Goal: Task Accomplishment & Management: Manage account settings

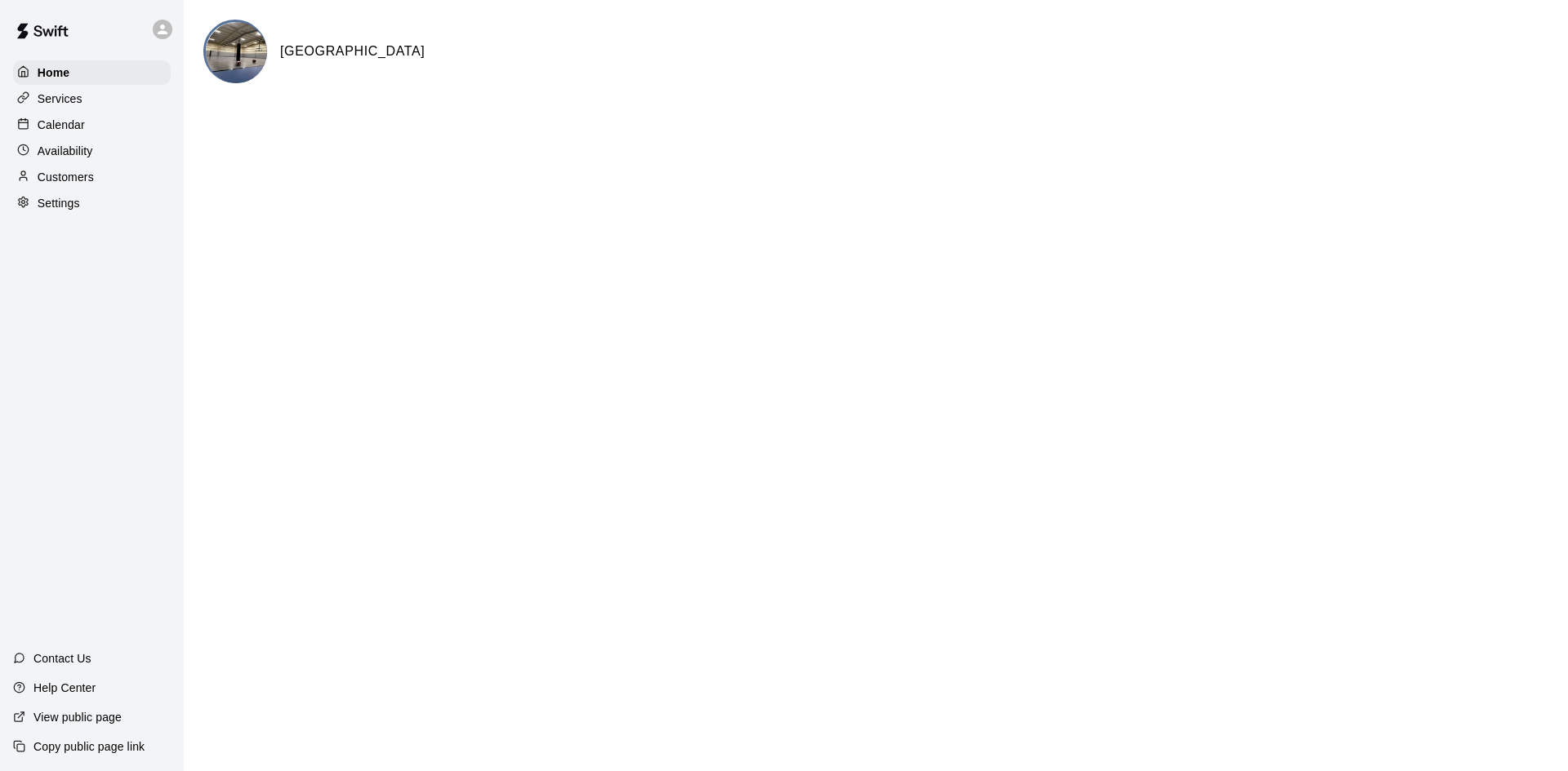
click at [77, 185] on p "Customers" at bounding box center [66, 177] width 57 height 16
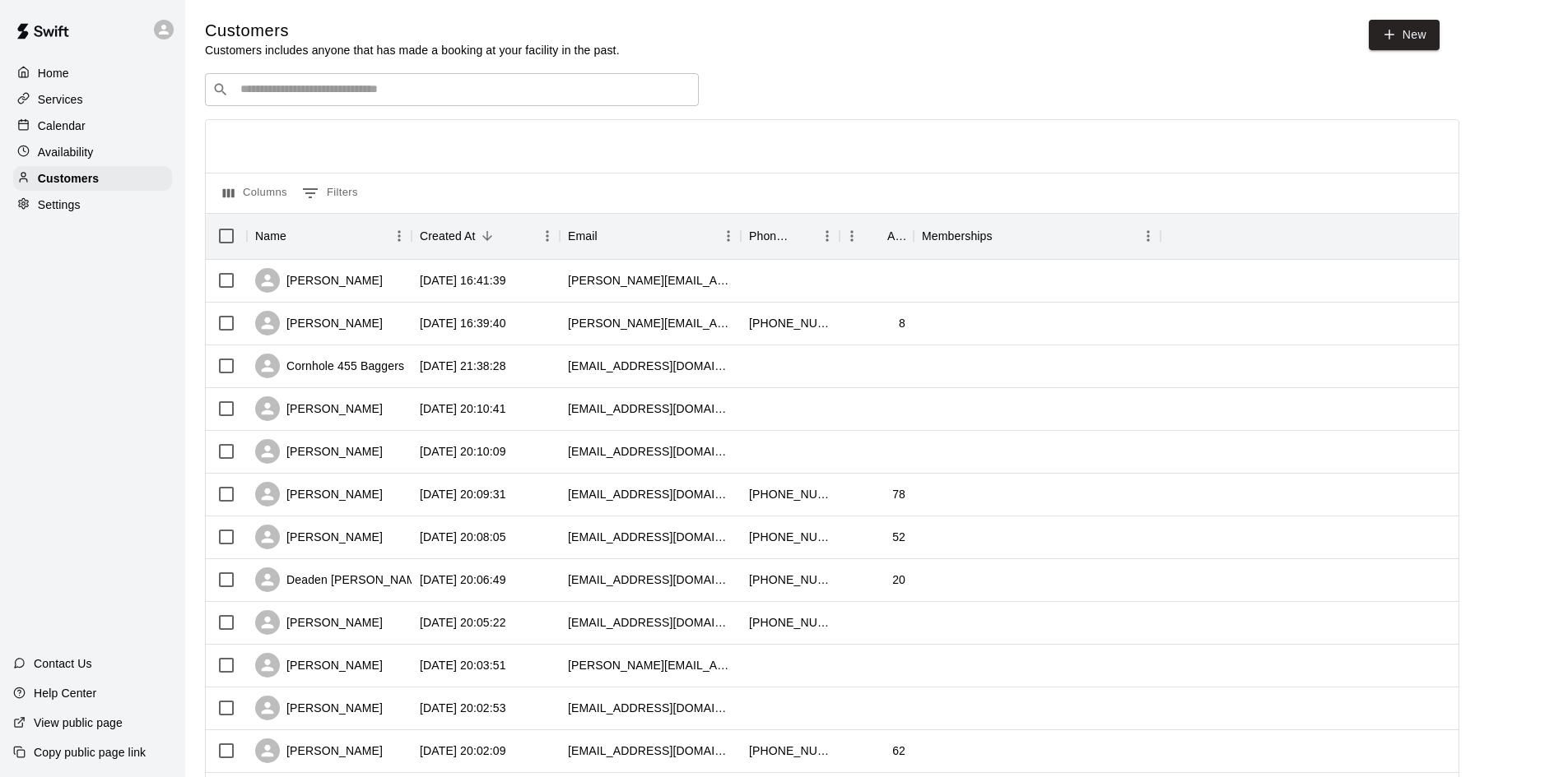
click at [565, 102] on div "​ ​" at bounding box center [452, 89] width 494 height 33
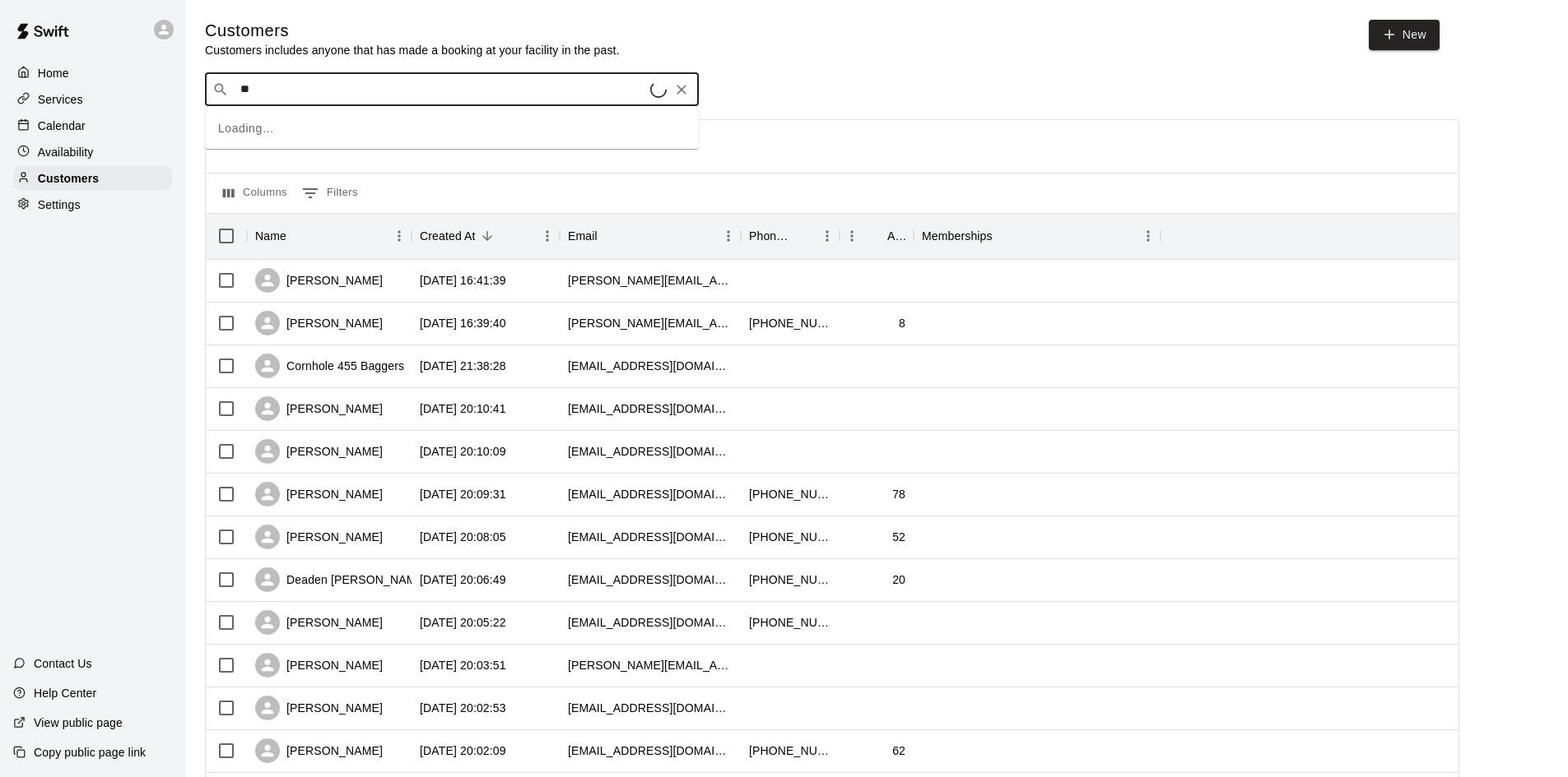
type input "***"
click at [344, 124] on div "[PERSON_NAME]" at bounding box center [339, 126] width 177 height 17
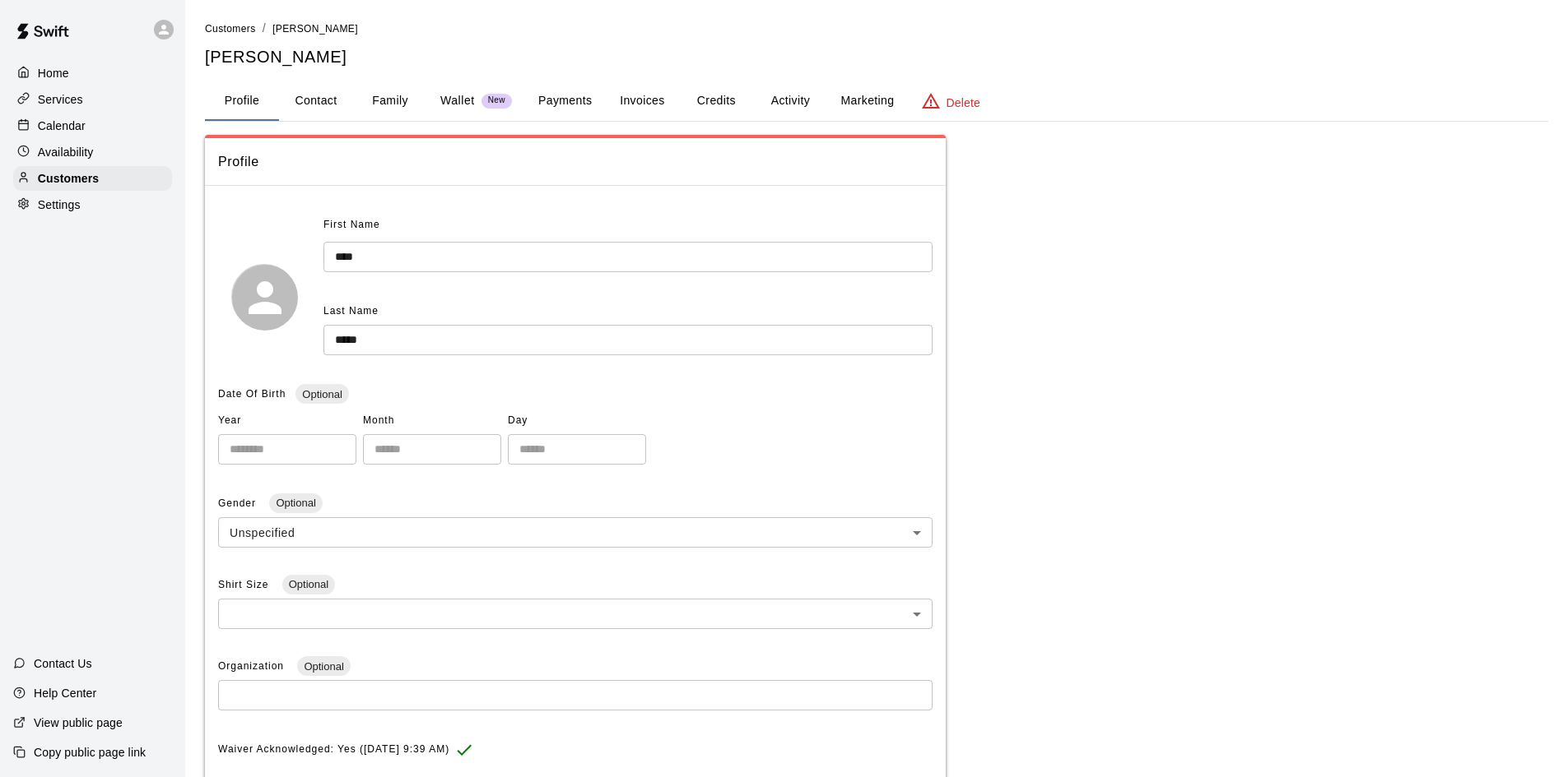
click at [558, 111] on button "Payments" at bounding box center [565, 102] width 80 height 40
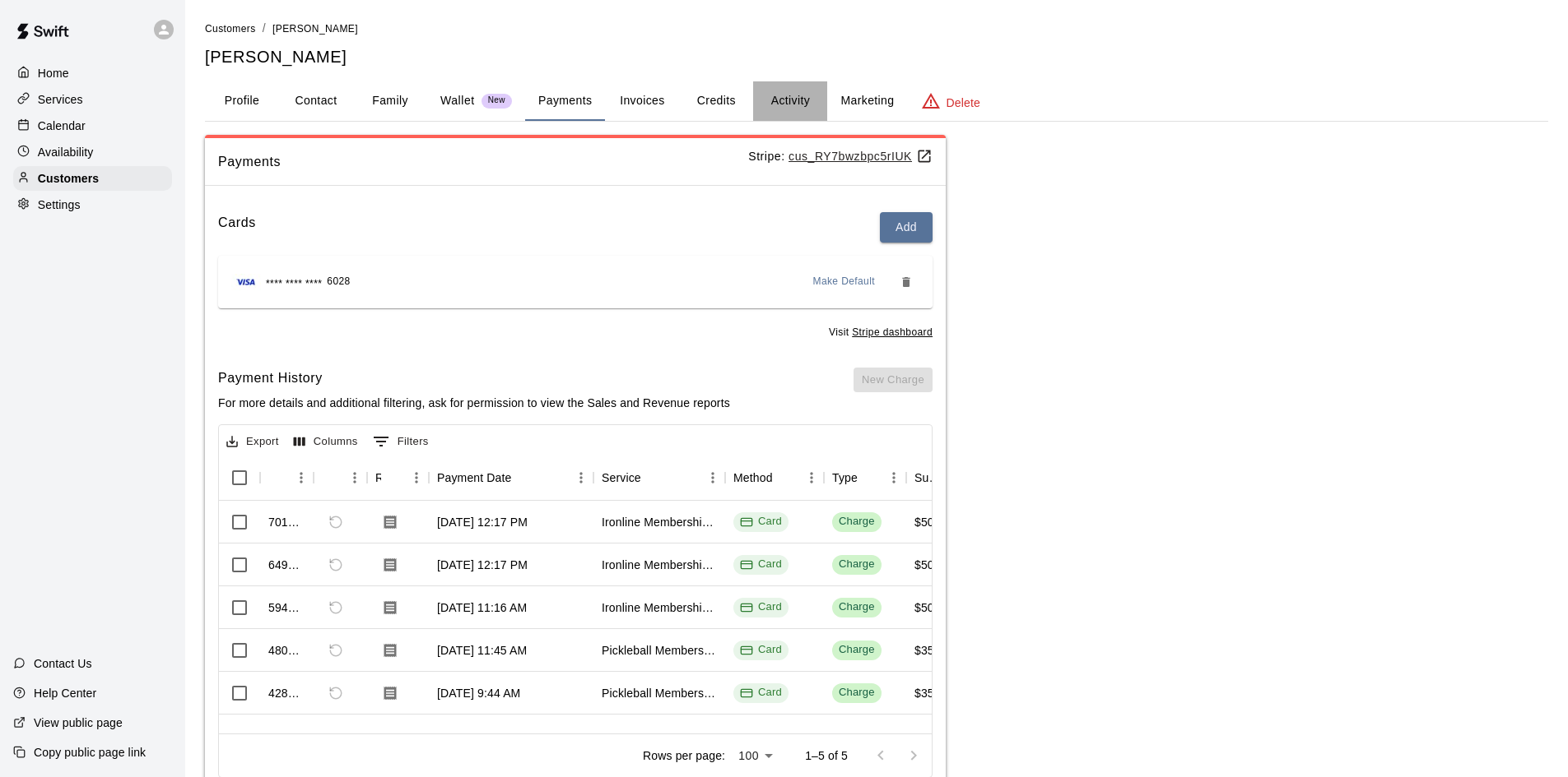
click at [775, 102] on button "Activity" at bounding box center [790, 102] width 74 height 40
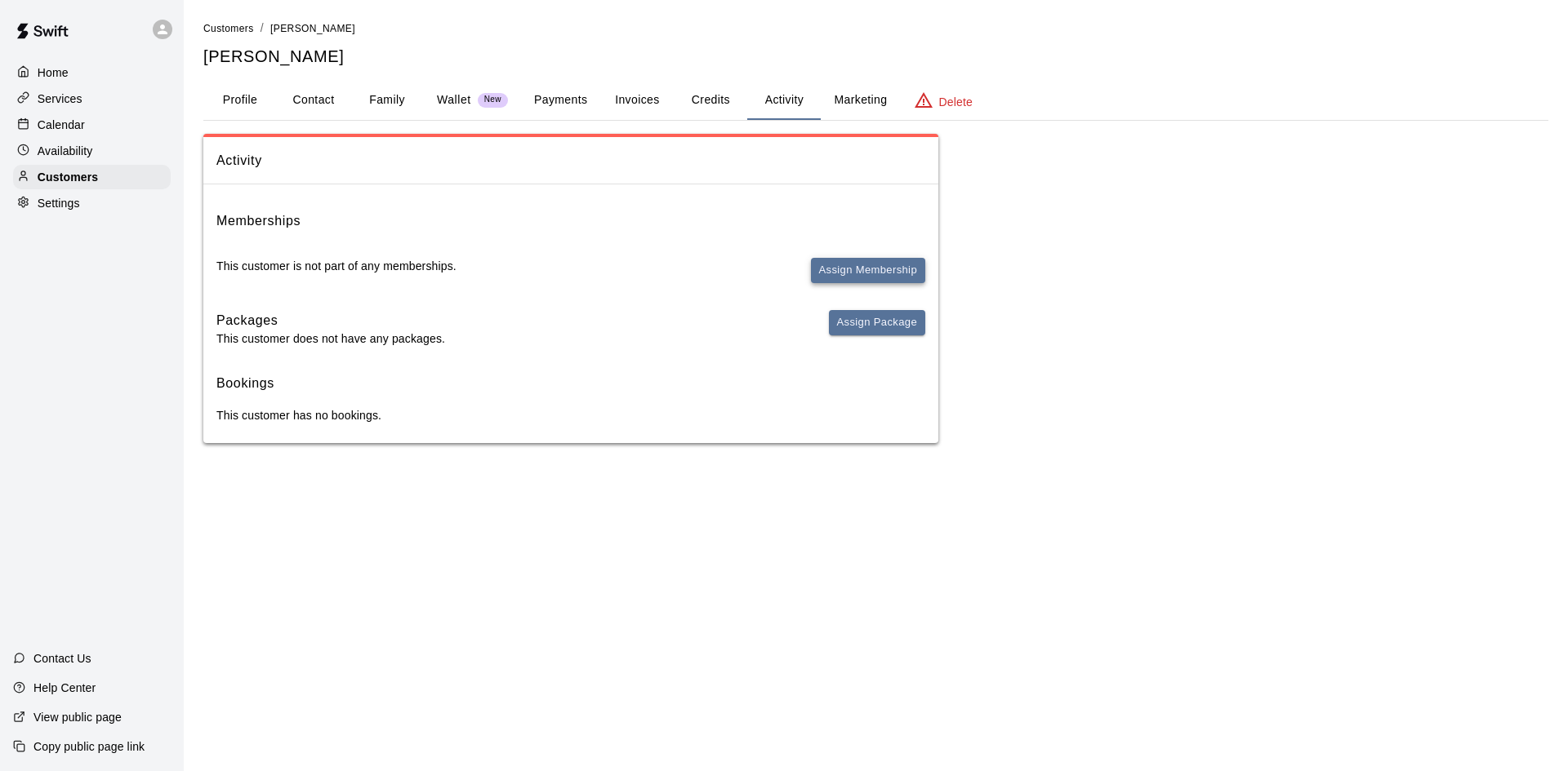
click at [856, 266] on button "Assign Membership" at bounding box center [867, 270] width 114 height 25
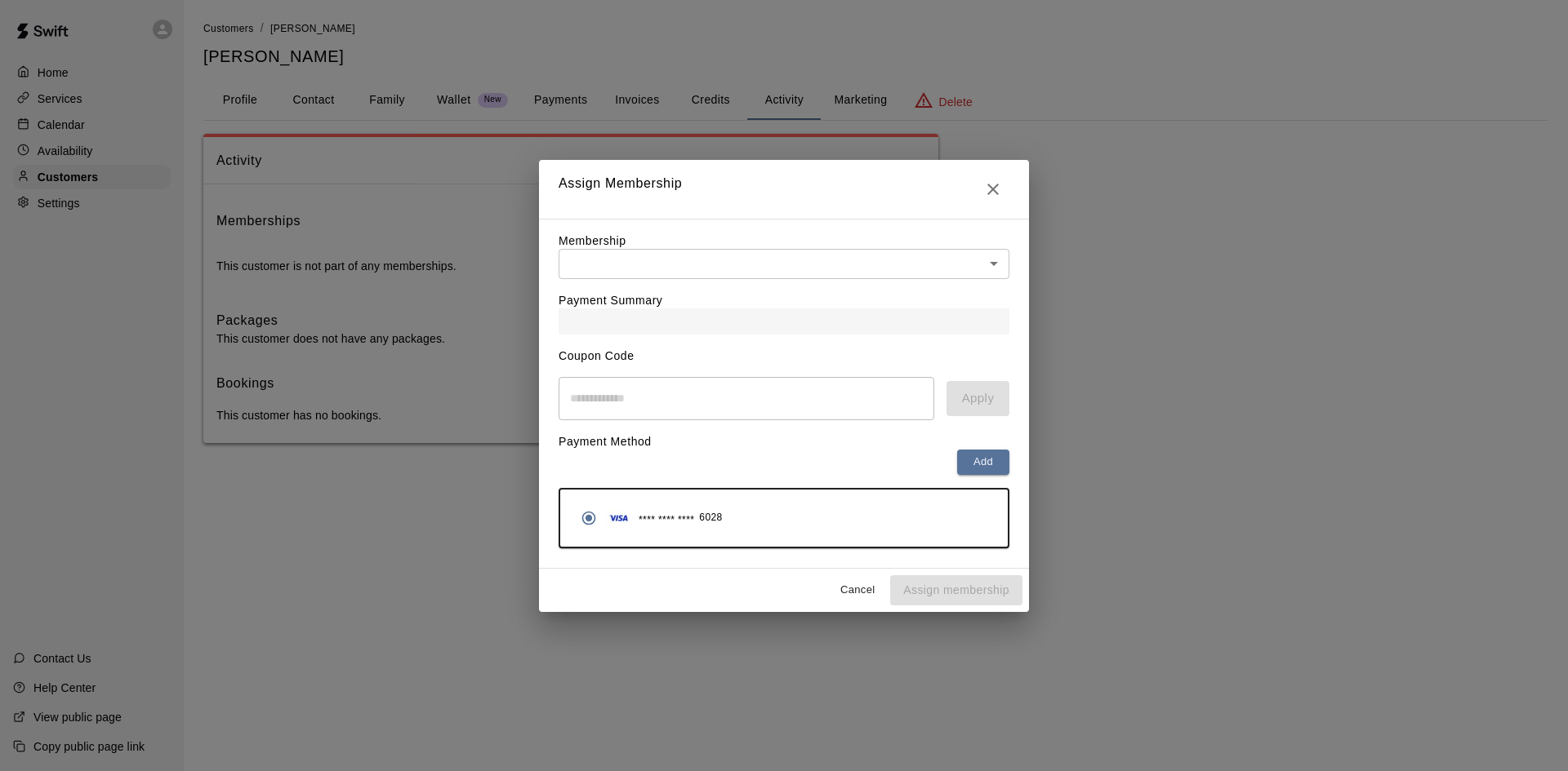
click at [667, 267] on body "Home Services Calendar Availability Customers Settings Contact Us Help Center V…" at bounding box center [784, 238] width 1568 height 476
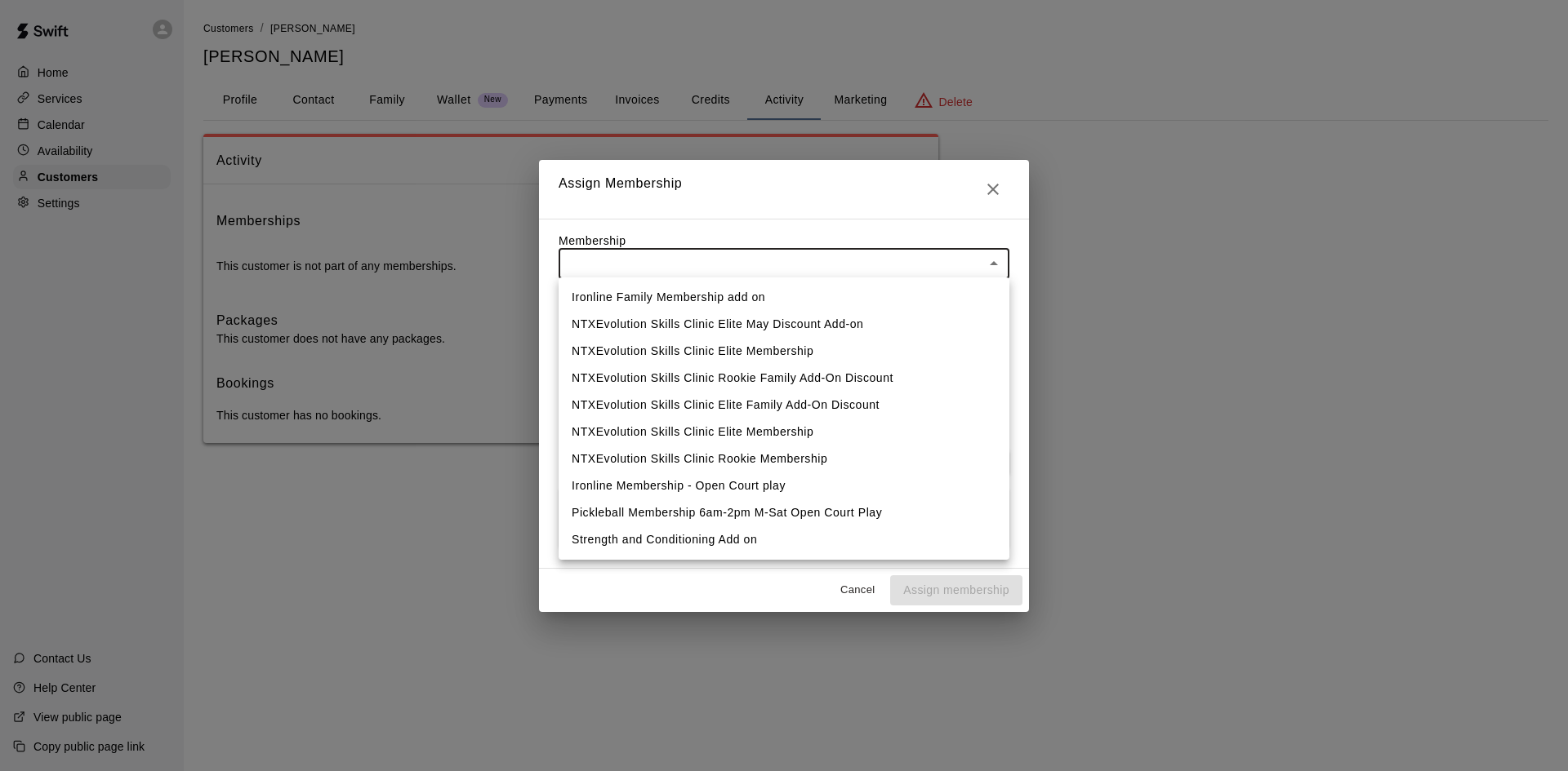
click at [639, 474] on li "Ironline Membership - Open Court play" at bounding box center [784, 486] width 451 height 27
type input "**********"
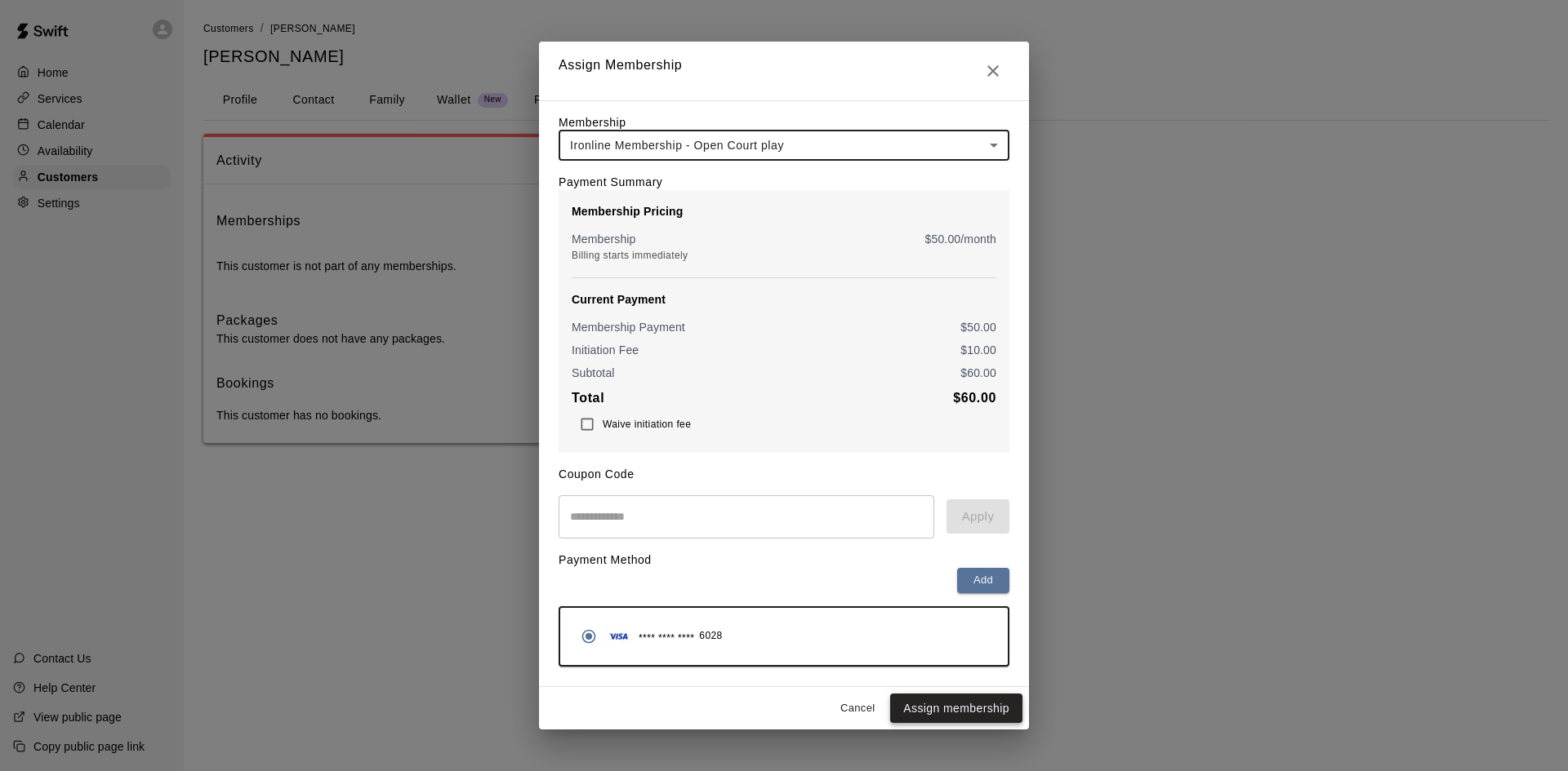
click at [918, 708] on button "Assign membership" at bounding box center [956, 709] width 132 height 30
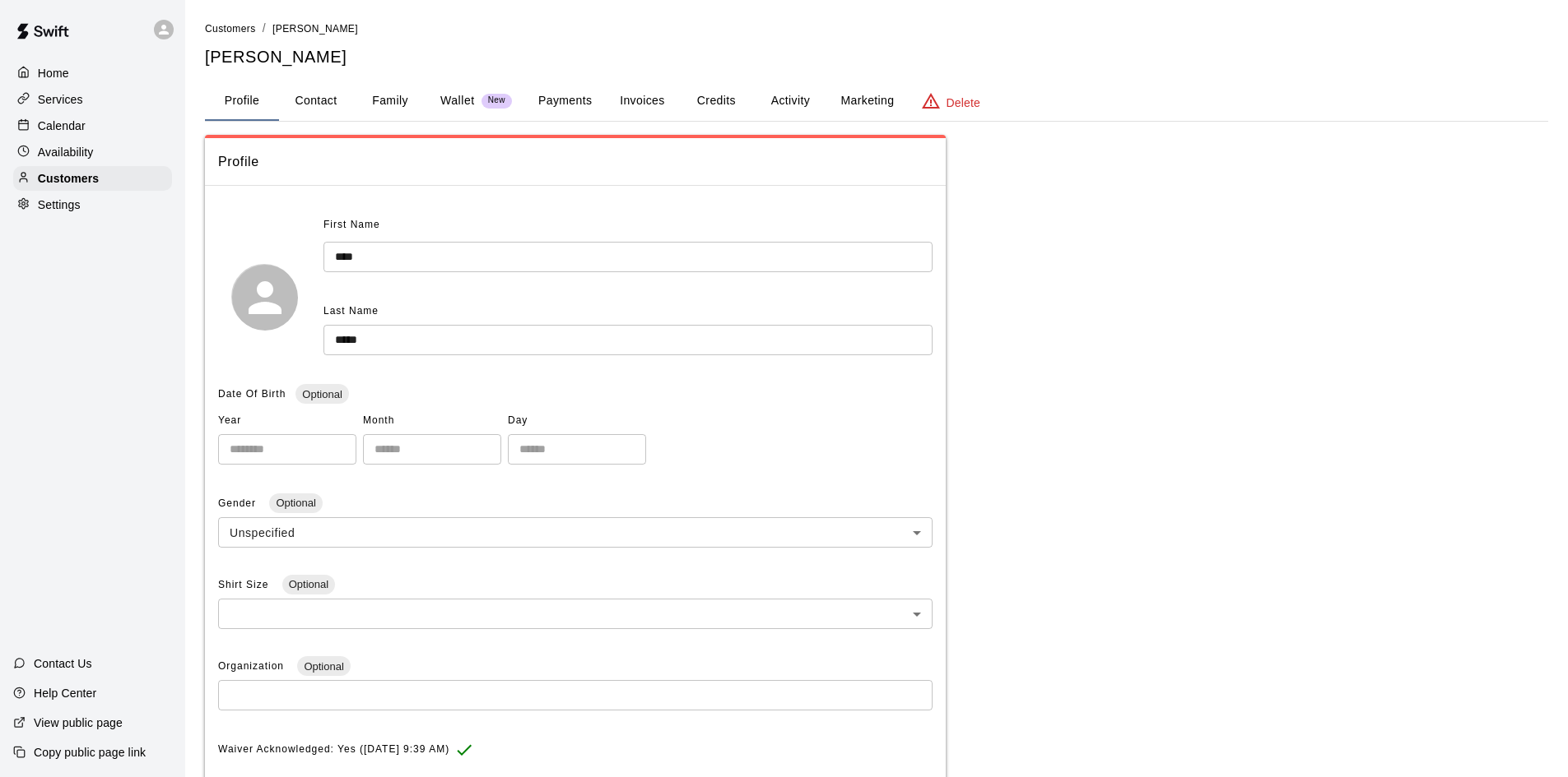
click at [108, 100] on div "Services" at bounding box center [92, 100] width 159 height 25
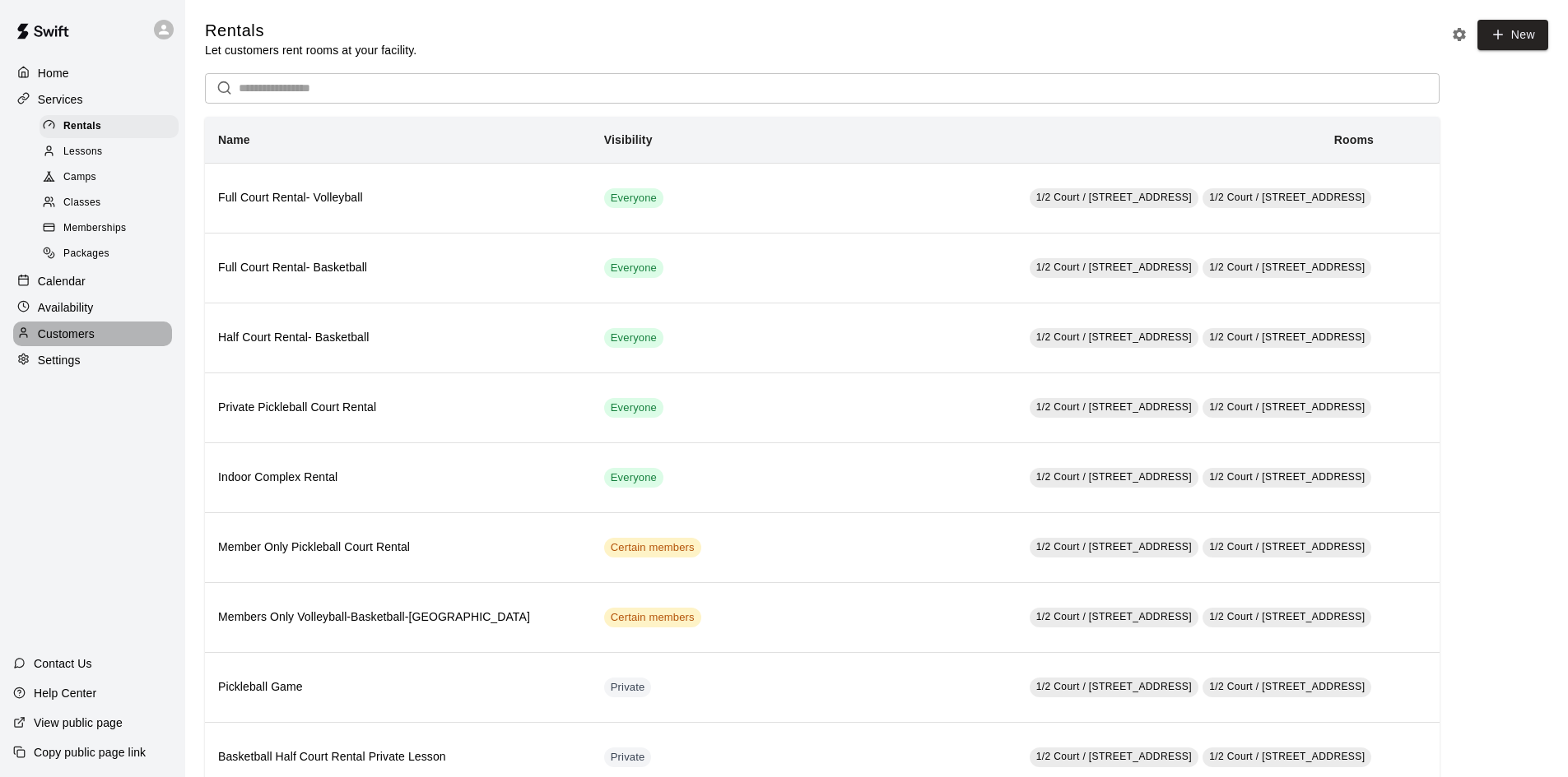
click at [101, 337] on div "Customers" at bounding box center [92, 334] width 159 height 25
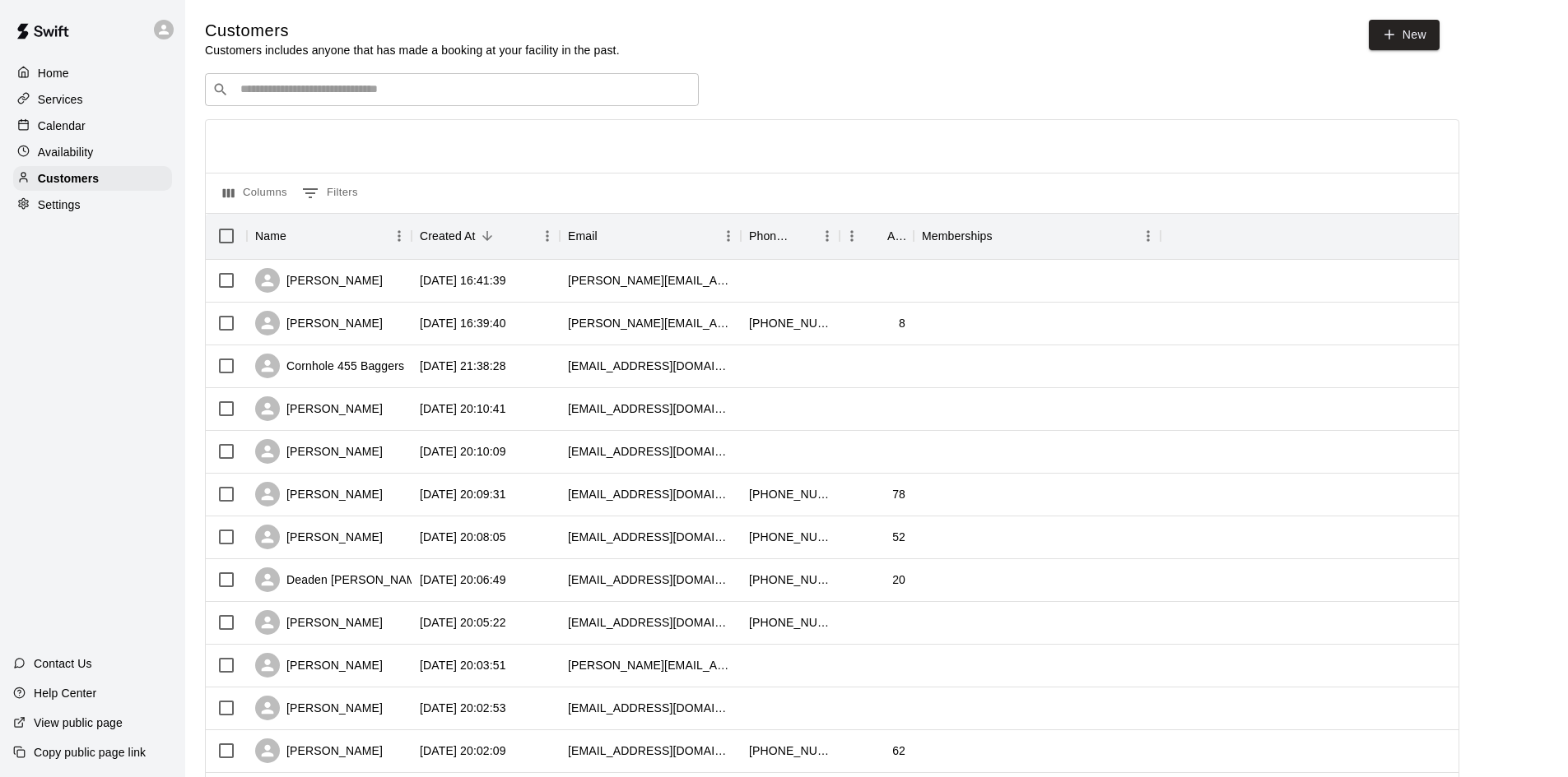
click at [333, 78] on div "​ ​" at bounding box center [452, 89] width 494 height 33
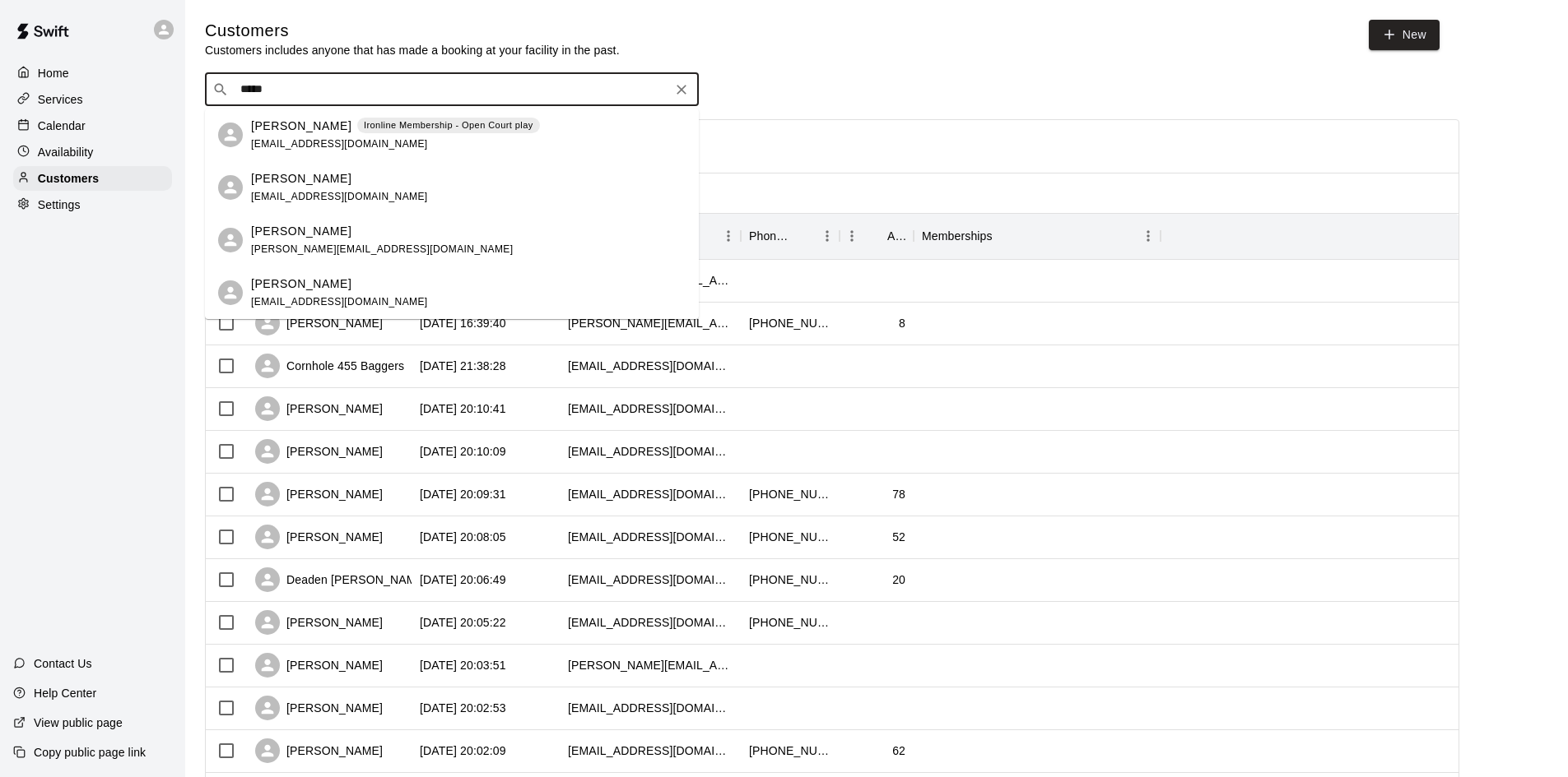
type input "******"
click at [327, 133] on p "Claire Kowalski" at bounding box center [301, 126] width 101 height 17
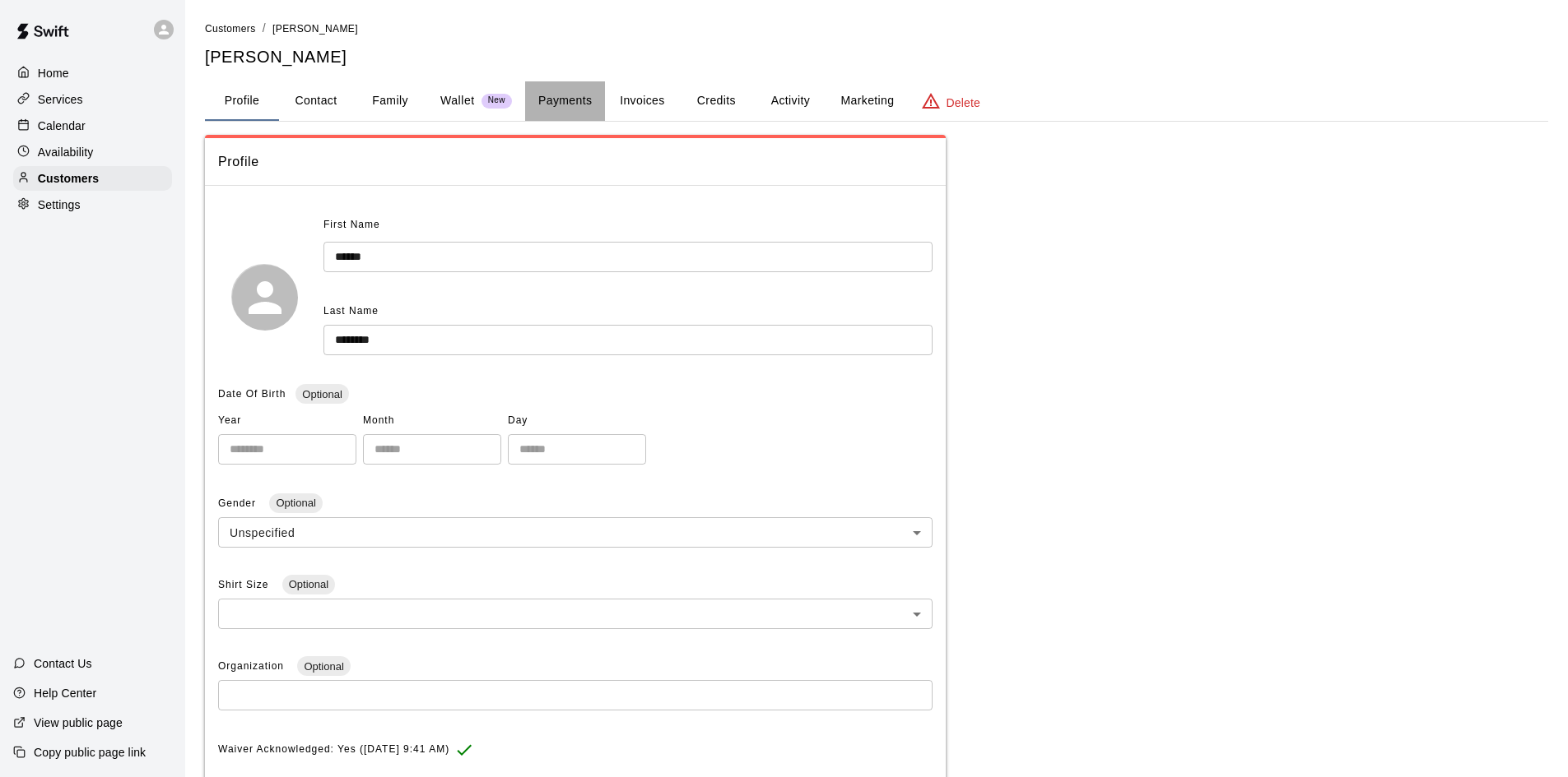
click at [587, 105] on button "Payments" at bounding box center [565, 102] width 80 height 40
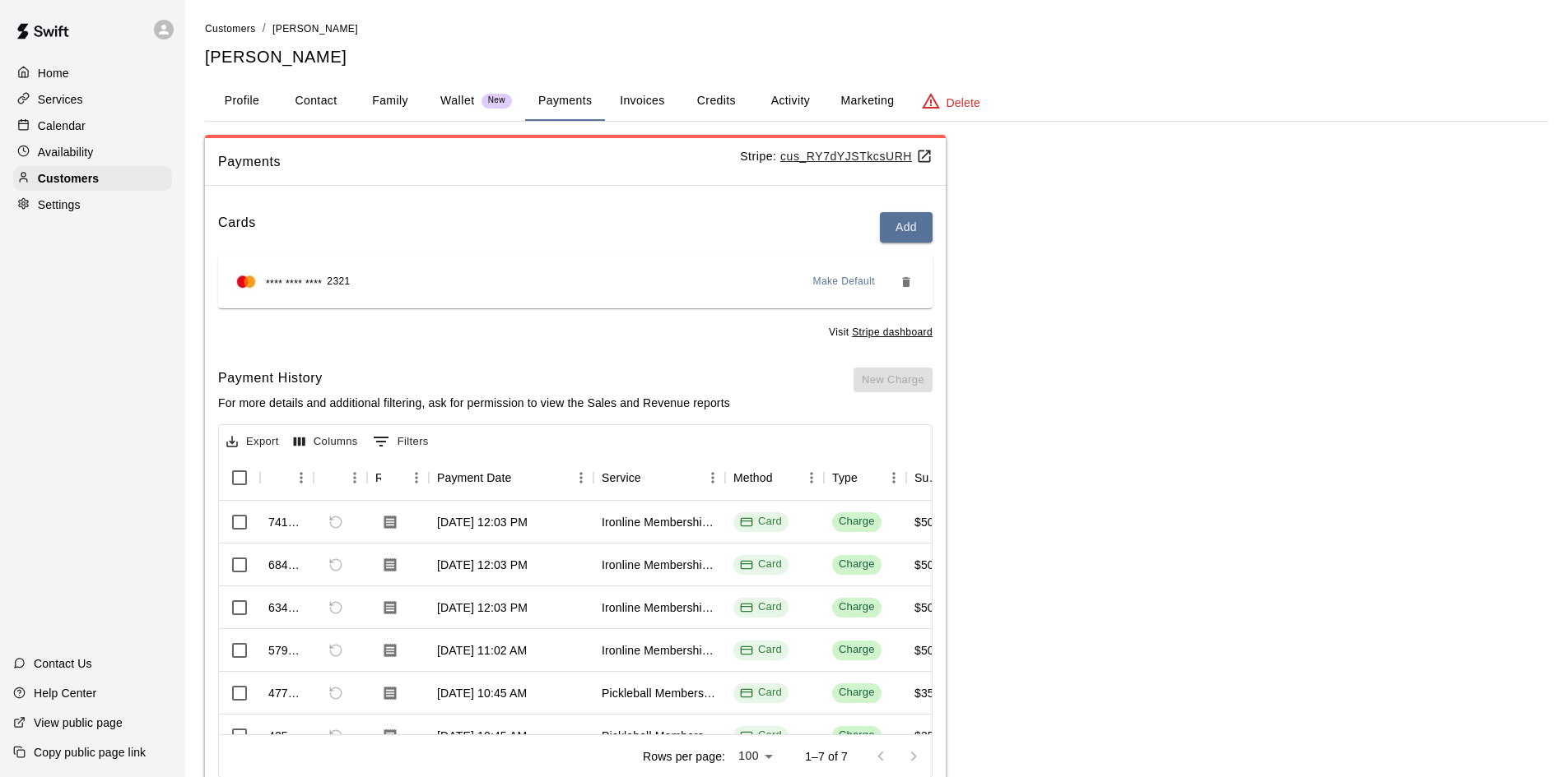
click at [96, 78] on div "Home" at bounding box center [92, 73] width 159 height 25
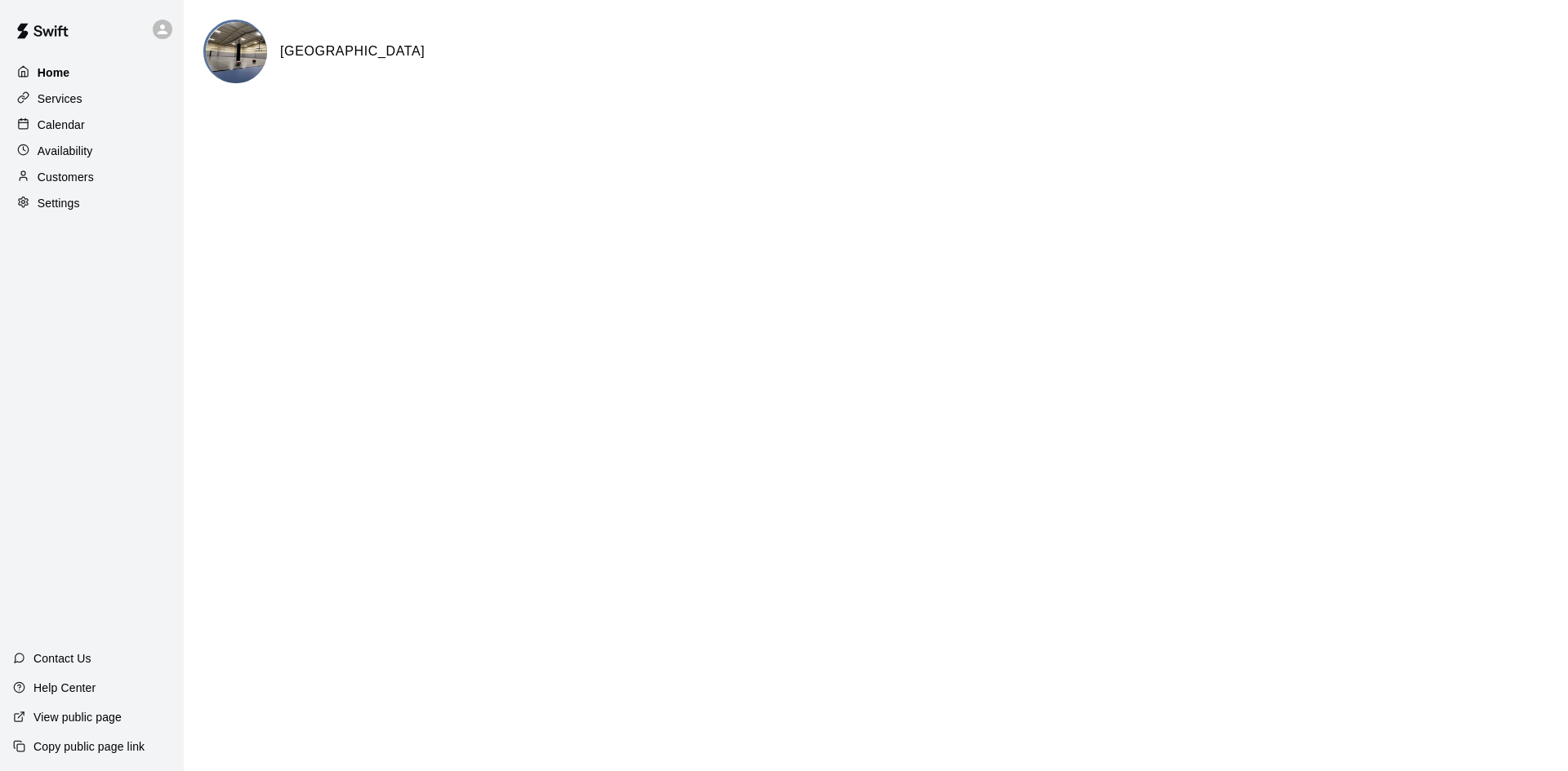
click at [89, 75] on div "Home" at bounding box center [91, 72] width 157 height 24
click at [67, 77] on p "Home" at bounding box center [54, 72] width 33 height 16
click at [95, 181] on div "Customers" at bounding box center [91, 177] width 157 height 24
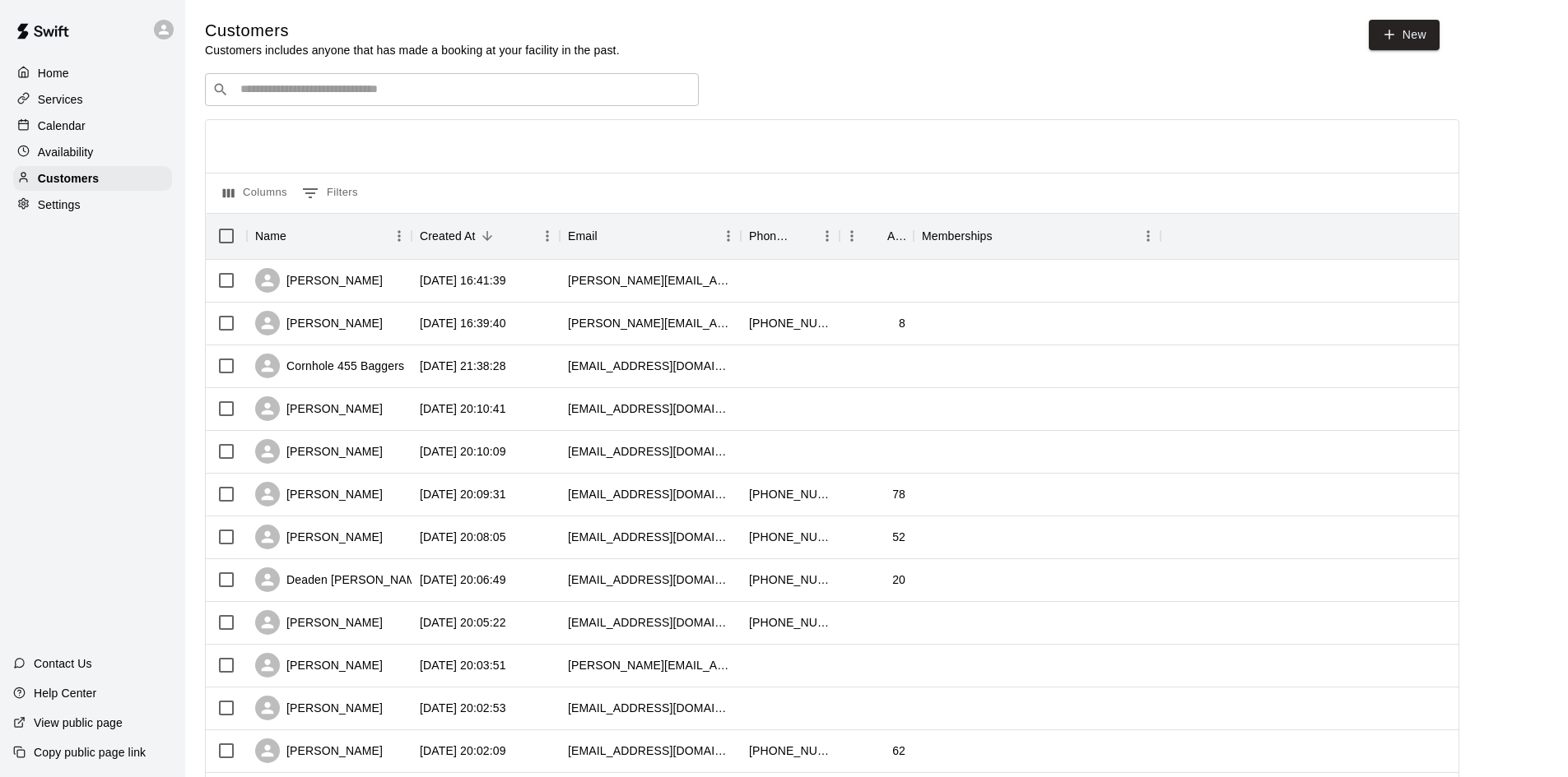
click at [347, 102] on div "​ ​" at bounding box center [452, 89] width 494 height 33
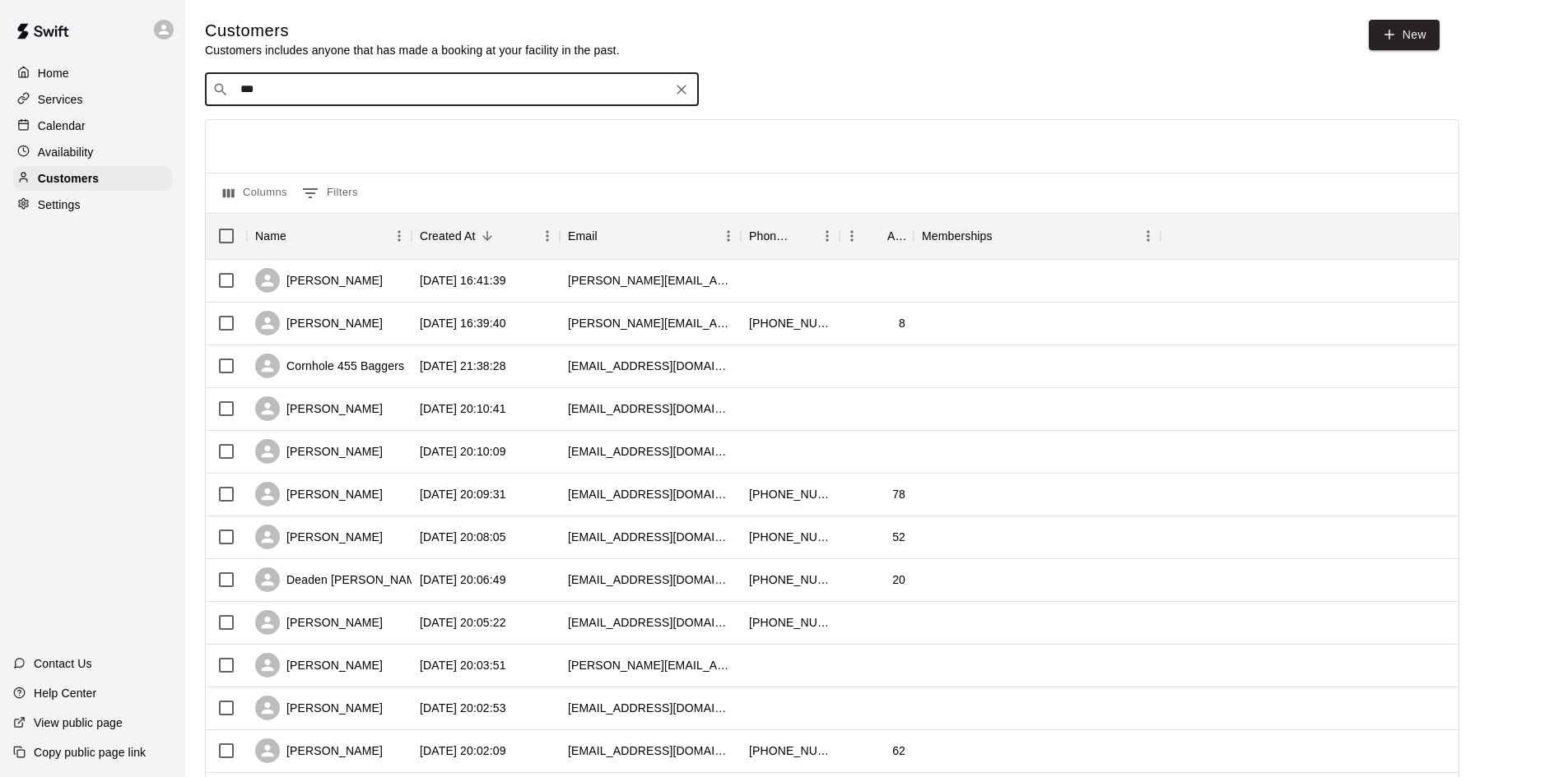
type input "****"
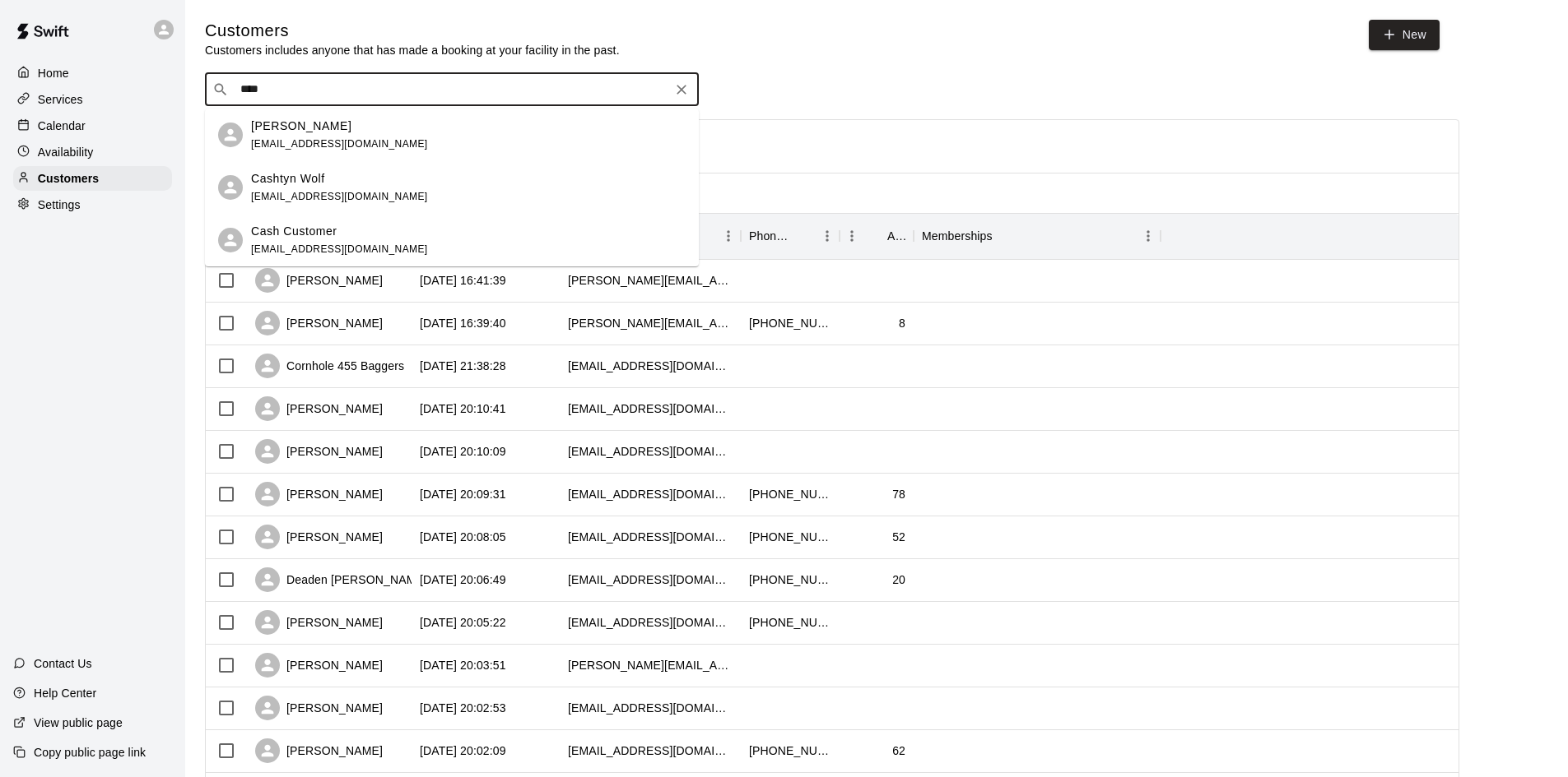
click at [342, 229] on div "Cash Customer" at bounding box center [339, 231] width 177 height 17
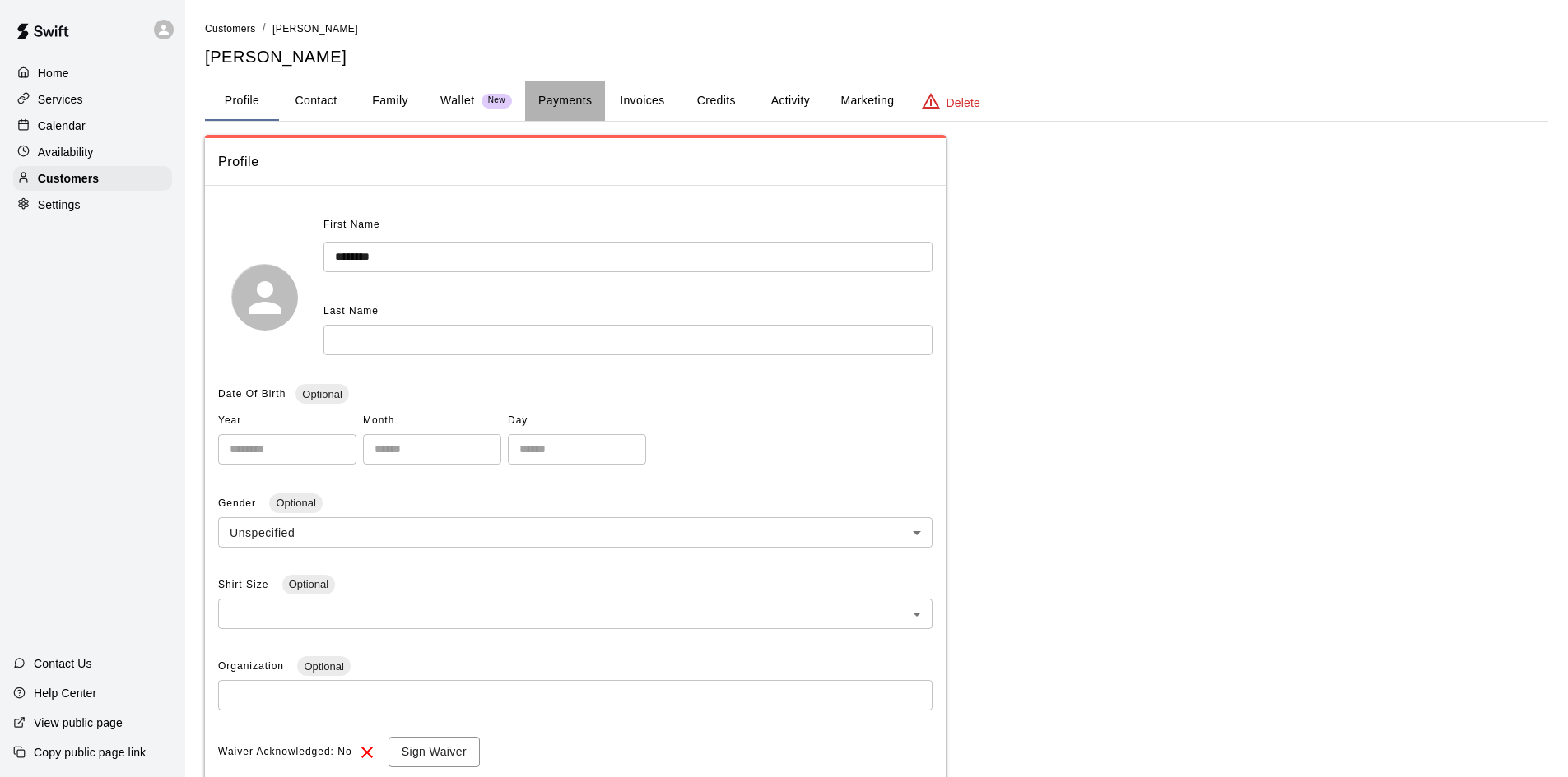
click at [561, 102] on button "Payments" at bounding box center [565, 102] width 80 height 40
click at [565, 100] on button "Payments" at bounding box center [565, 102] width 80 height 40
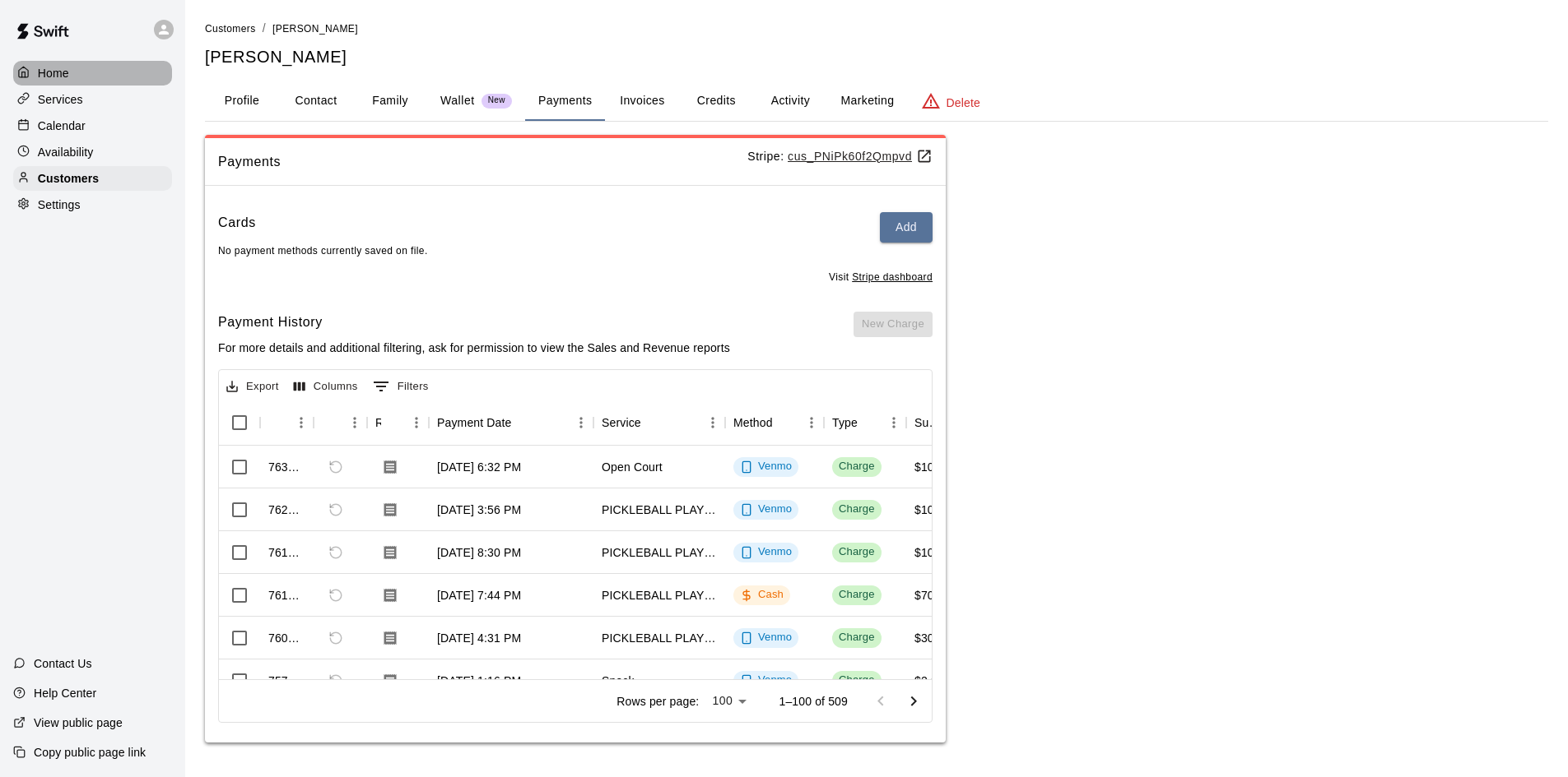
click at [83, 64] on div "Home" at bounding box center [92, 73] width 159 height 25
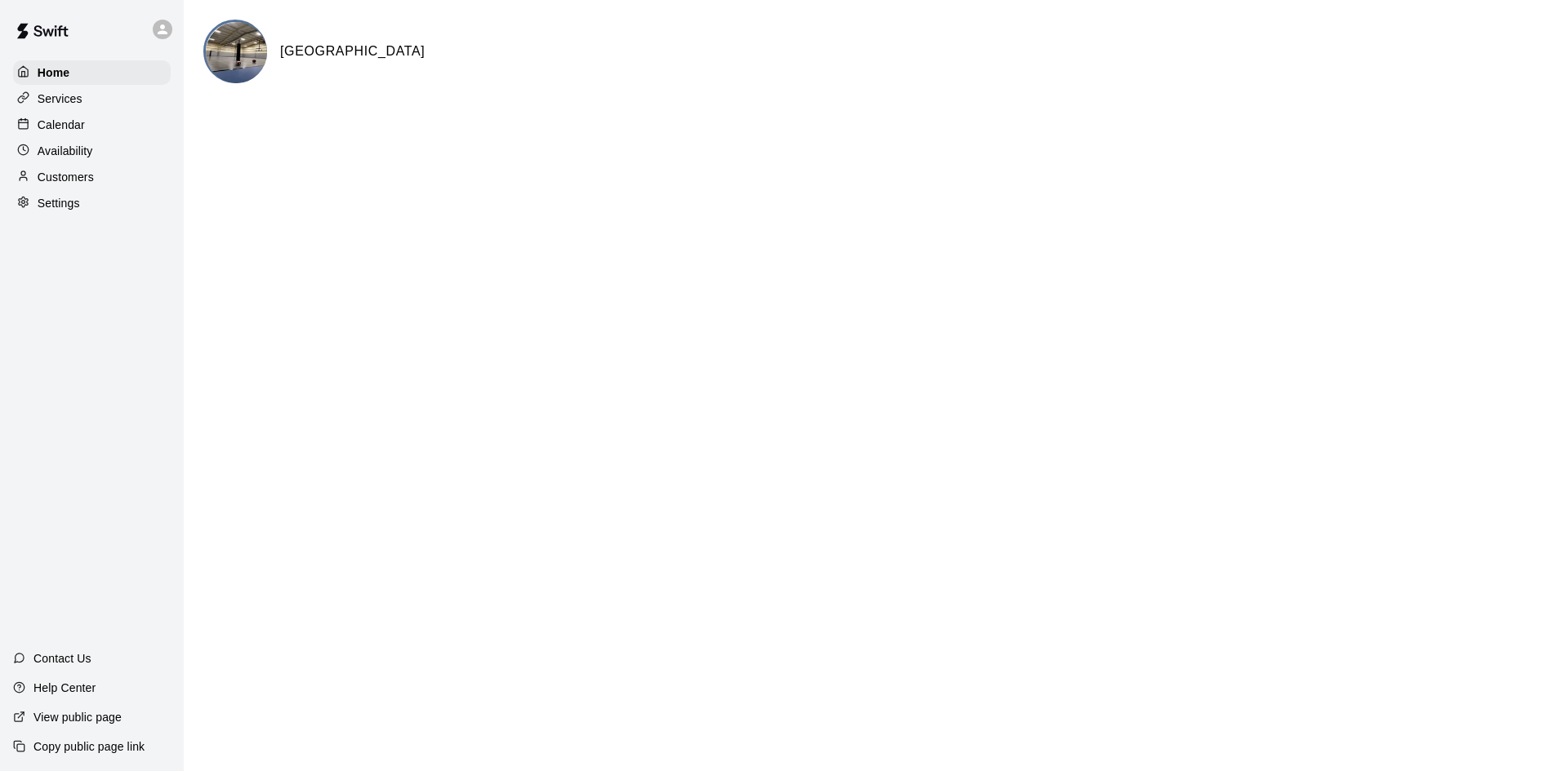
click at [72, 173] on p "Customers" at bounding box center [66, 177] width 57 height 16
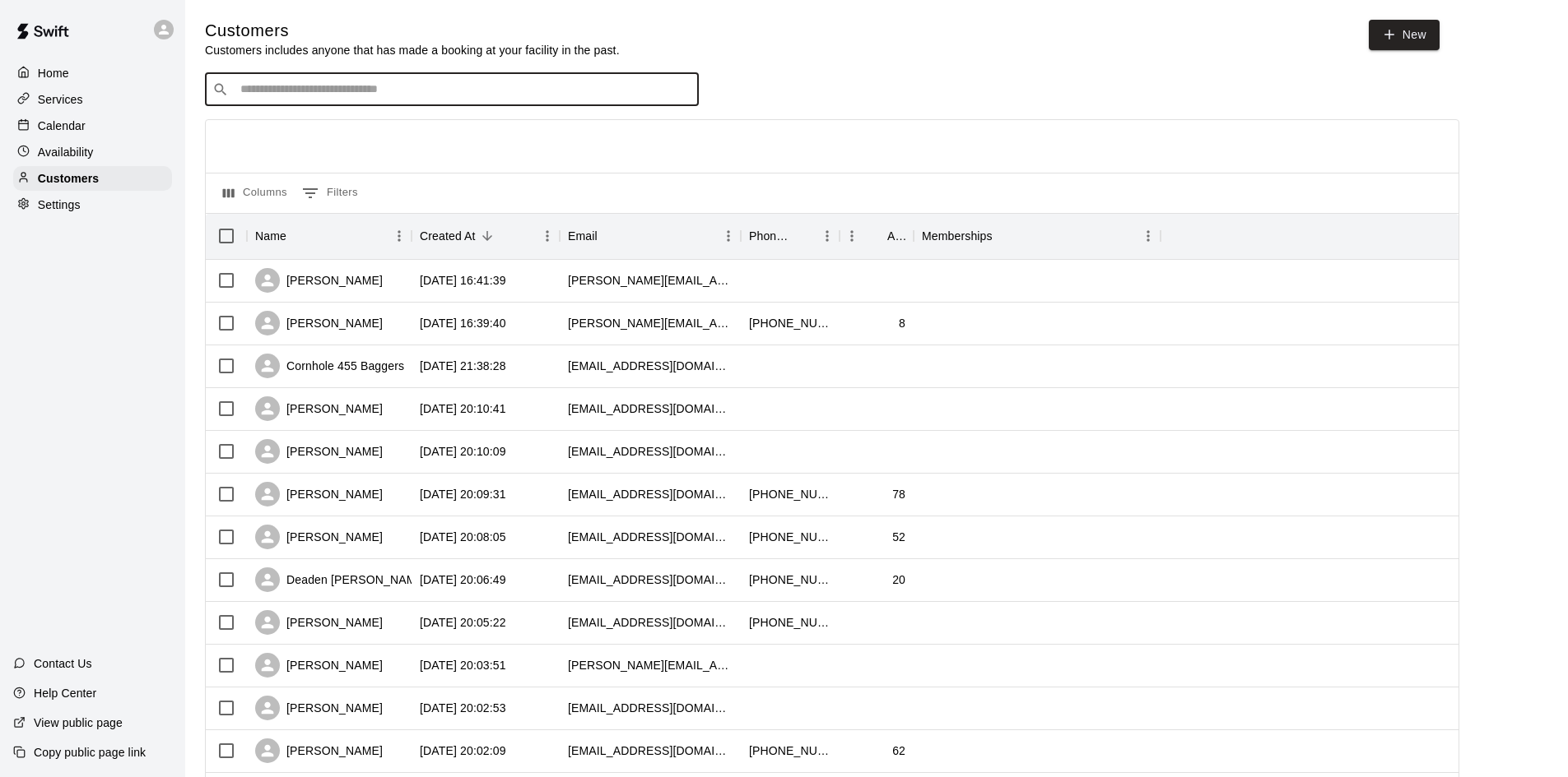
click at [322, 92] on input "Search customers by name or email" at bounding box center [463, 89] width 456 height 16
type input "****"
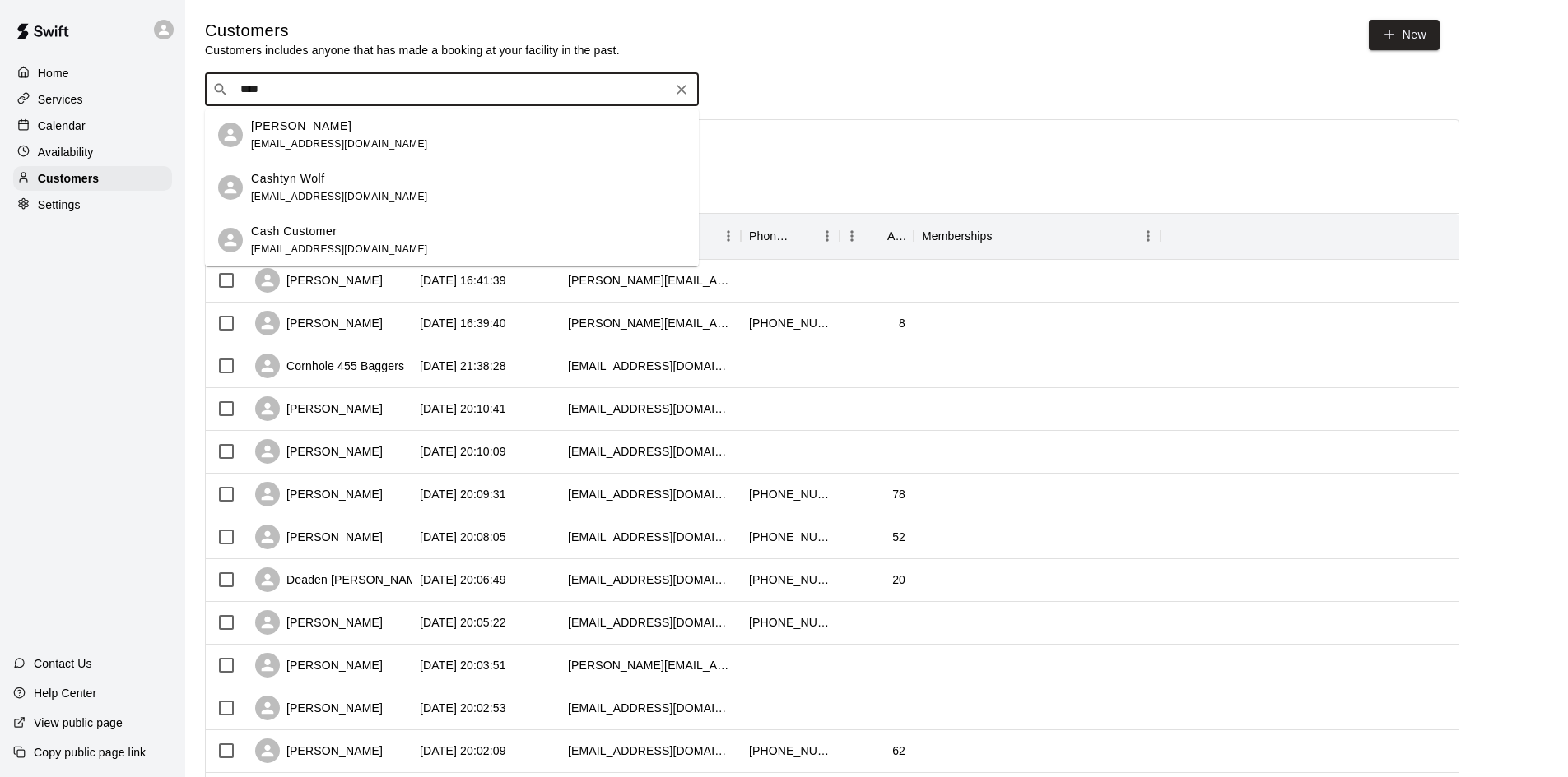
click at [297, 231] on p "Cash Customer" at bounding box center [293, 231] width 86 height 17
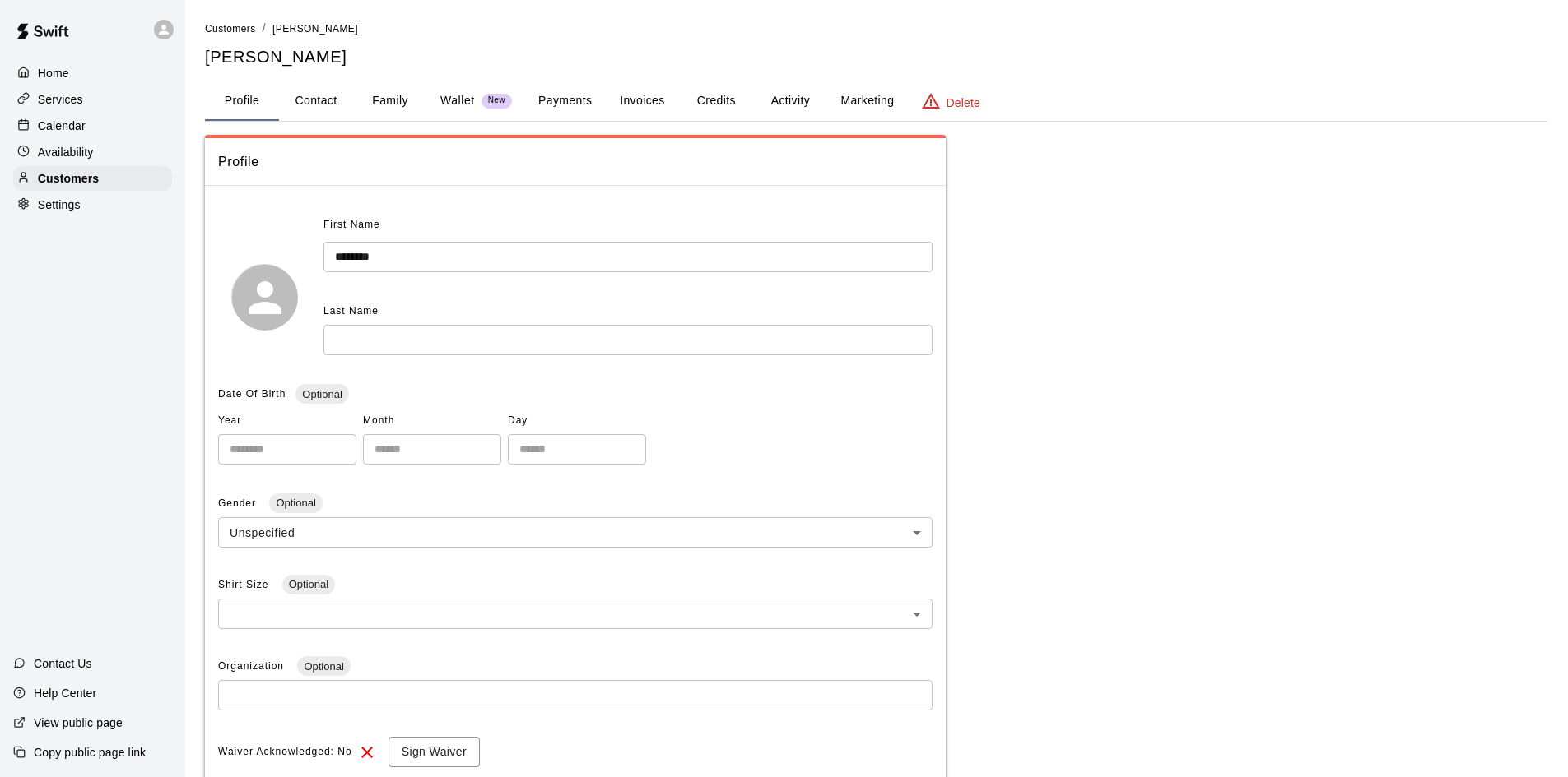
click at [575, 96] on button "Payments" at bounding box center [565, 102] width 80 height 40
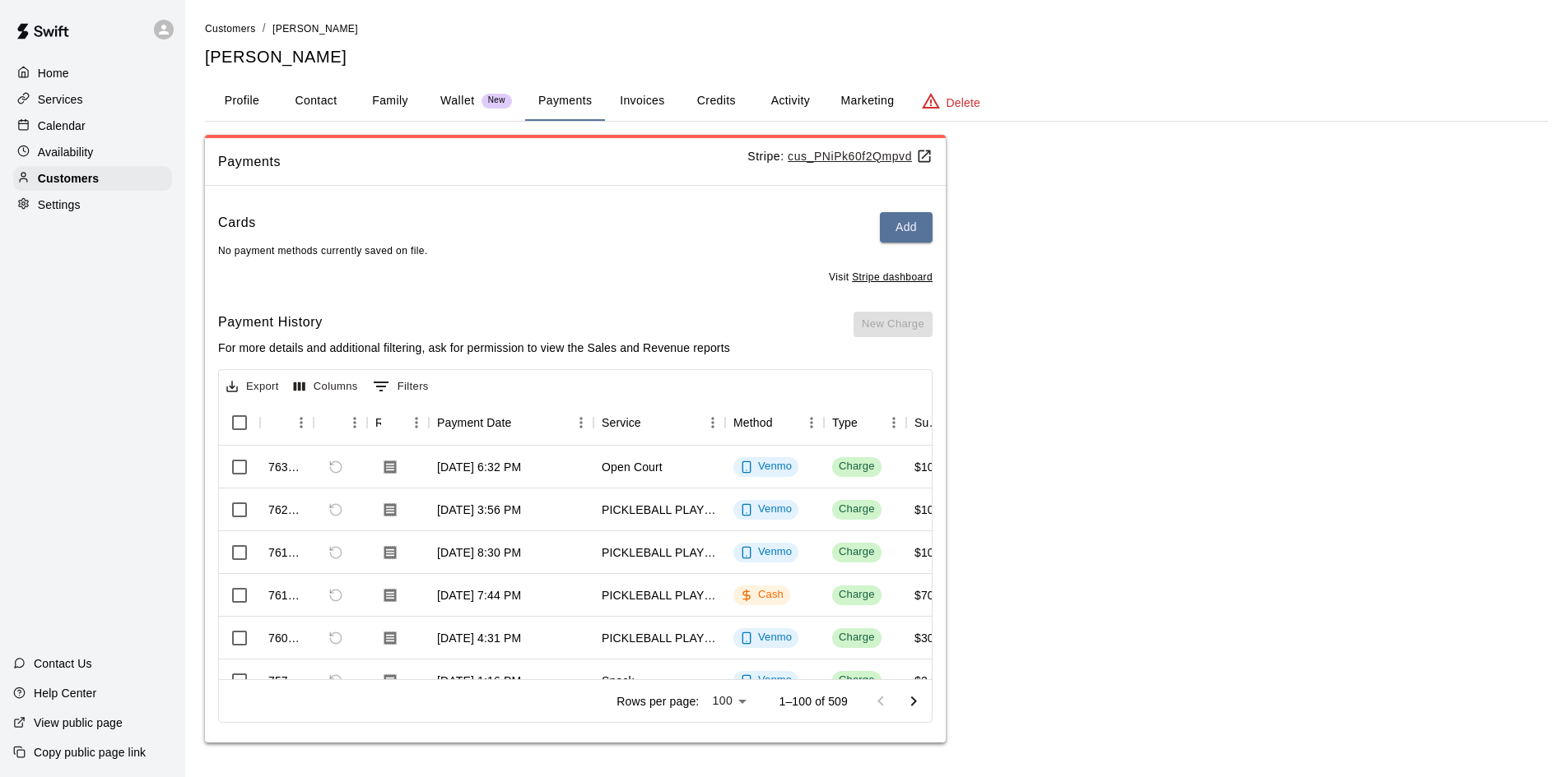
click at [872, 319] on span "New Charge" at bounding box center [892, 324] width 79 height 14
click at [1241, 239] on div "Payments Stripe: cus_PNiPk60f2Qmpvd Cards Add No payment methods currently save…" at bounding box center [876, 439] width 1343 height 609
click at [160, 39] on div at bounding box center [163, 29] width 20 height 20
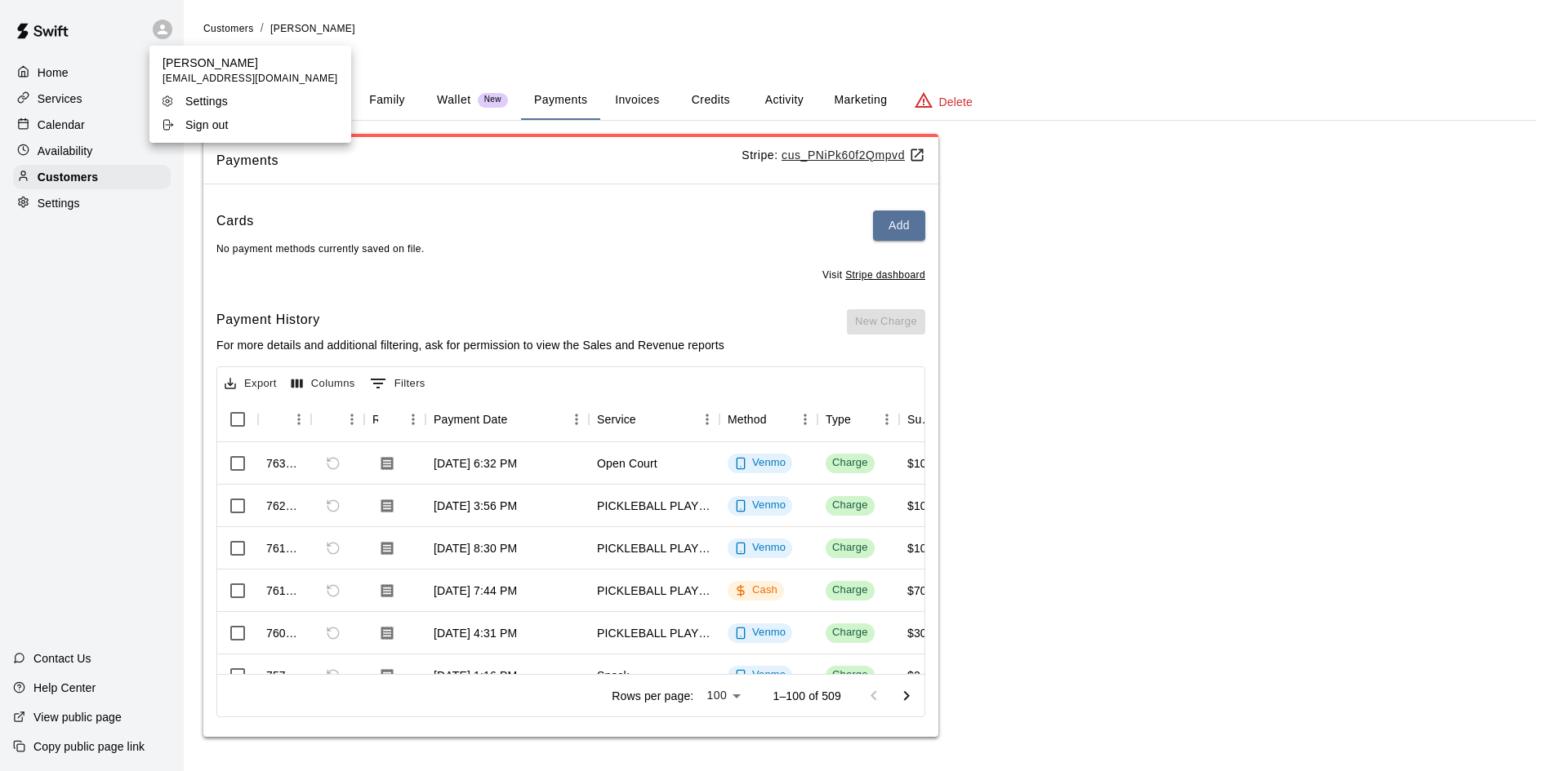
click at [203, 121] on p "Sign out" at bounding box center [207, 124] width 43 height 16
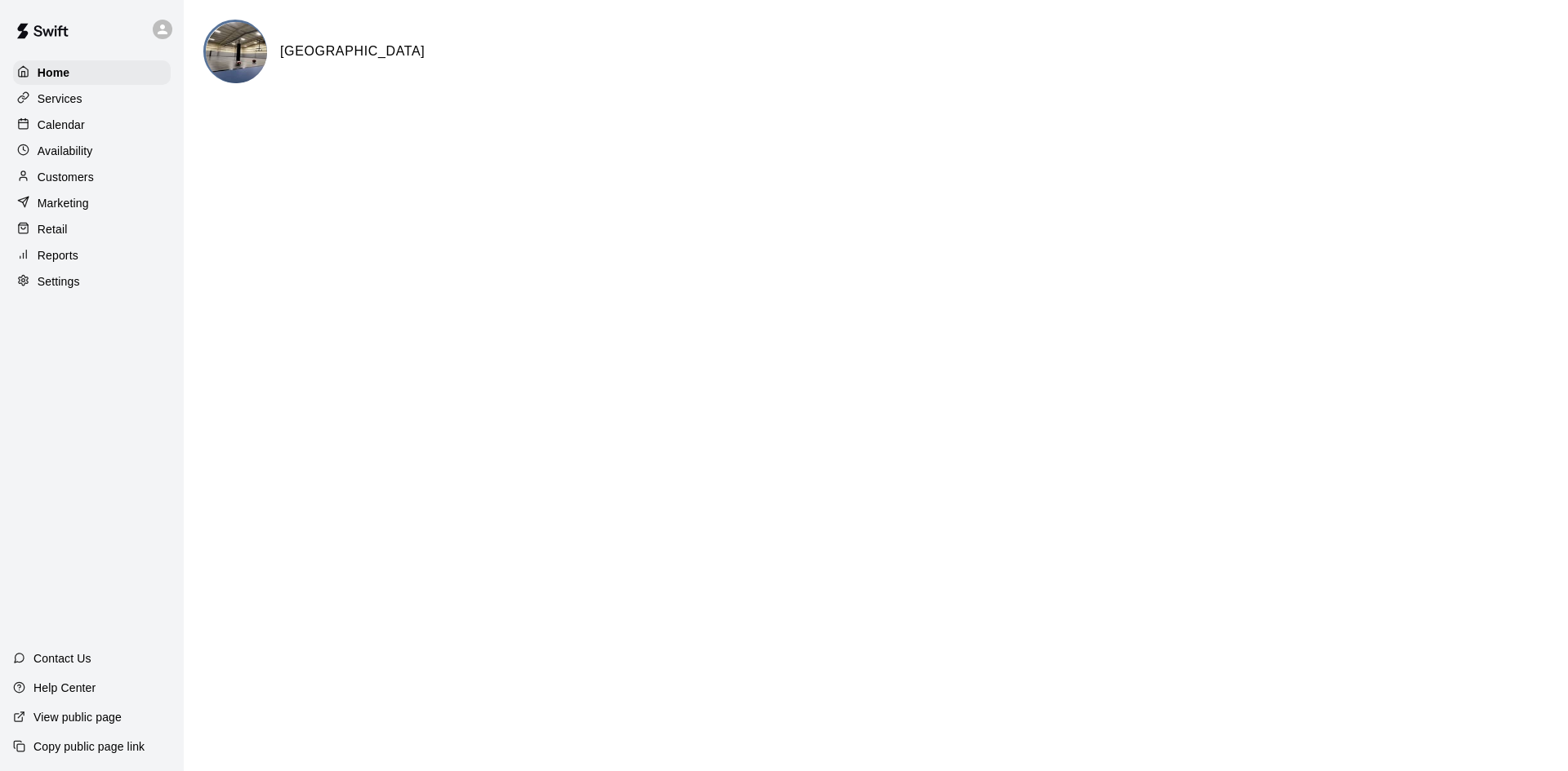
click at [97, 174] on div "Customers" at bounding box center [91, 177] width 157 height 24
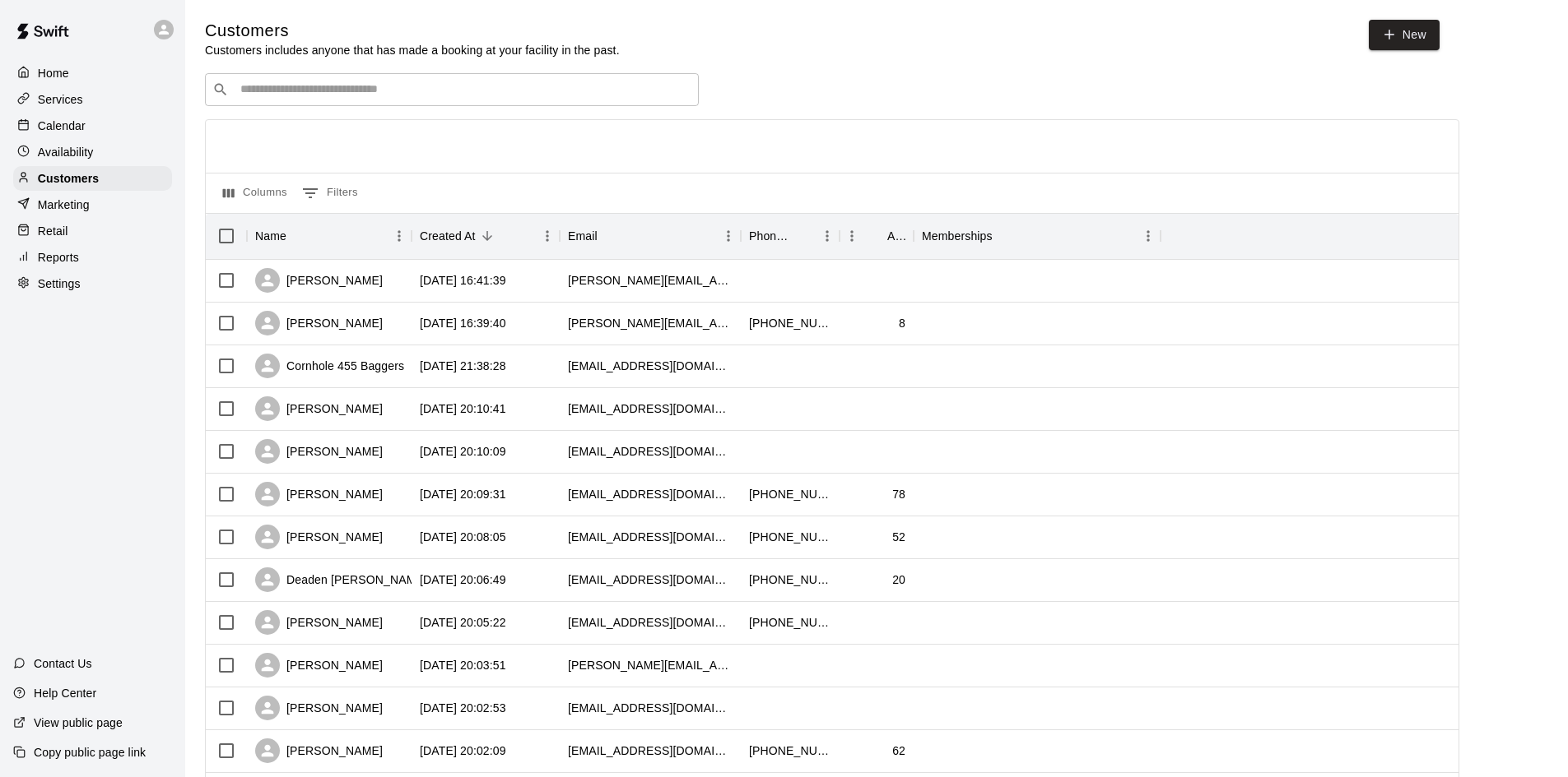
drag, startPoint x: 271, startPoint y: 81, endPoint x: 275, endPoint y: 96, distance: 15.5
click at [271, 83] on div "​ ​" at bounding box center [452, 89] width 494 height 33
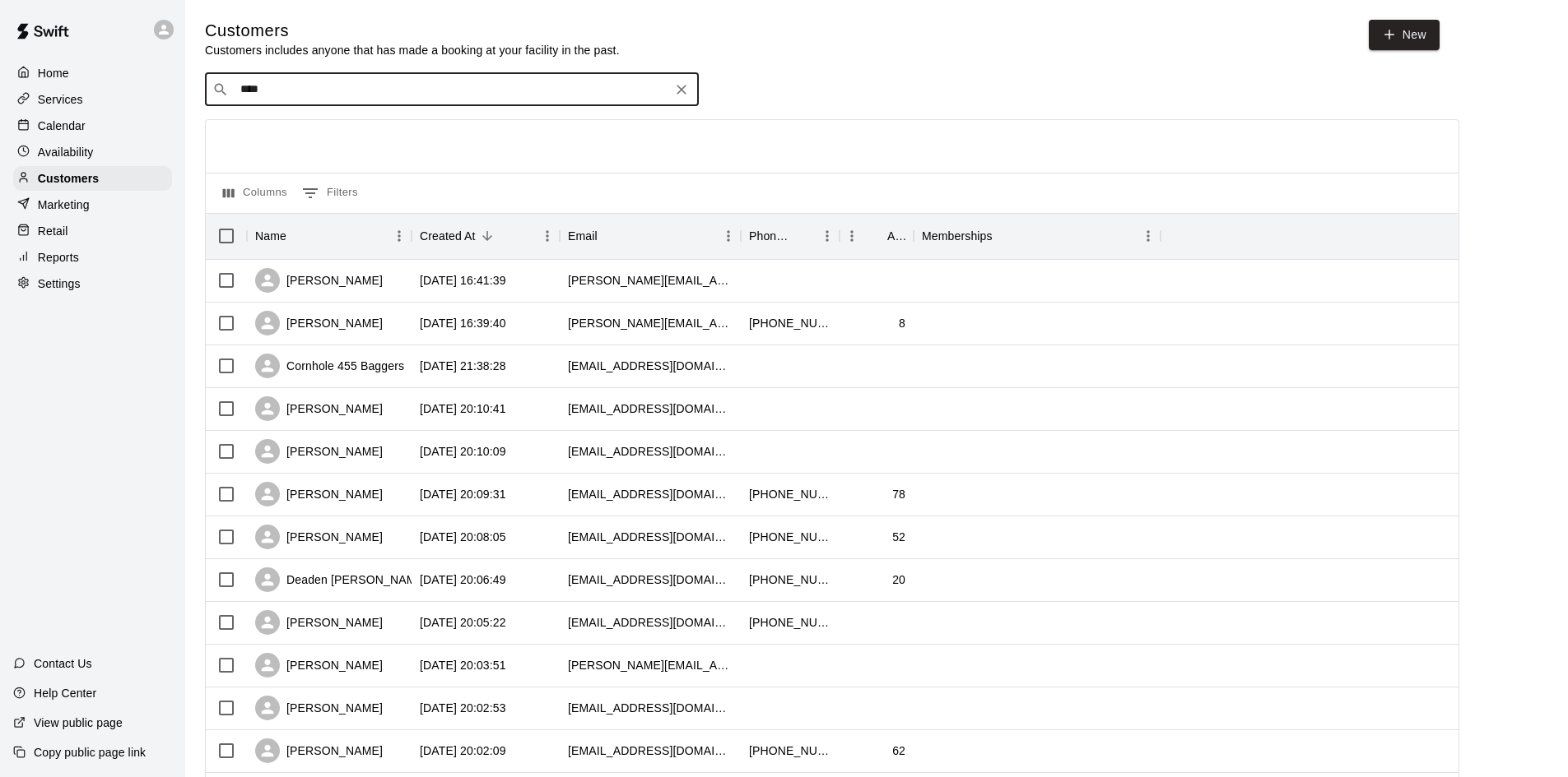
type input "*****"
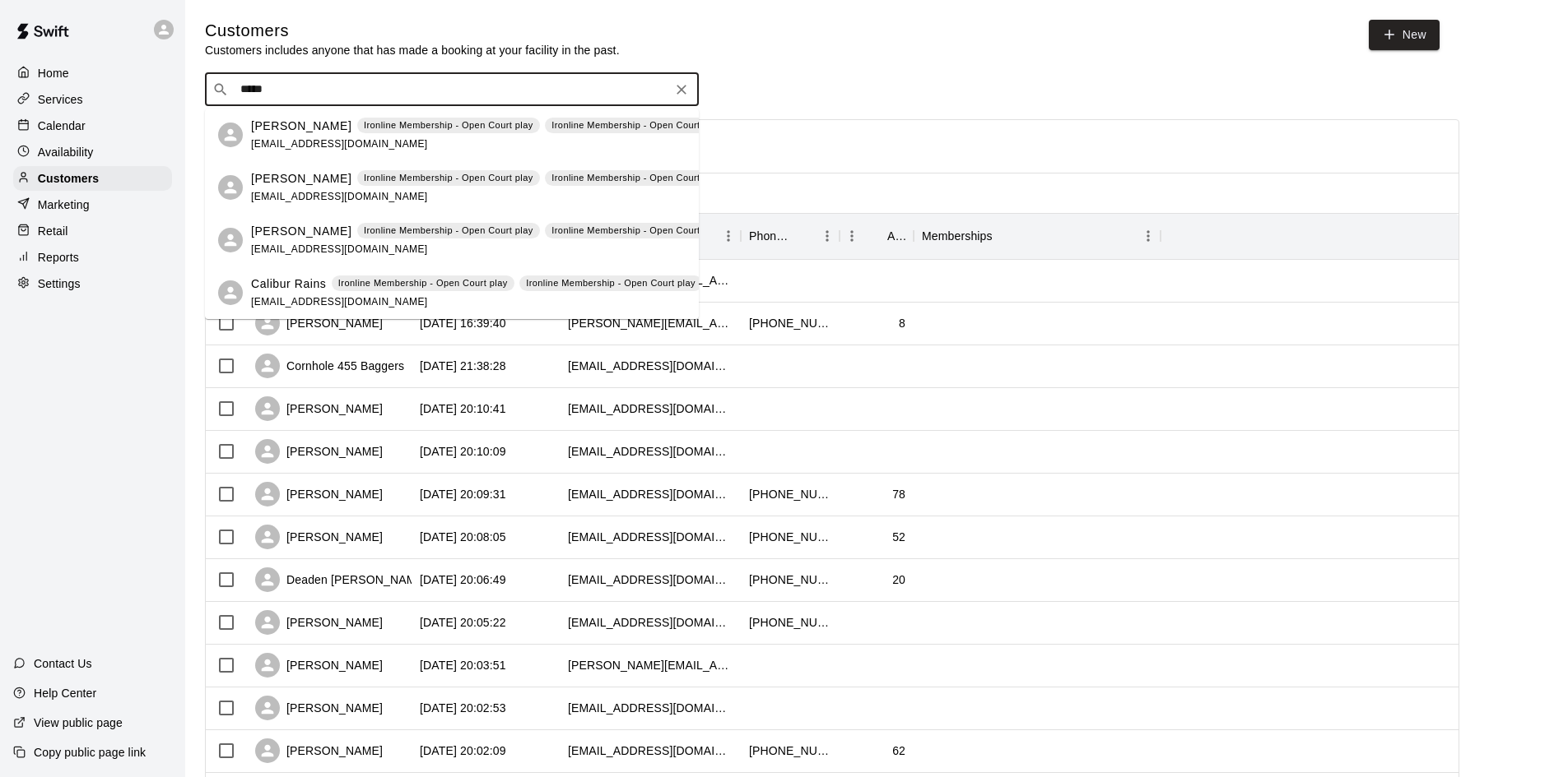
click at [372, 139] on div "Ethan Rains Ironline Membership - Open Court play Ironline Membership - Open Co…" at bounding box center [489, 135] width 476 height 35
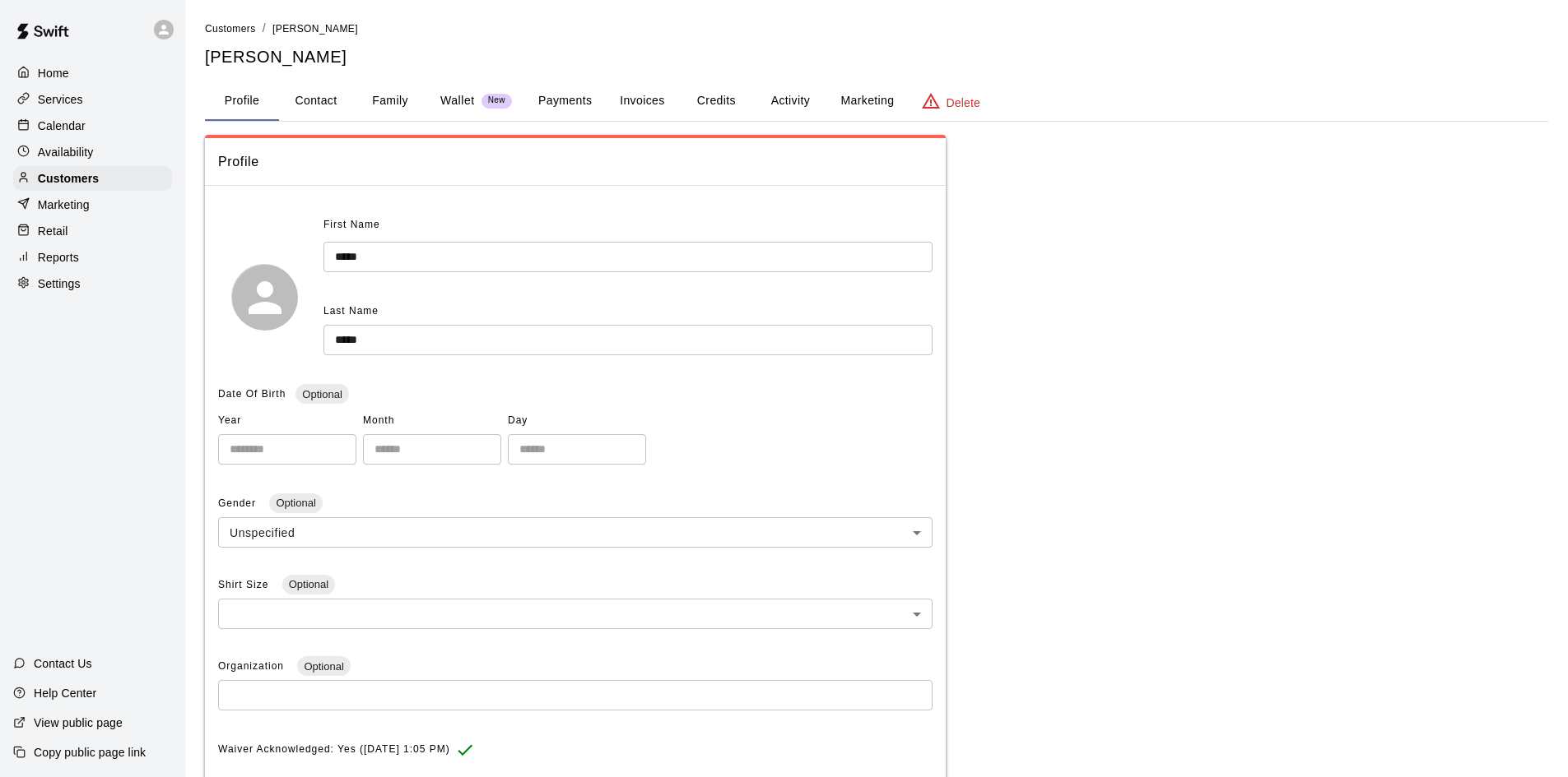
click at [558, 105] on button "Payments" at bounding box center [565, 102] width 80 height 40
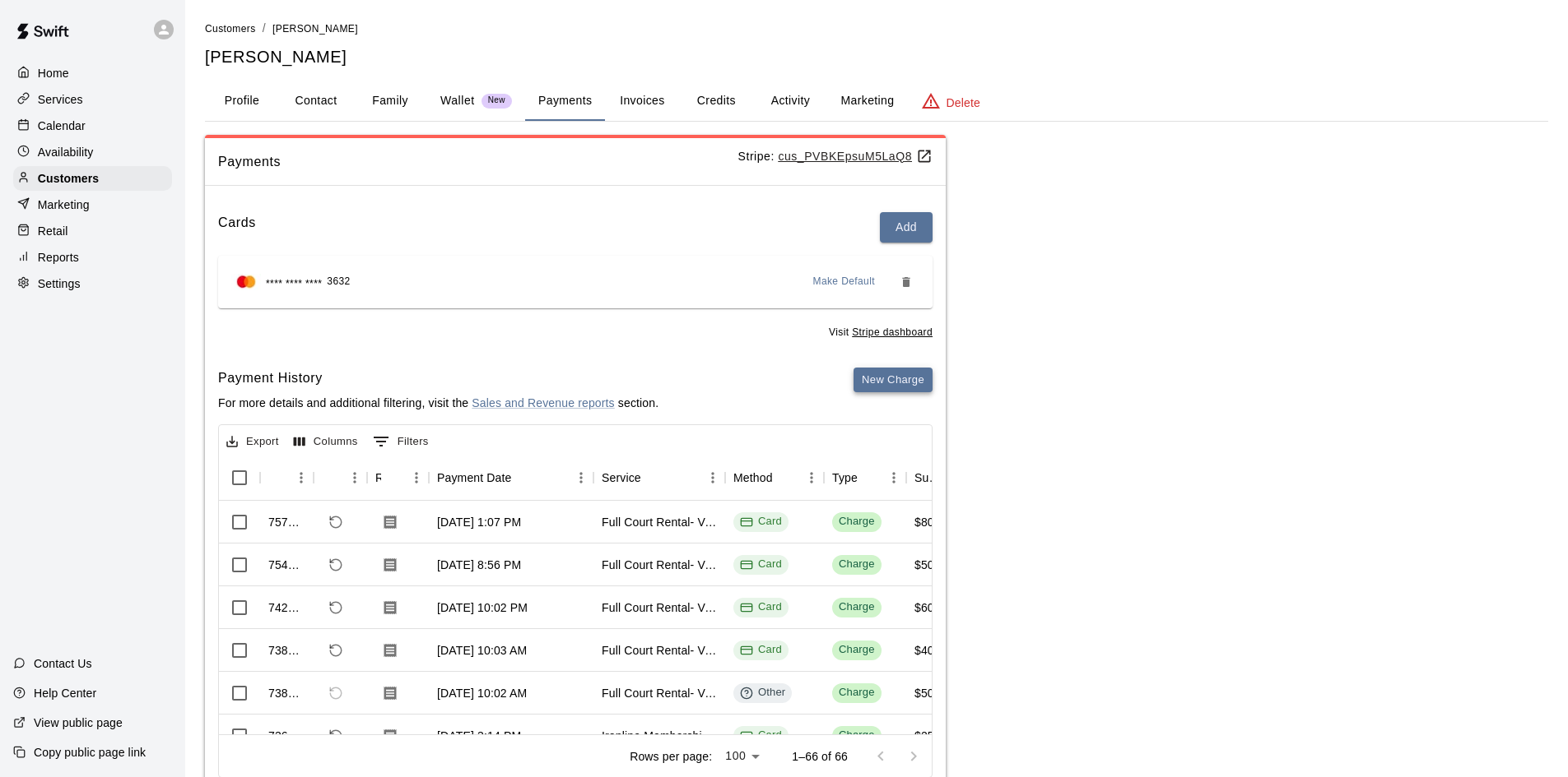
click at [880, 373] on button "New Charge" at bounding box center [892, 380] width 79 height 26
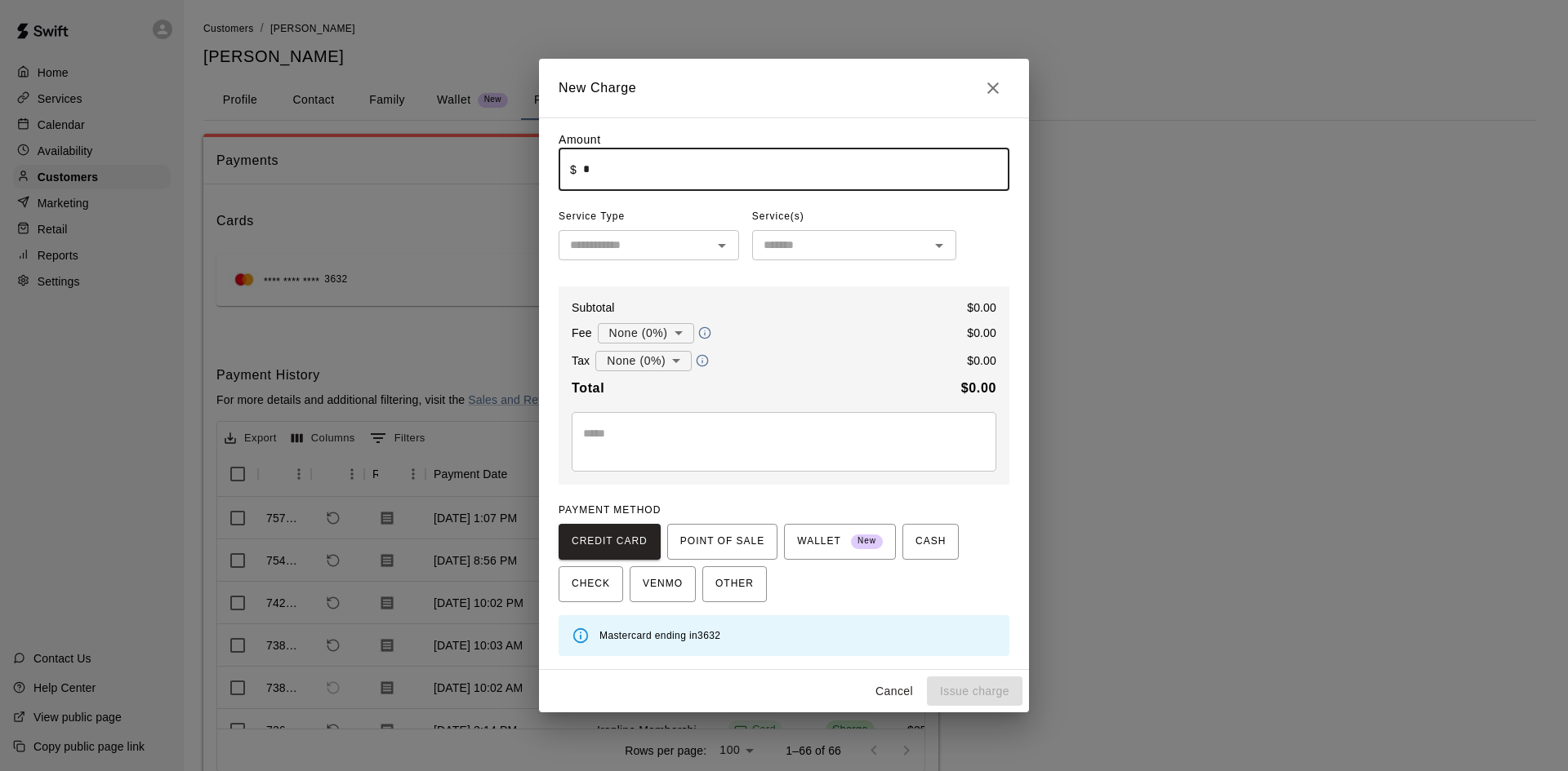
click at [642, 174] on input "*" at bounding box center [796, 169] width 427 height 43
type input "*****"
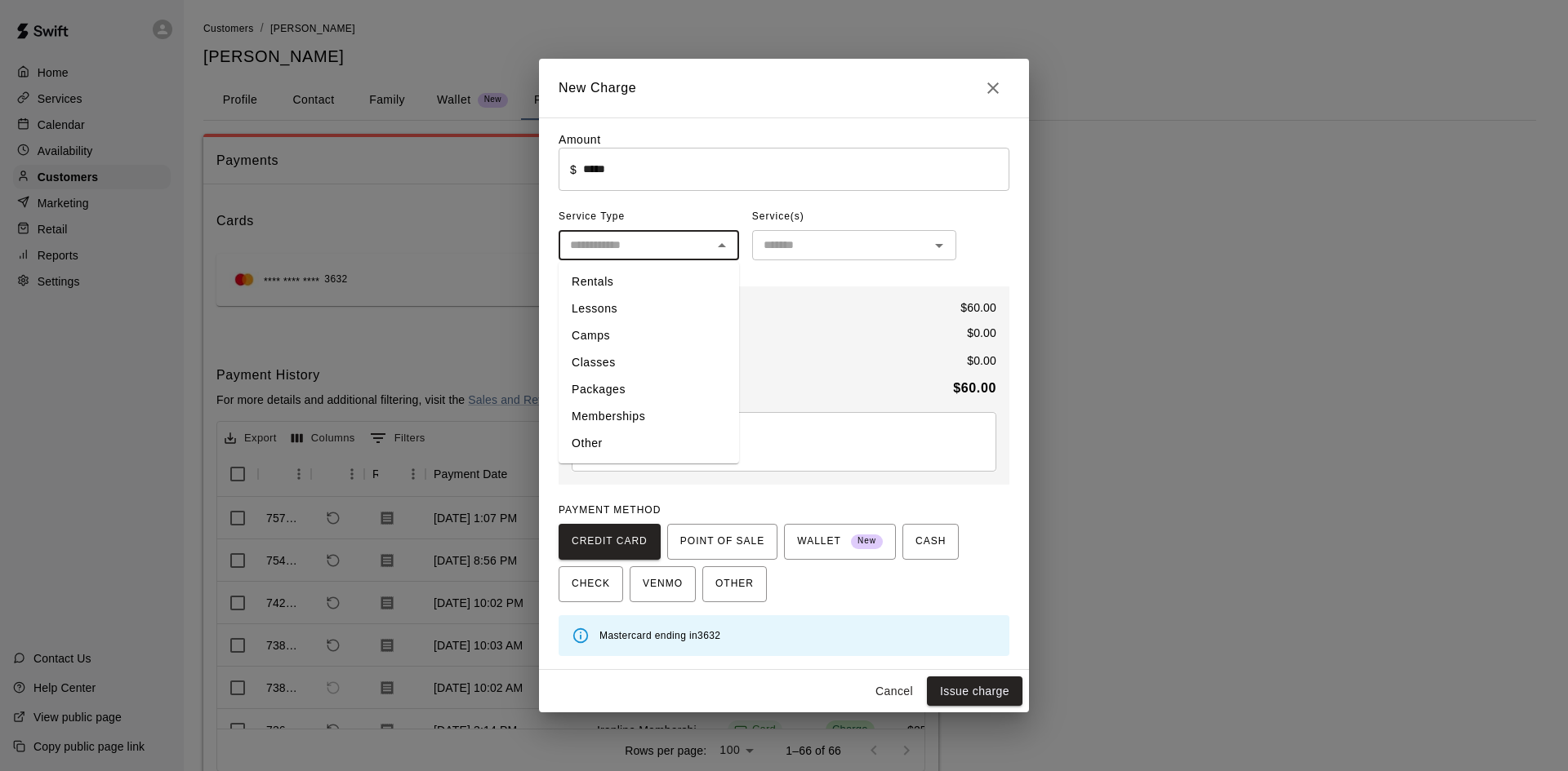
click at [585, 247] on input "text" at bounding box center [635, 246] width 144 height 21
click at [584, 272] on li "Rentals" at bounding box center [649, 281] width 181 height 27
type input "*******"
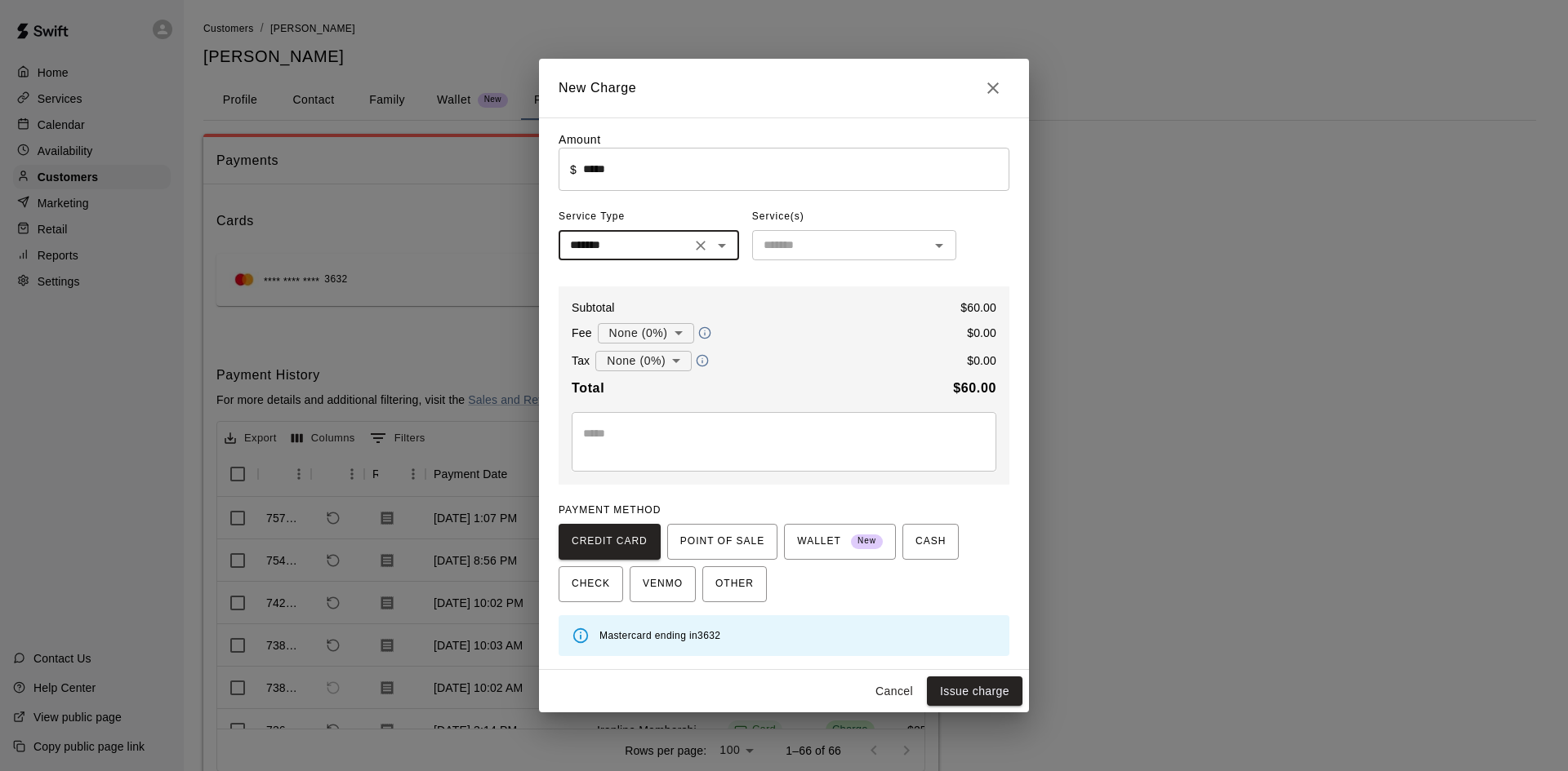
click at [789, 251] on input "text" at bounding box center [841, 246] width 168 height 21
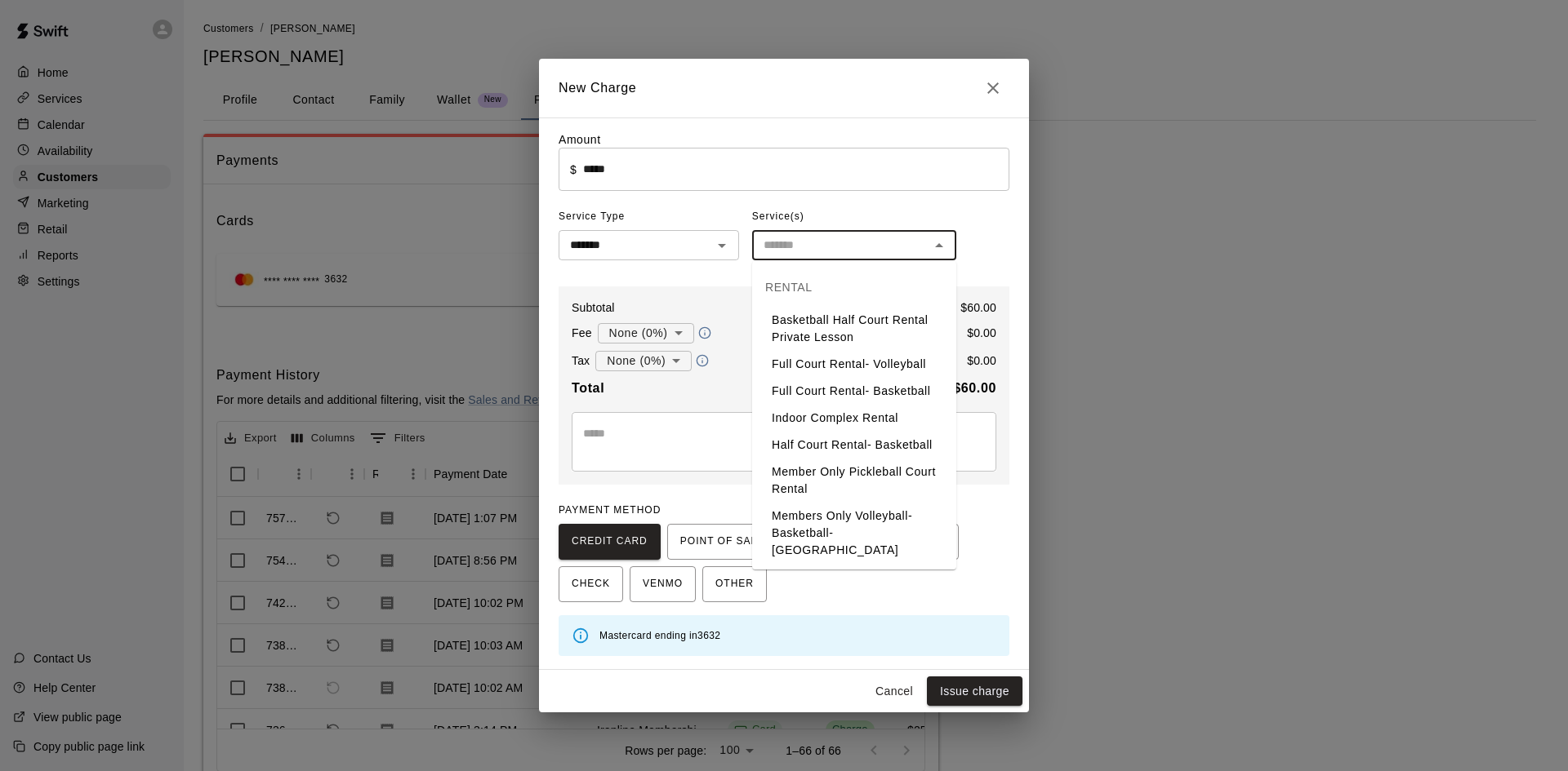
click at [815, 368] on li "Full Court Rental- Volleyball" at bounding box center [854, 364] width 204 height 27
type input "**********"
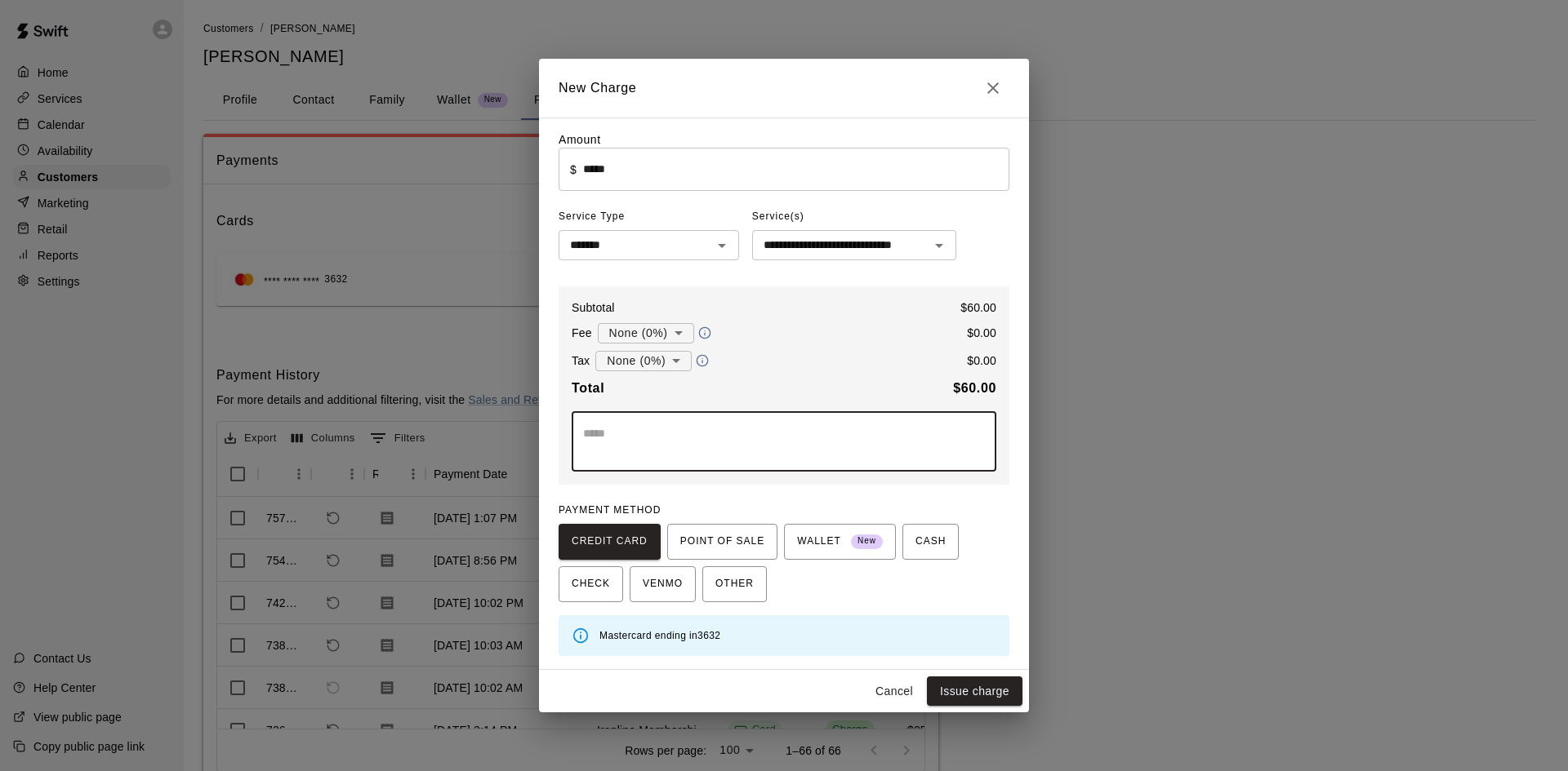
click at [755, 433] on textarea at bounding box center [784, 442] width 402 height 33
type textarea "**********"
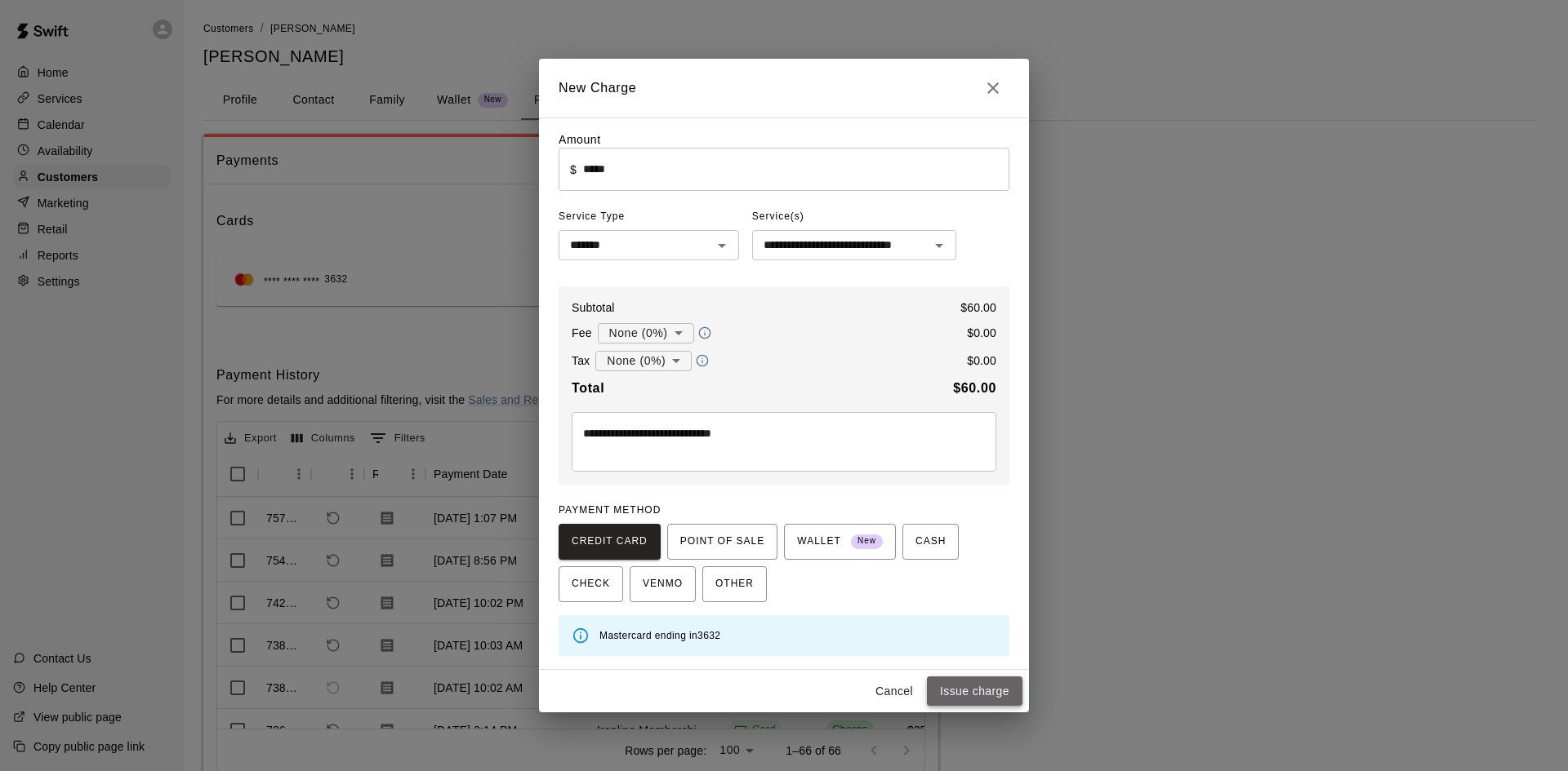
click at [956, 701] on button "Issue charge" at bounding box center [974, 692] width 95 height 30
type input "*"
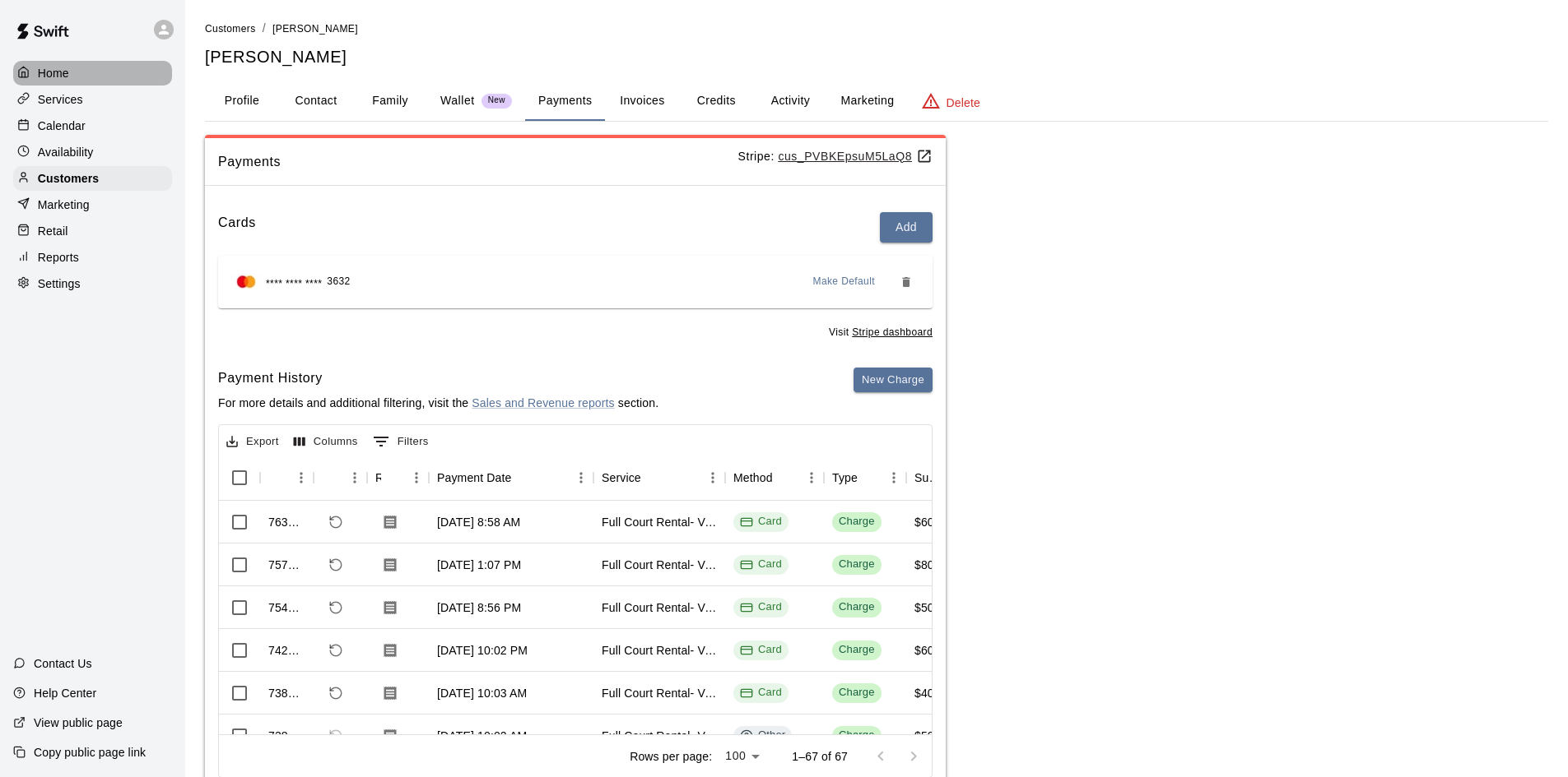
click at [65, 74] on p "Home" at bounding box center [53, 73] width 31 height 16
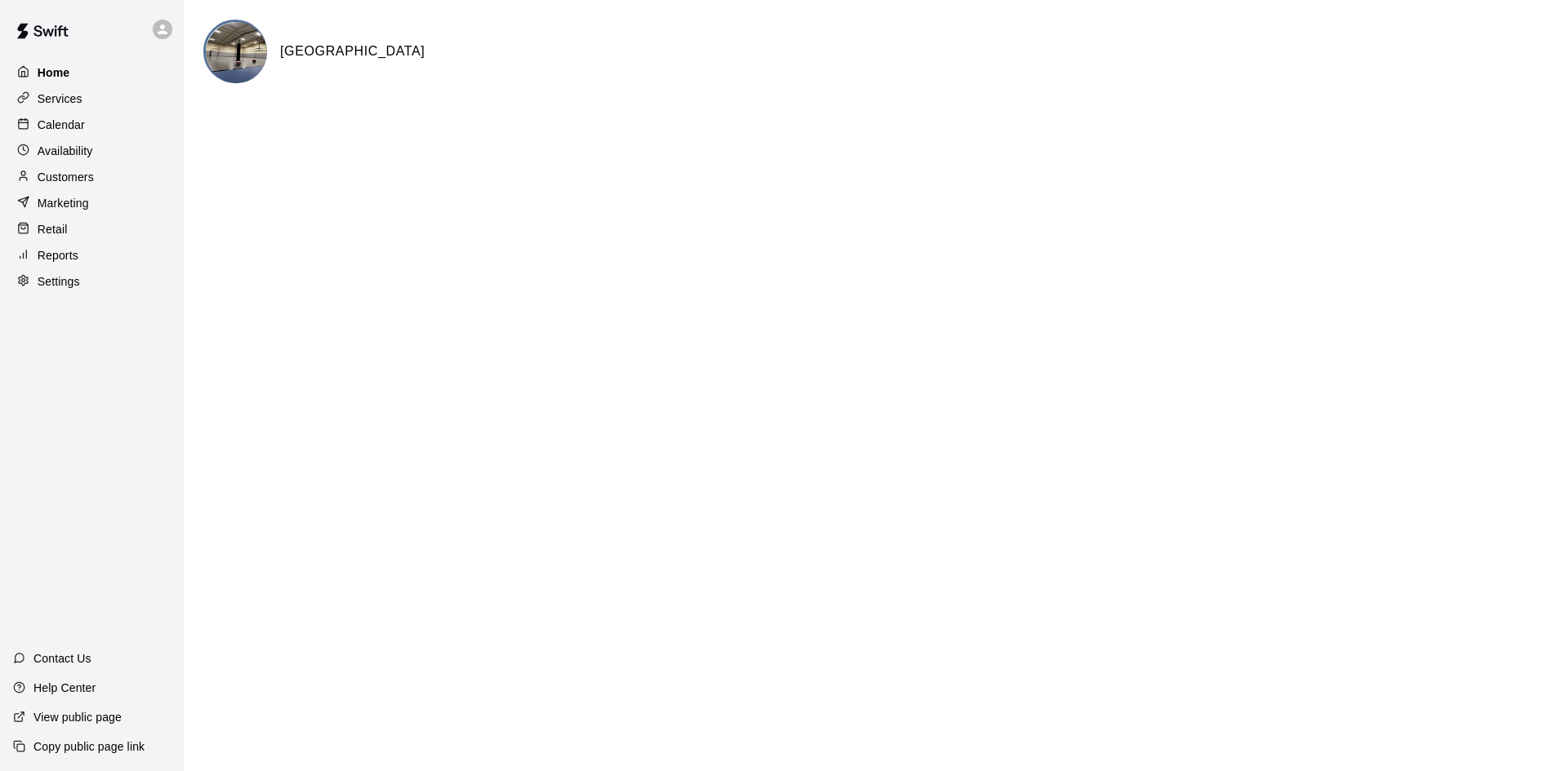
click at [93, 71] on div "Home" at bounding box center [91, 72] width 157 height 24
click at [124, 72] on div "Home" at bounding box center [91, 72] width 157 height 24
click at [87, 287] on div "Settings" at bounding box center [91, 281] width 157 height 24
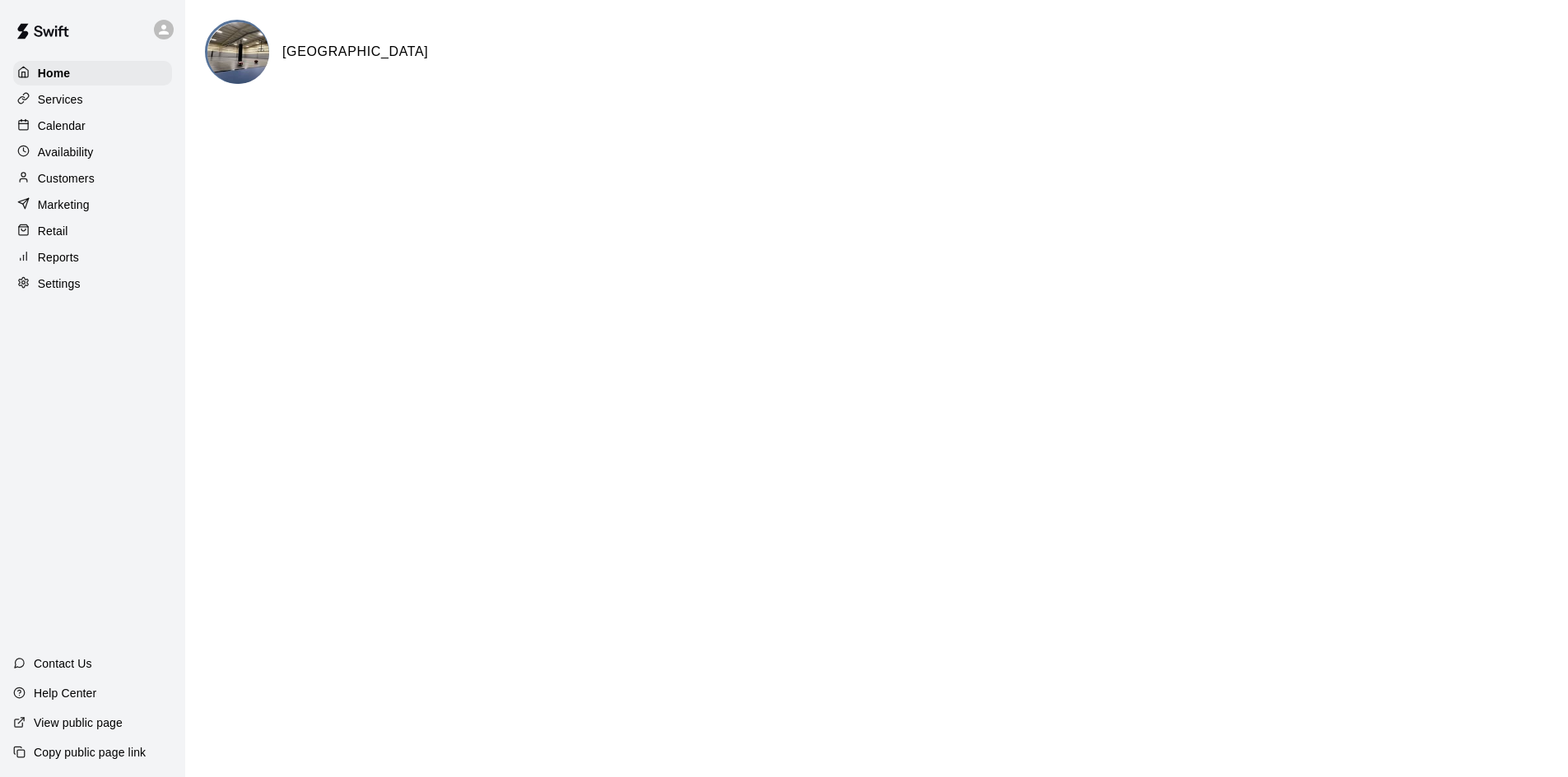
select select "**"
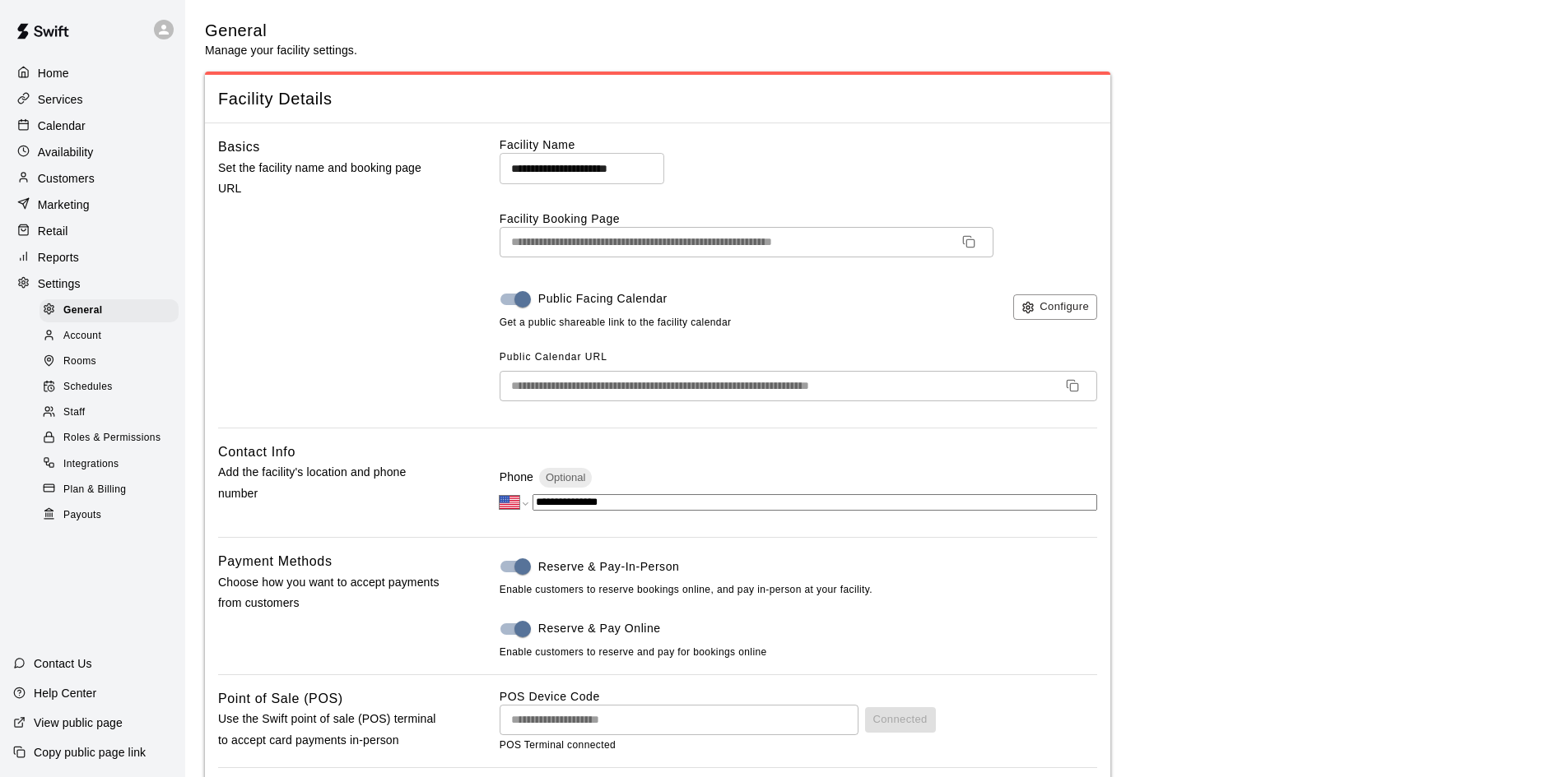
scroll to position [3045, 0]
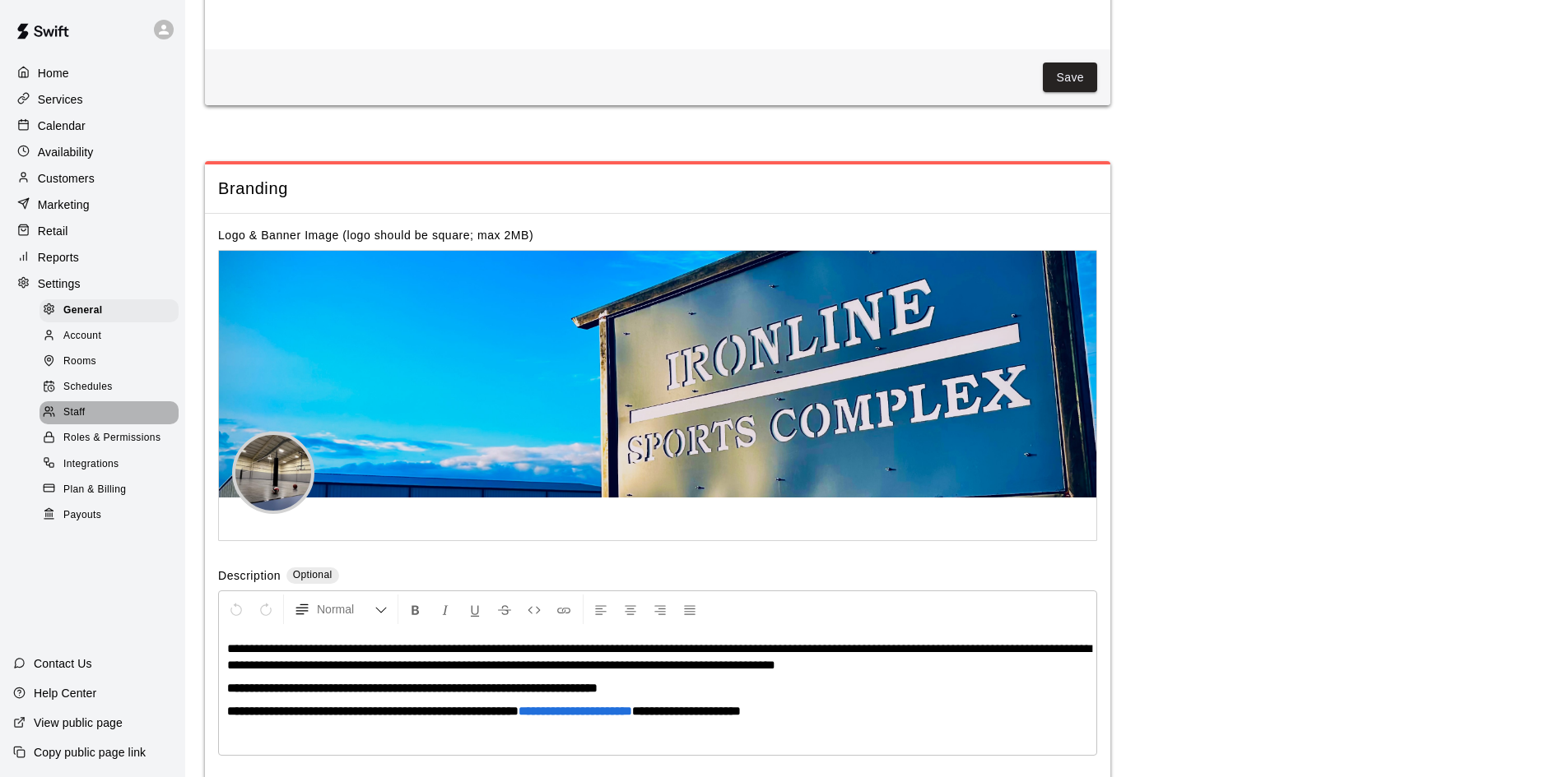
click at [100, 418] on div "Staff" at bounding box center [109, 413] width 140 height 23
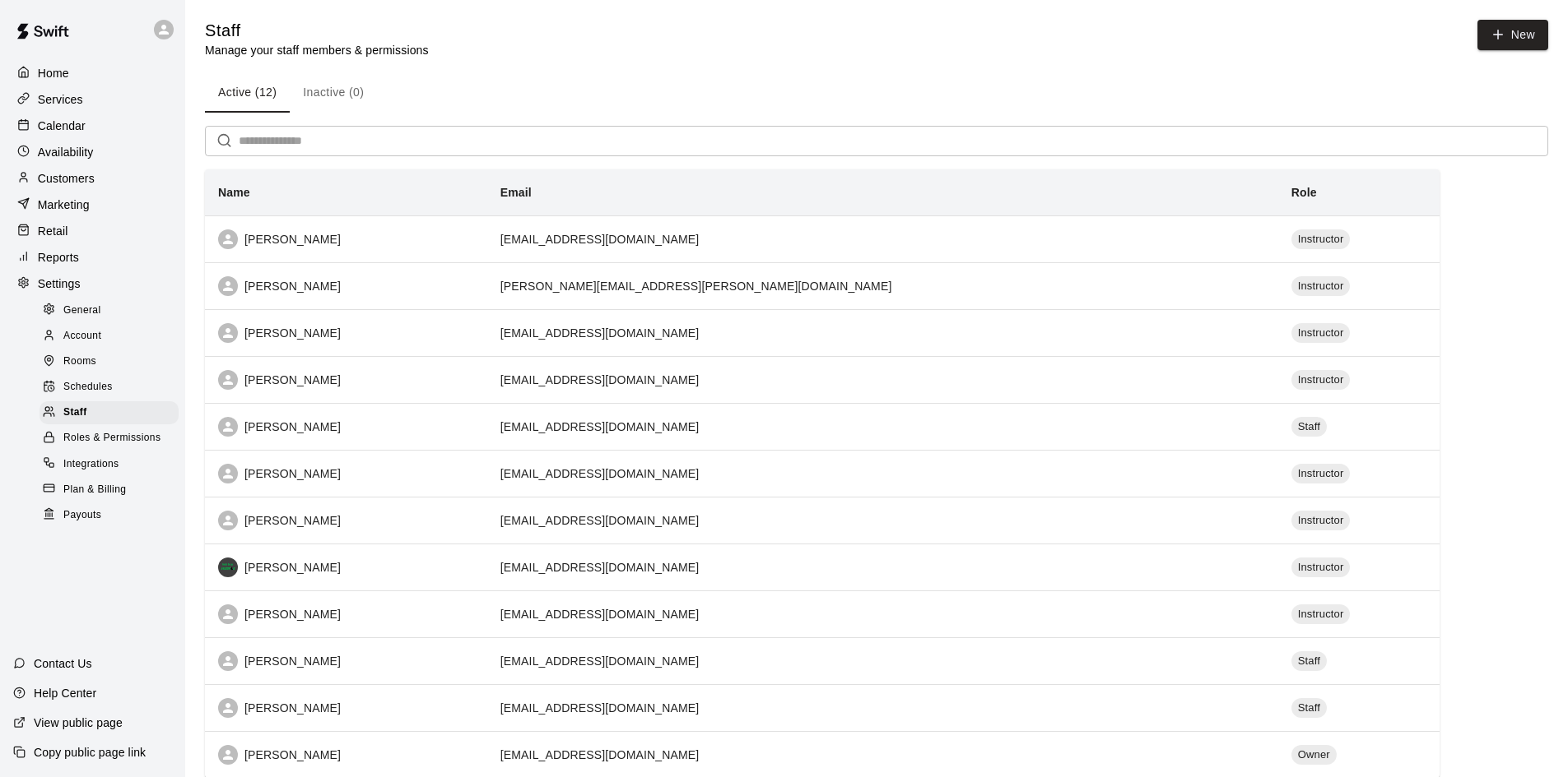
click at [118, 447] on span "Roles & Permissions" at bounding box center [112, 438] width 97 height 16
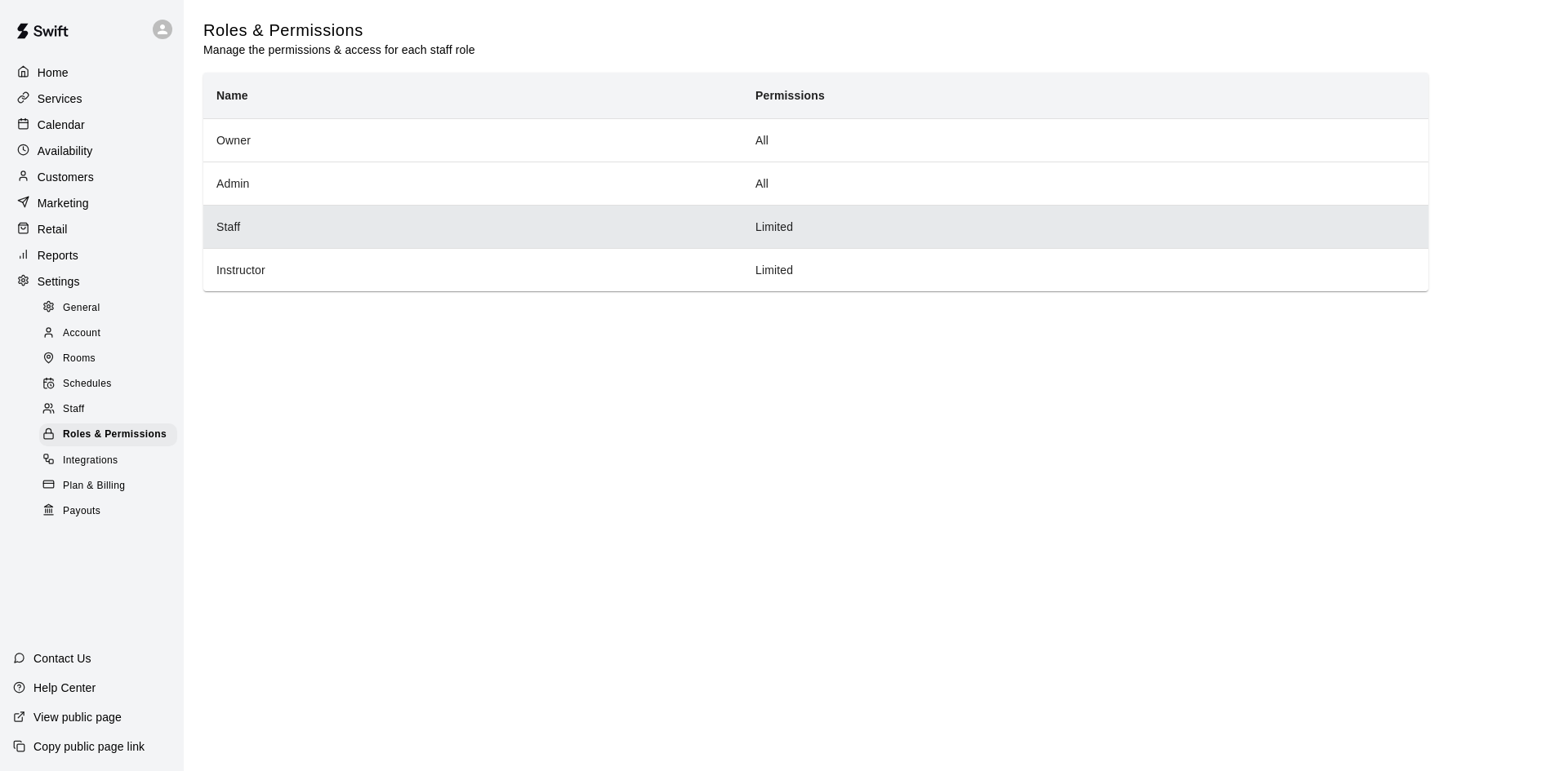
click at [313, 213] on th "Staff" at bounding box center [473, 227] width 539 height 43
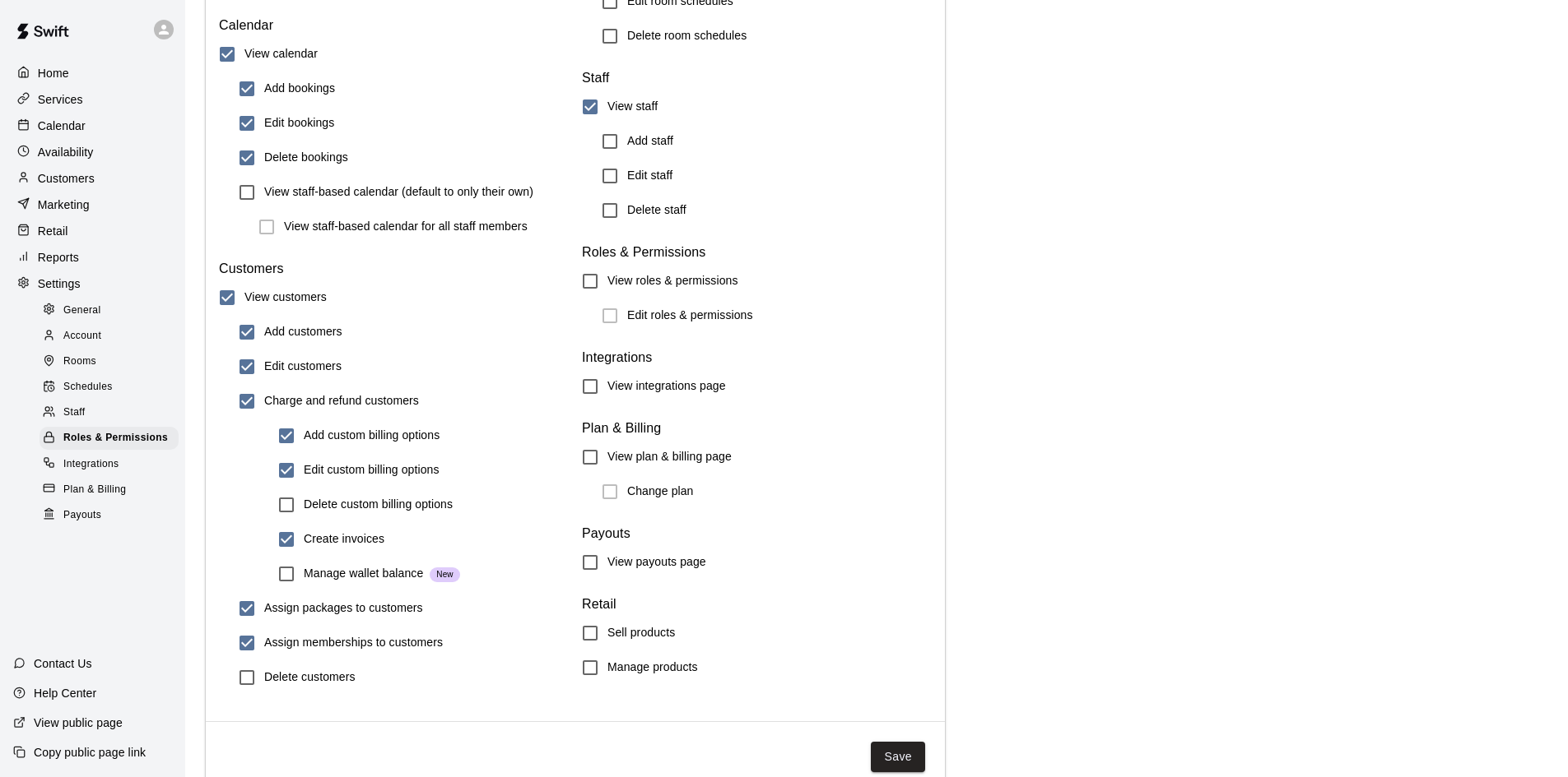
scroll to position [1695, 0]
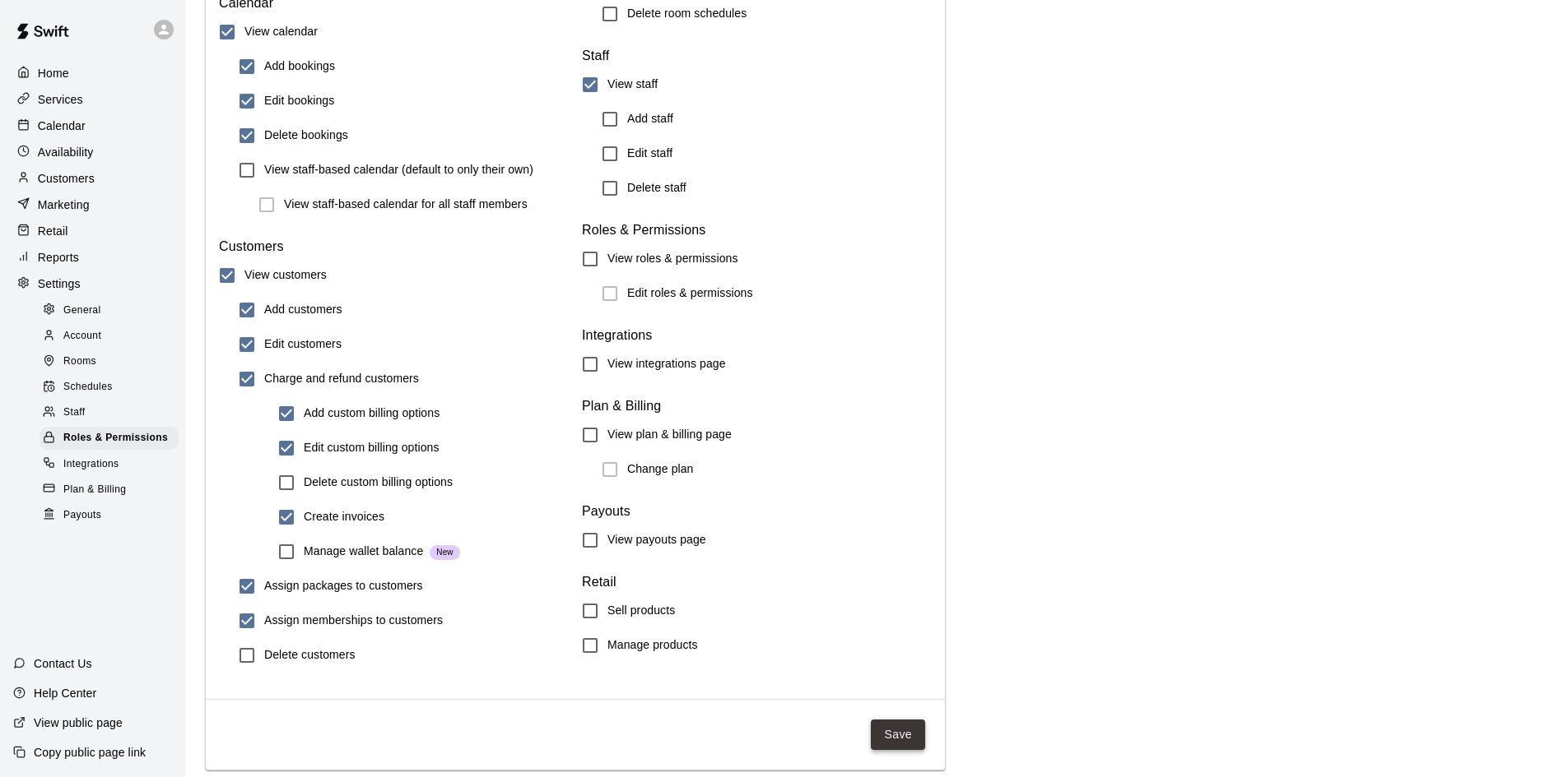
click at [887, 736] on button "Save" at bounding box center [897, 735] width 54 height 30
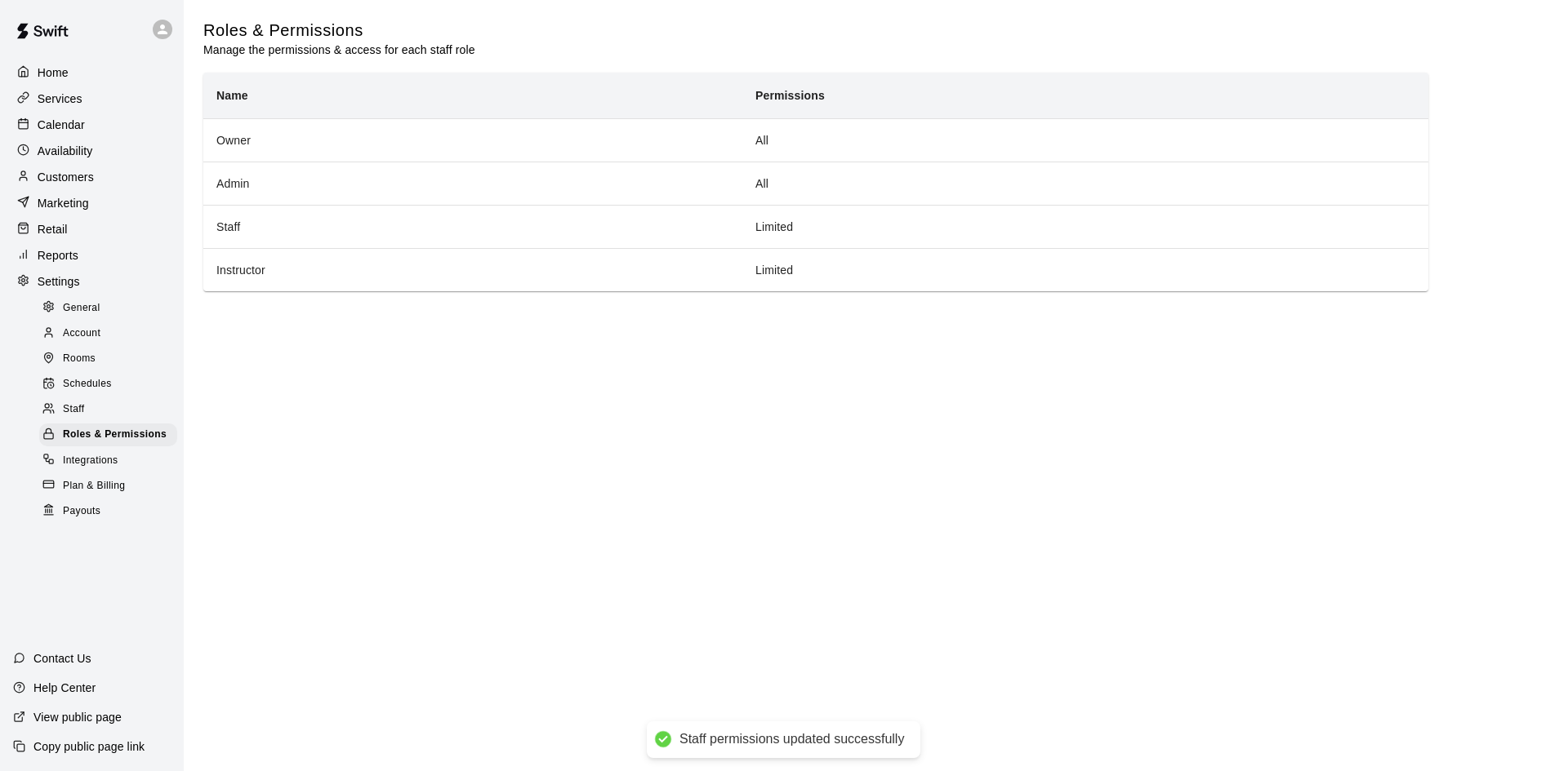
click at [64, 74] on p "Home" at bounding box center [53, 72] width 31 height 16
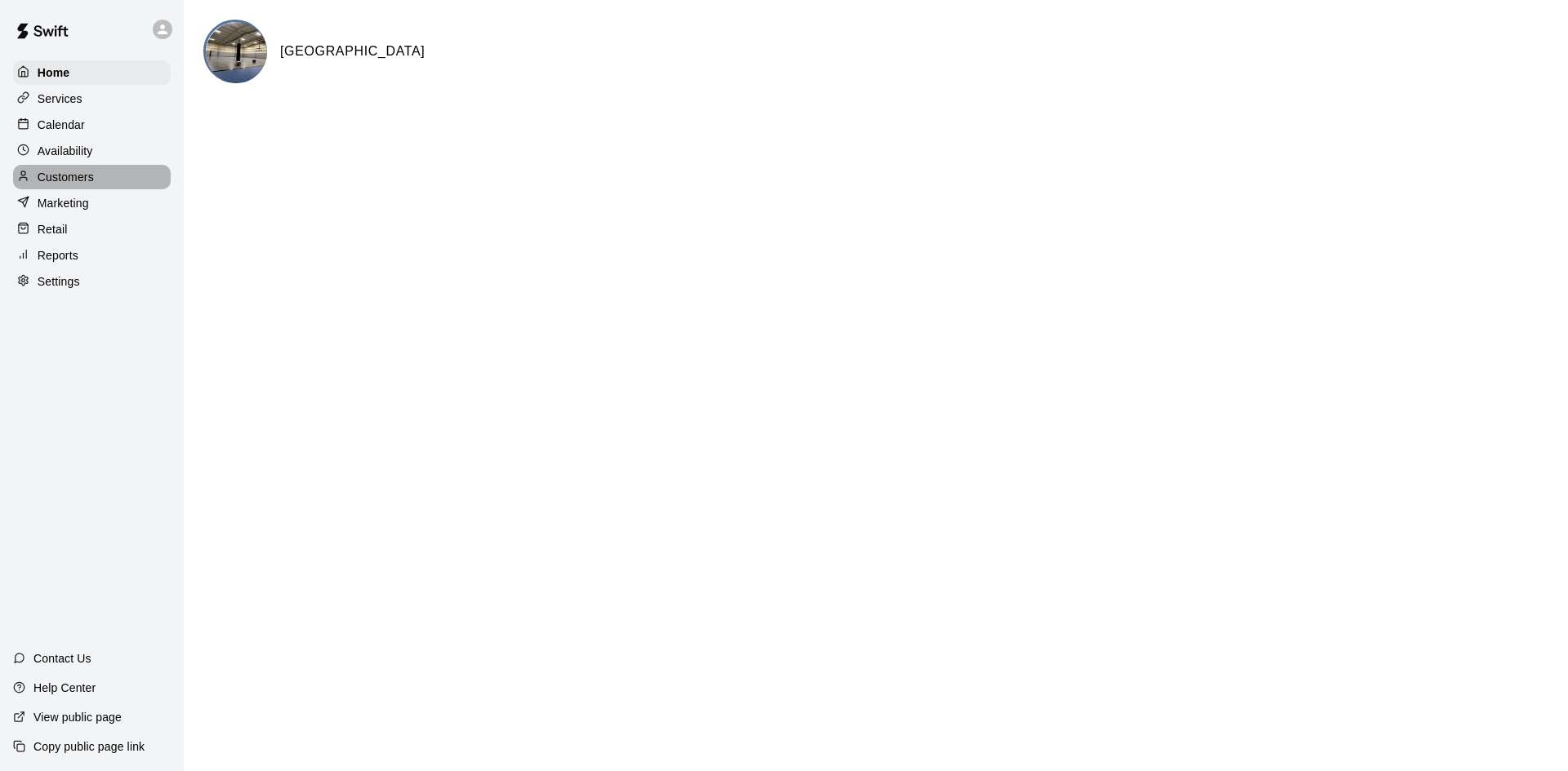
click at [70, 175] on p "Customers" at bounding box center [66, 177] width 57 height 16
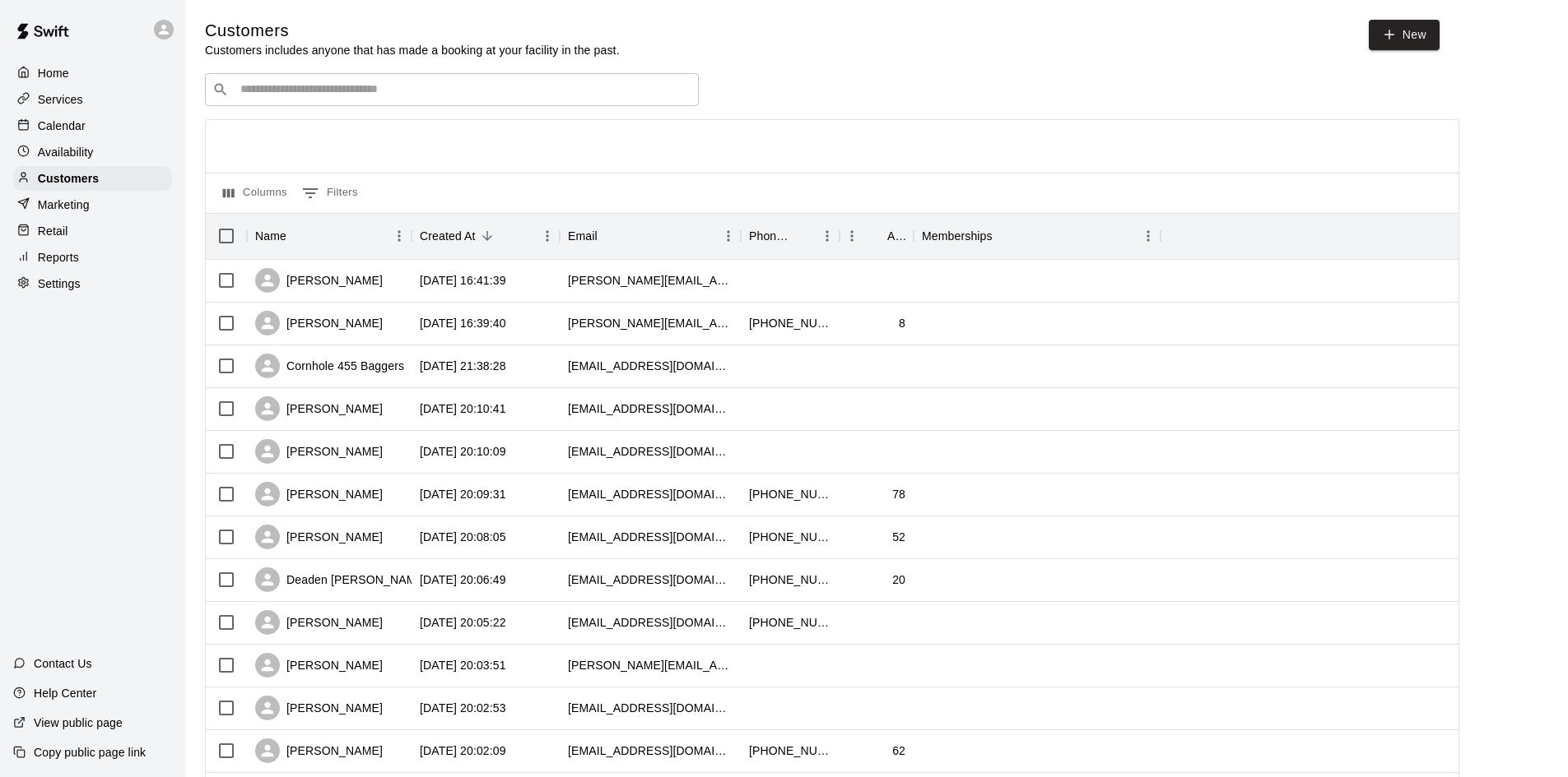
click at [65, 288] on p "Settings" at bounding box center [59, 283] width 43 height 16
select select "**"
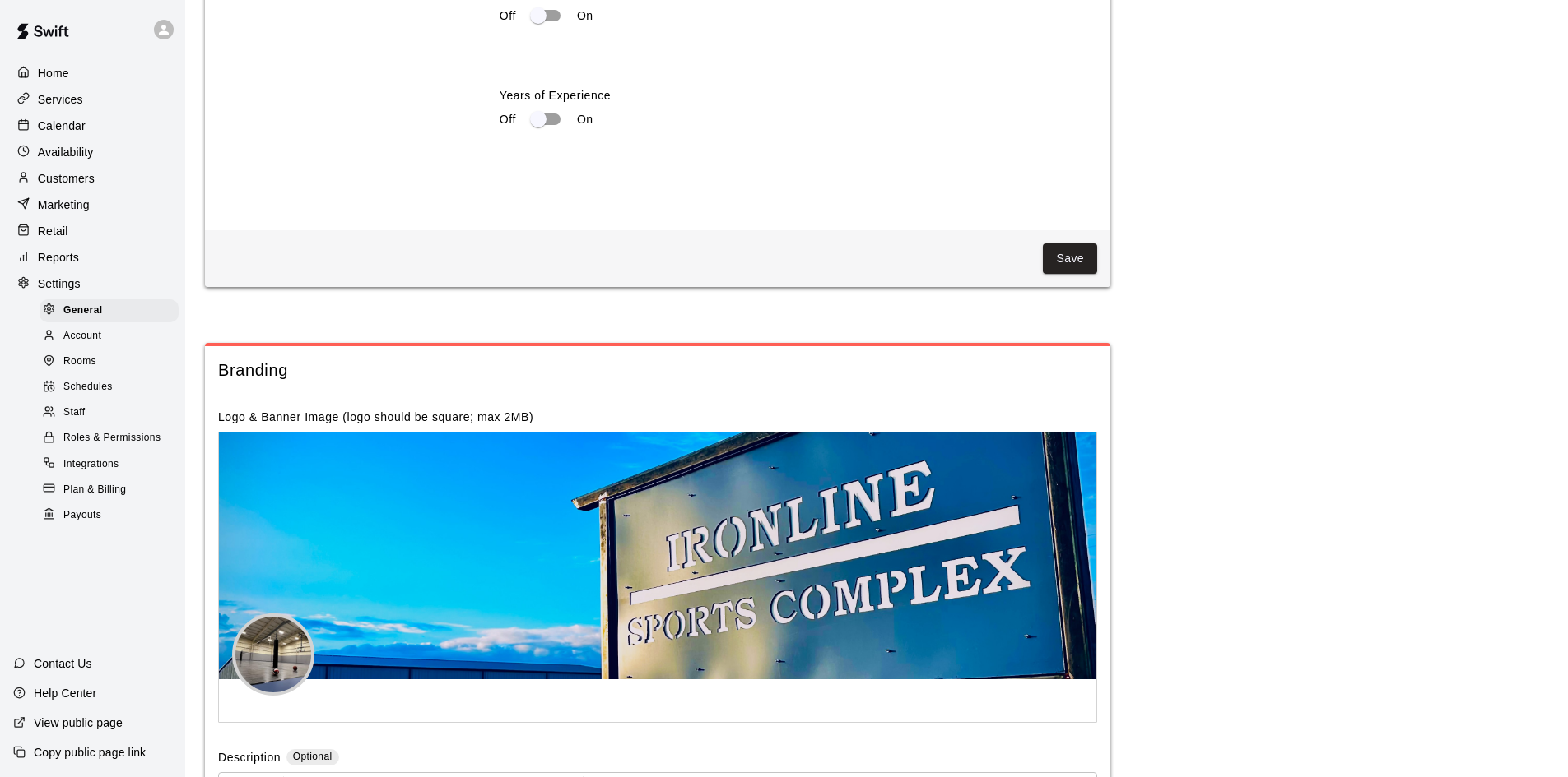
scroll to position [3228, 0]
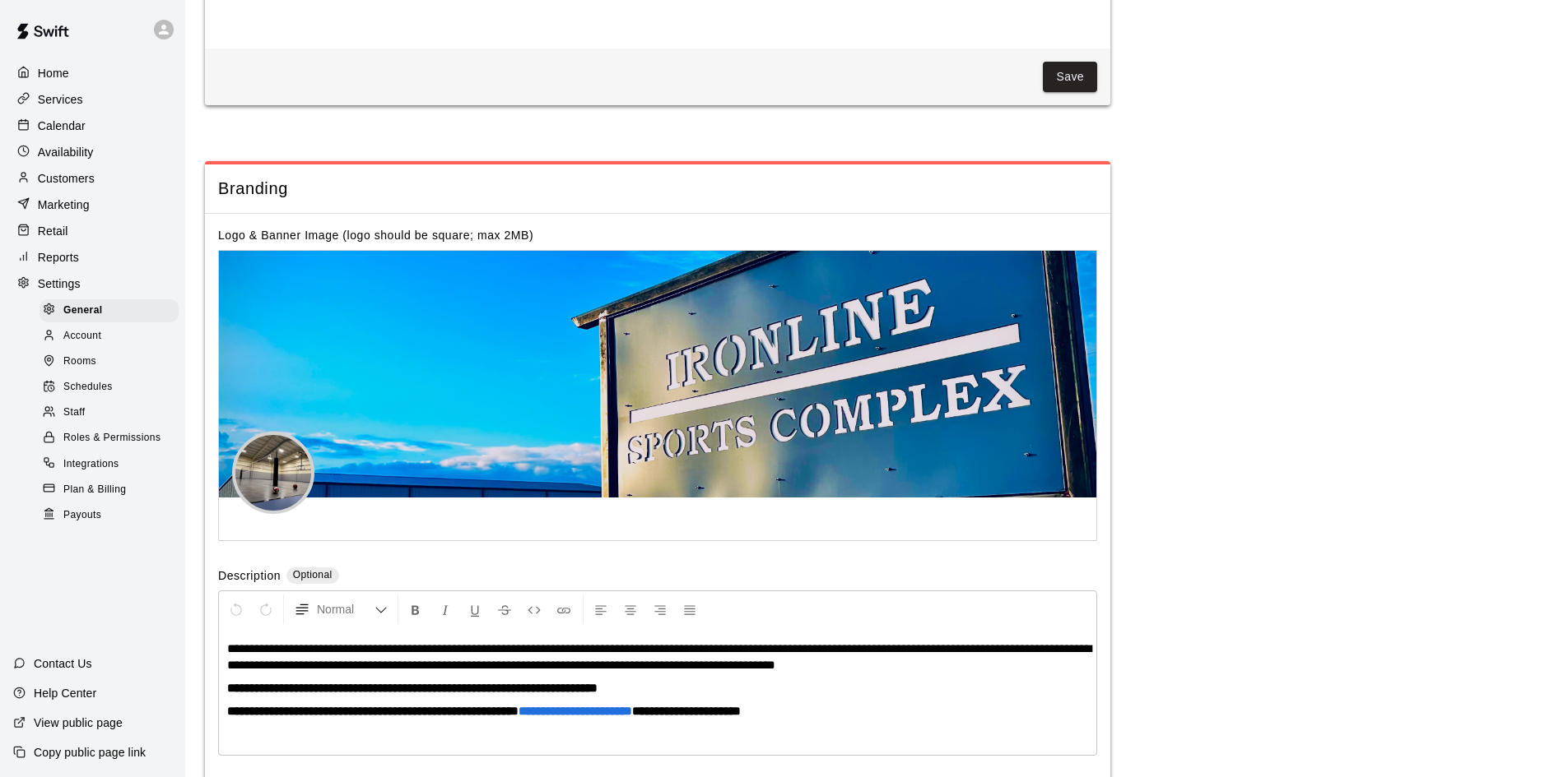
click at [89, 419] on div "Staff" at bounding box center [109, 413] width 140 height 23
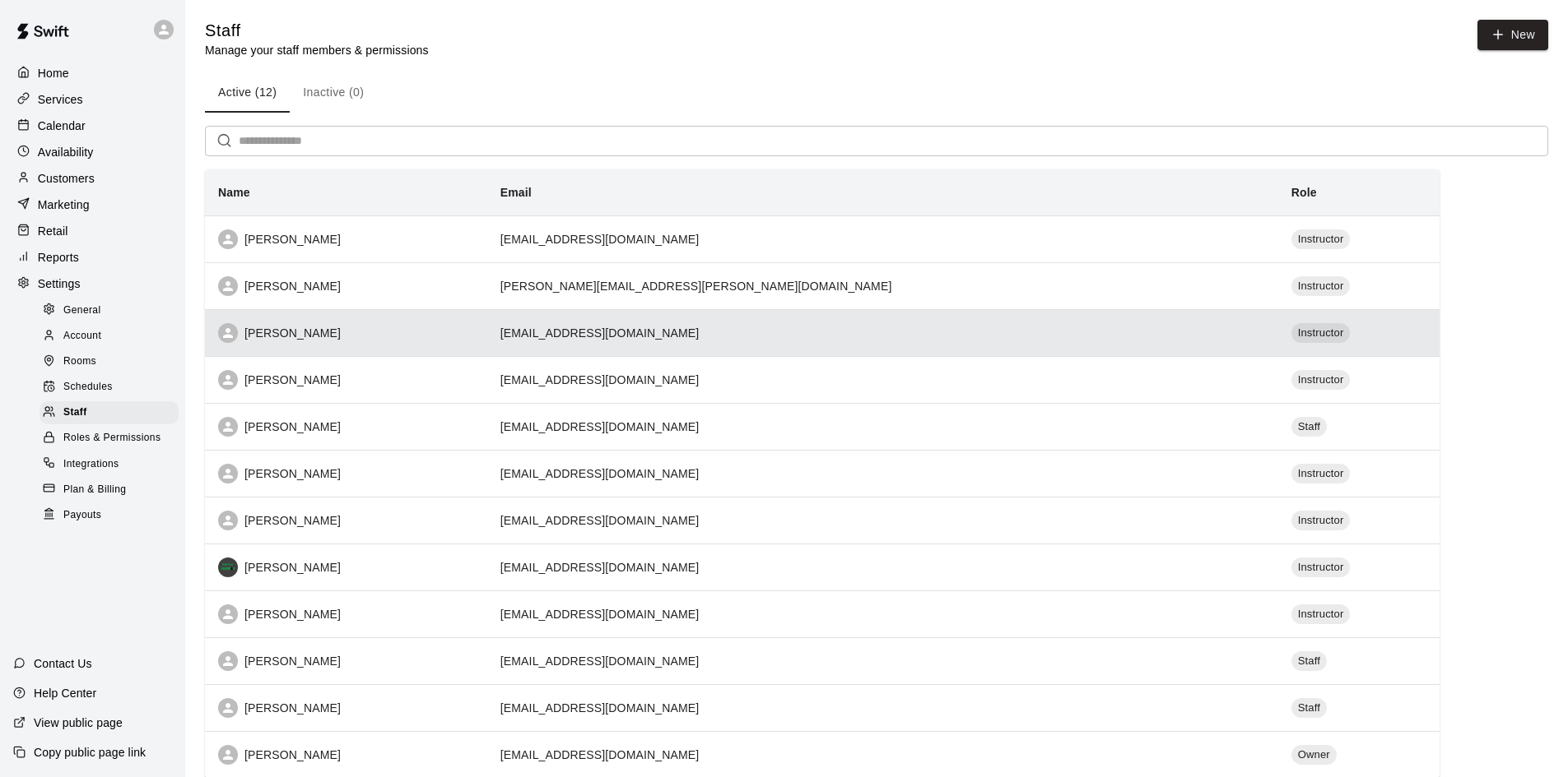
click at [295, 338] on div "Mckinley Hancox" at bounding box center [346, 333] width 256 height 20
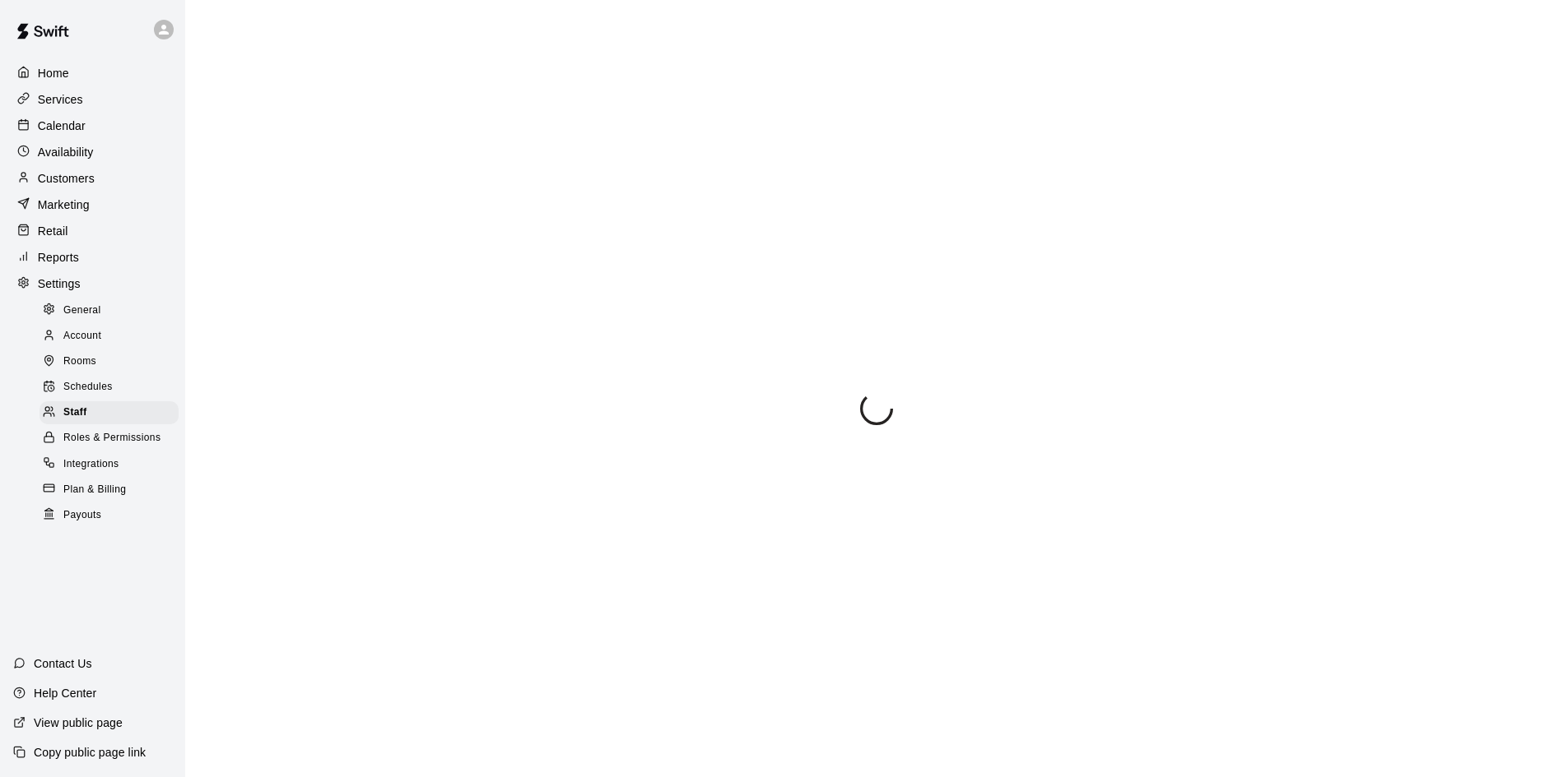
select select "**"
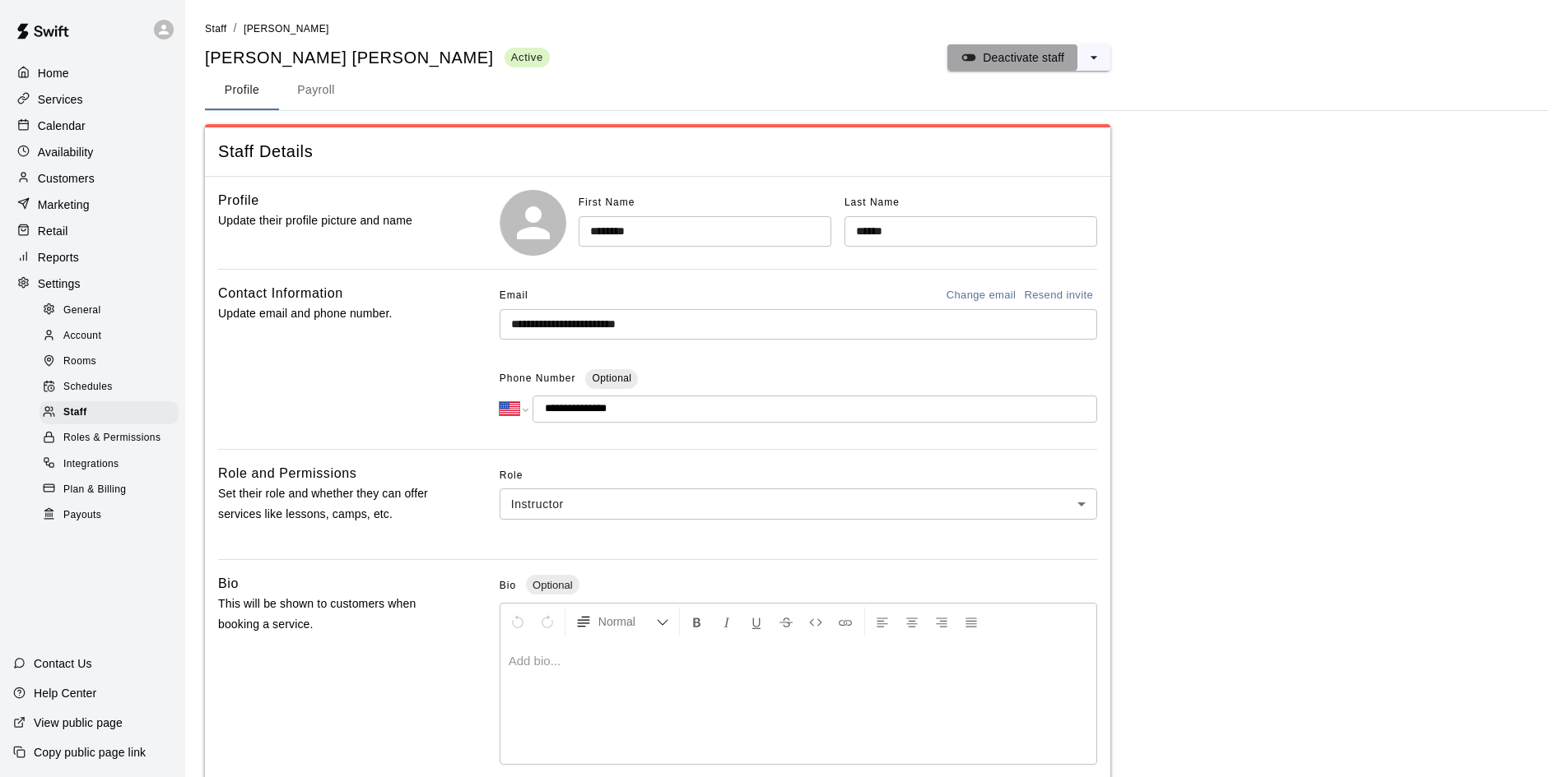
click at [1037, 65] on button "Deactivate staff" at bounding box center [1012, 58] width 130 height 27
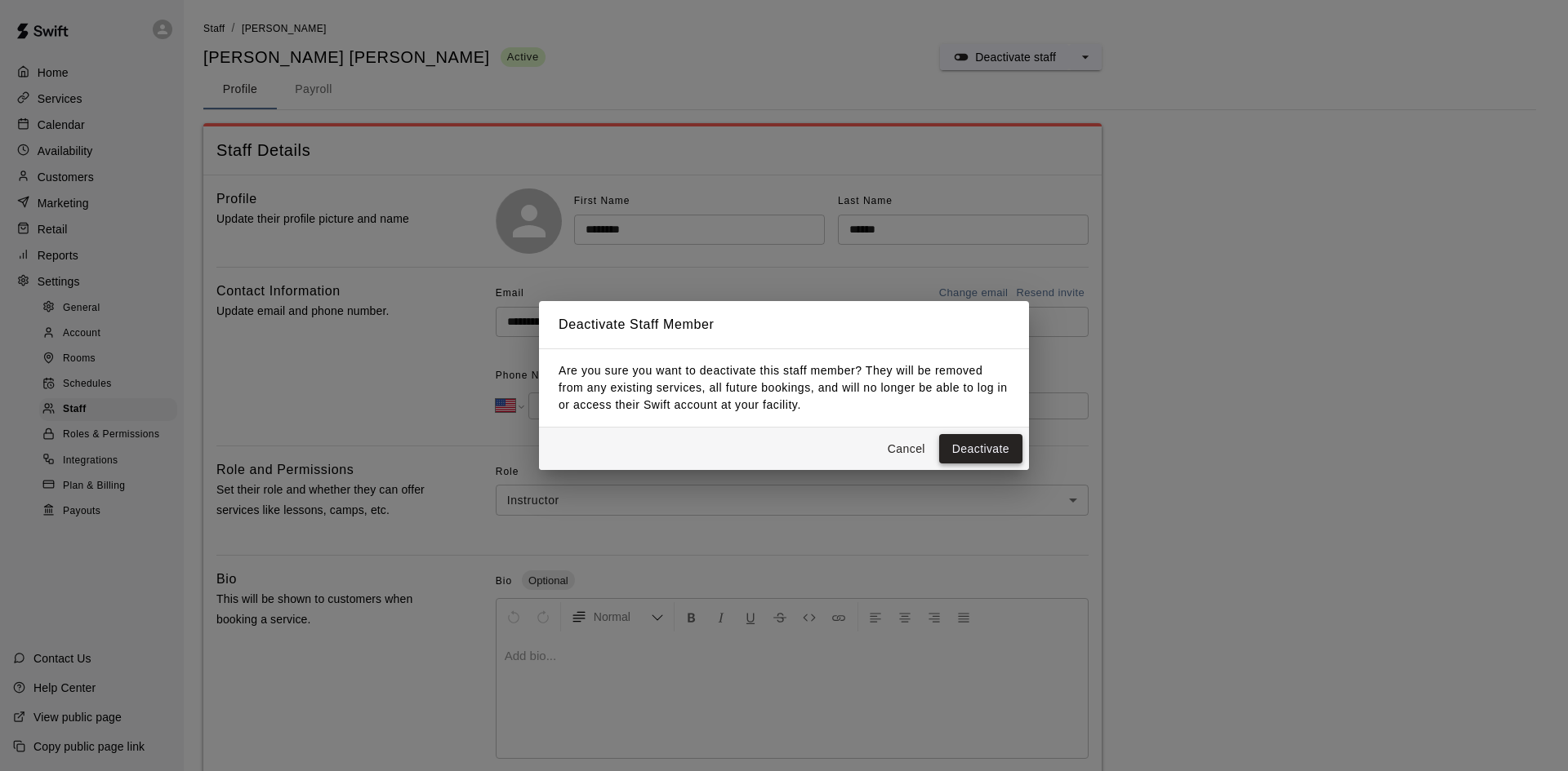
click at [962, 451] on button "Deactivate" at bounding box center [980, 449] width 83 height 30
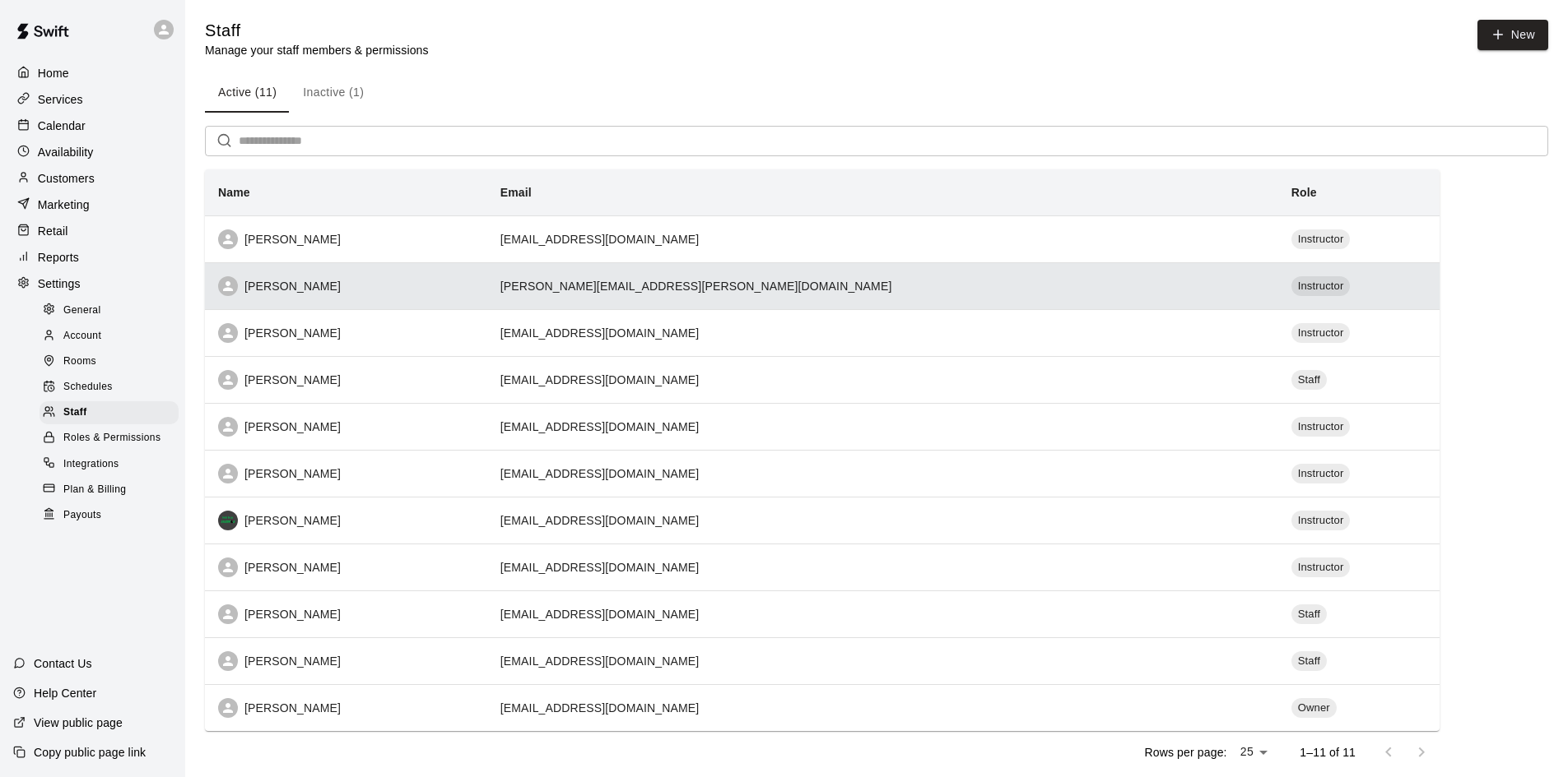
click at [331, 292] on div "Hanna Rubis" at bounding box center [346, 286] width 256 height 20
select select "**"
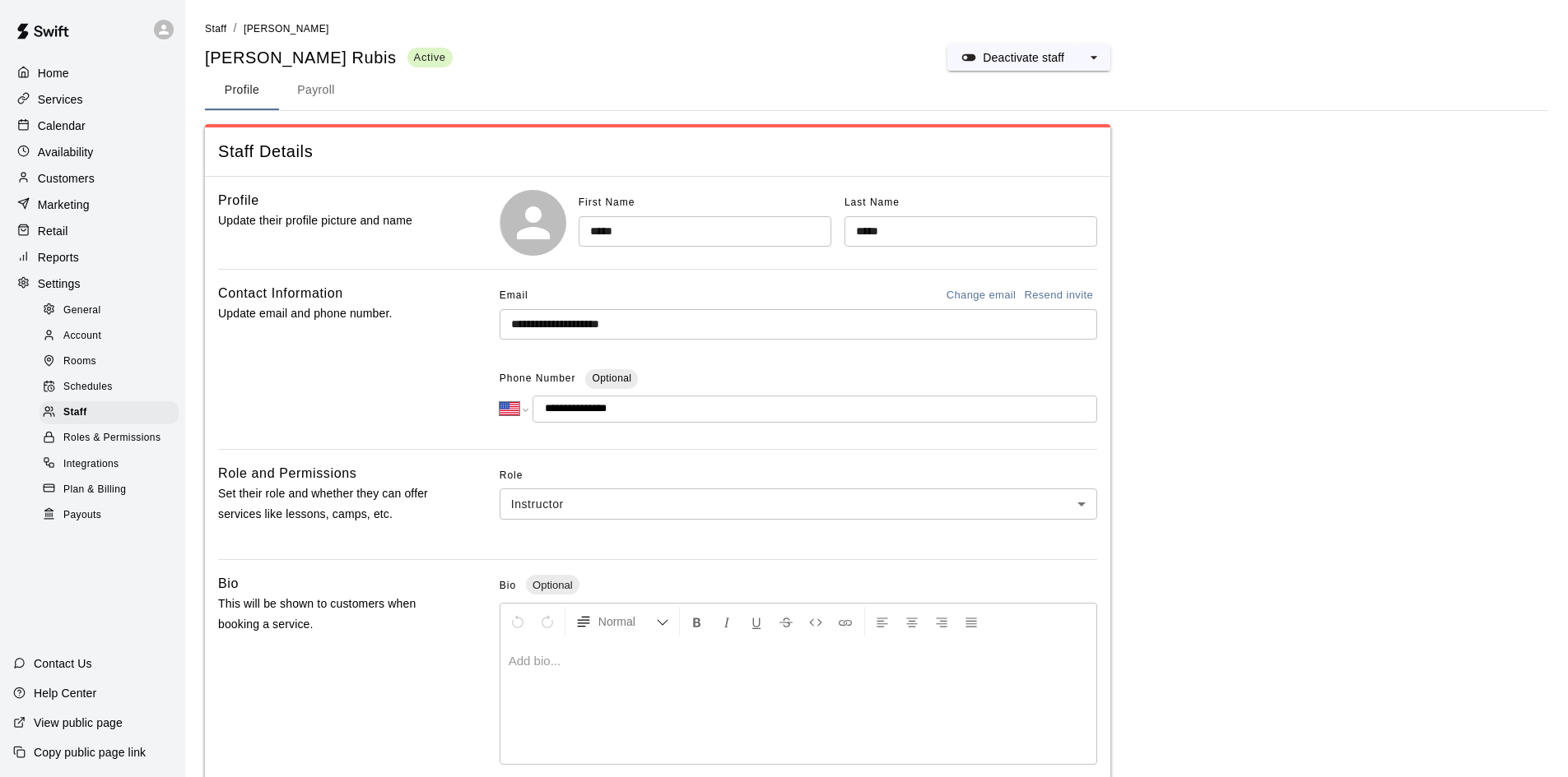
click at [109, 313] on div "General" at bounding box center [109, 311] width 140 height 23
select select "**"
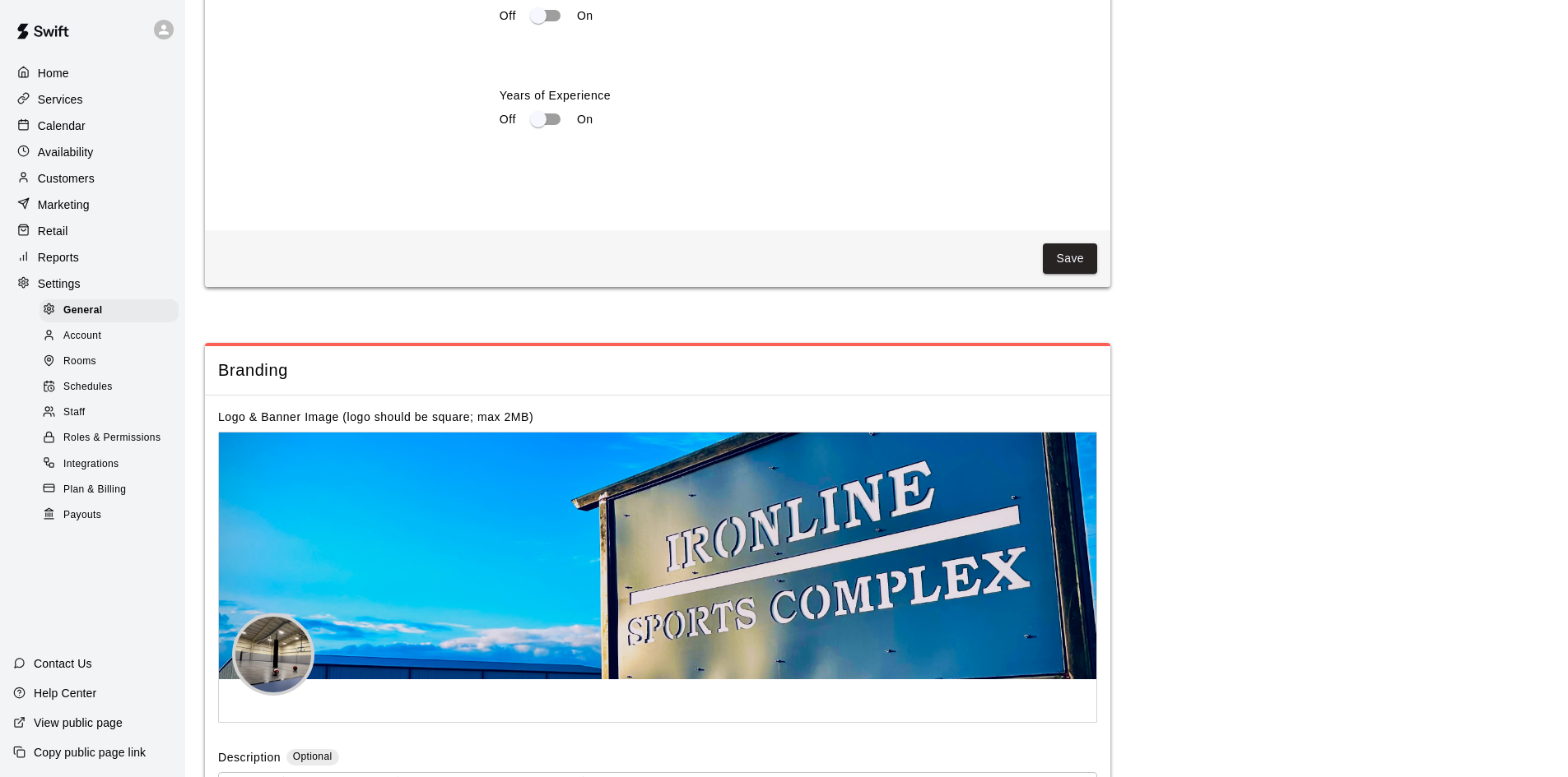
scroll to position [3228, 0]
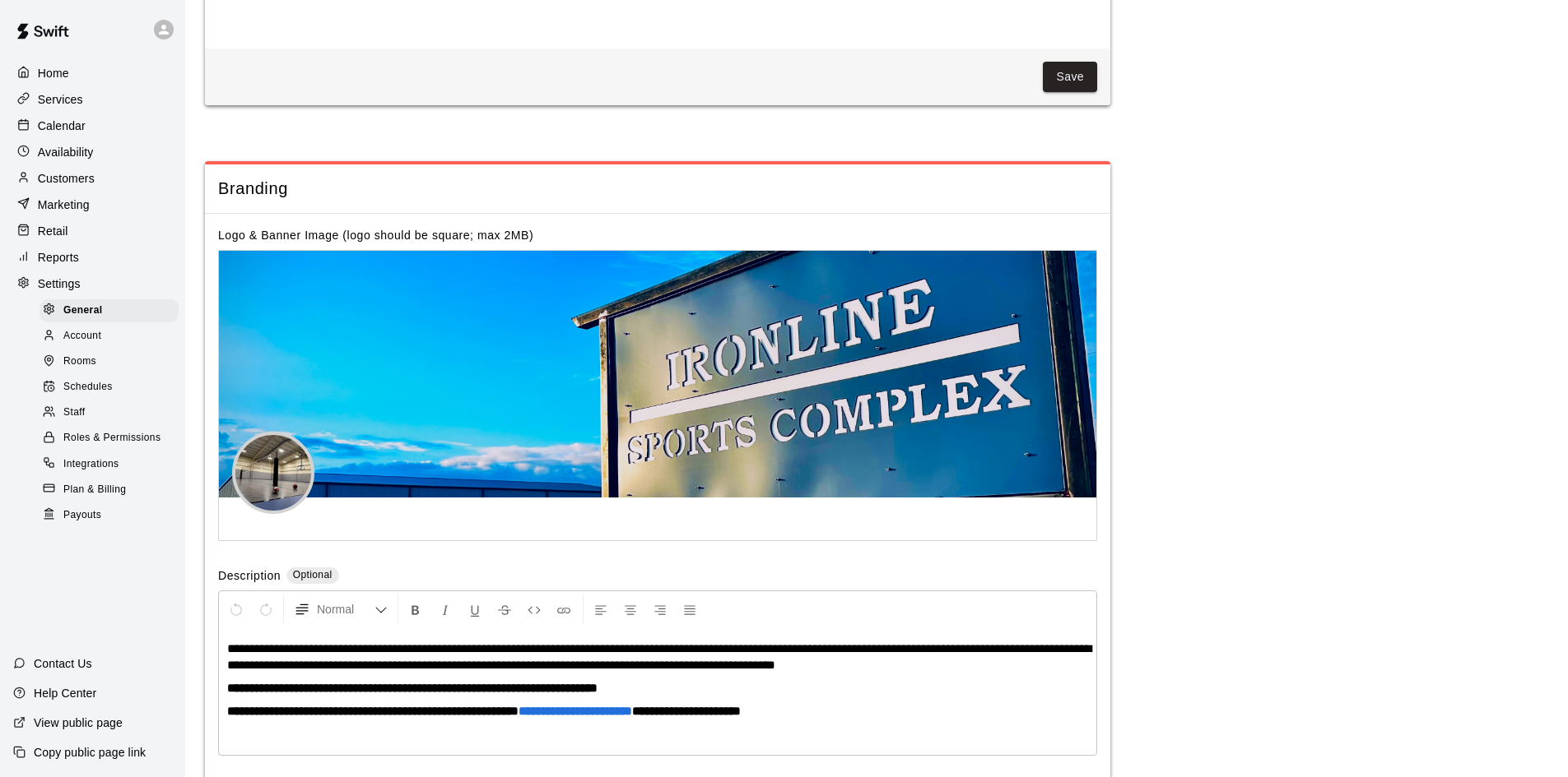
click at [47, 65] on p "Home" at bounding box center [53, 73] width 31 height 16
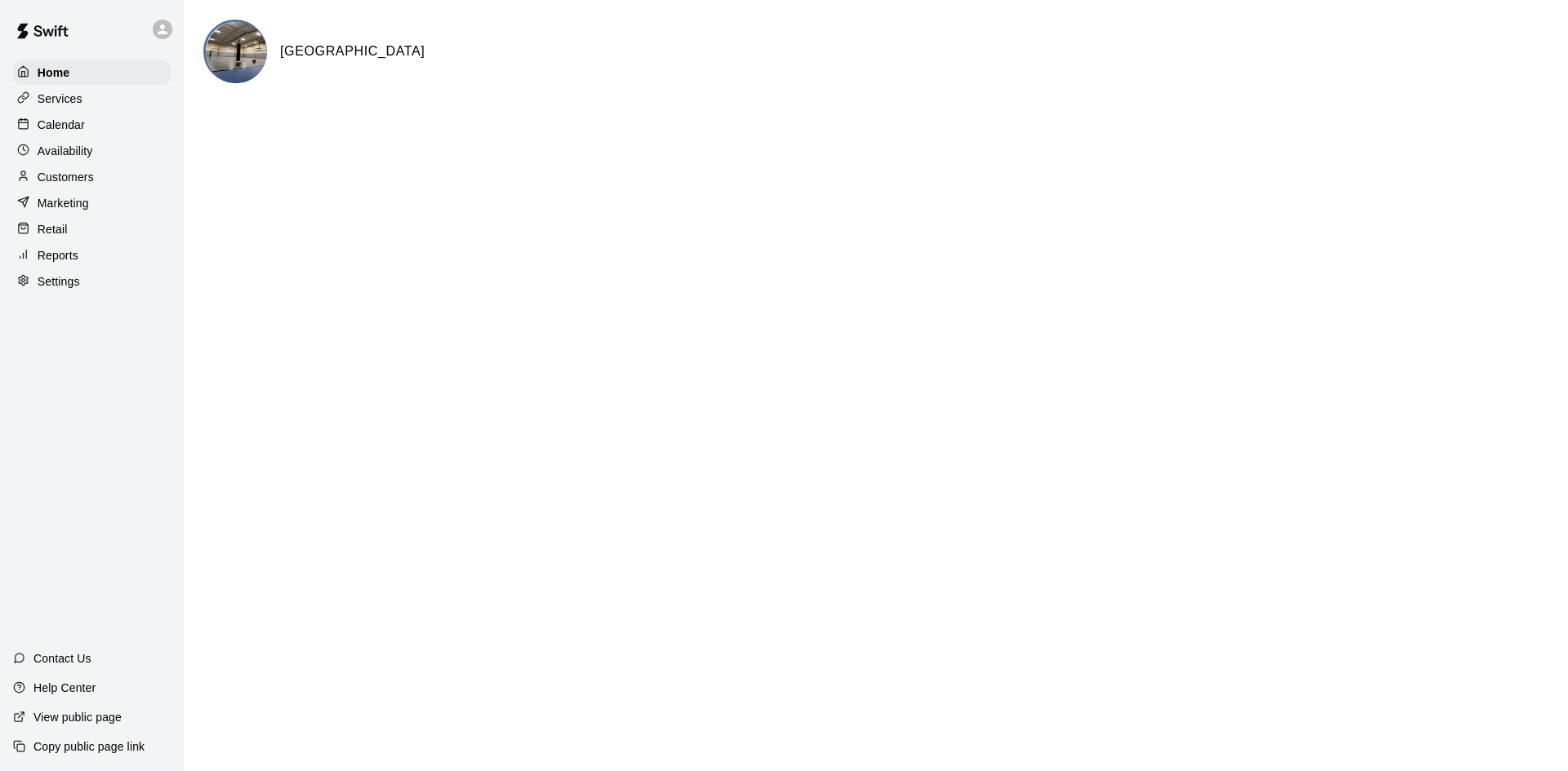
click at [156, 34] on icon at bounding box center [163, 29] width 15 height 15
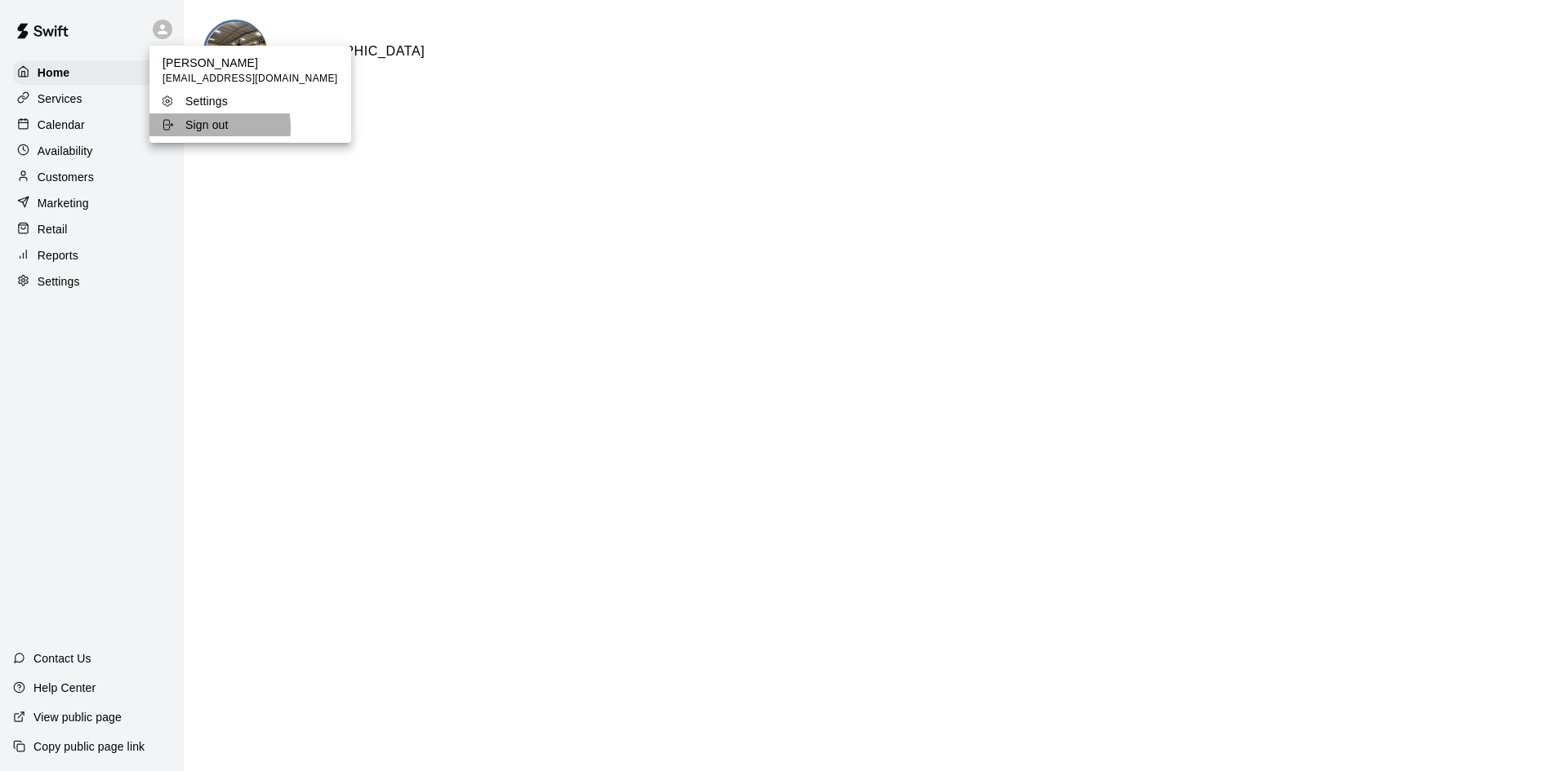
click at [195, 128] on p "Sign out" at bounding box center [207, 124] width 43 height 16
